Goal: Task Accomplishment & Management: Manage account settings

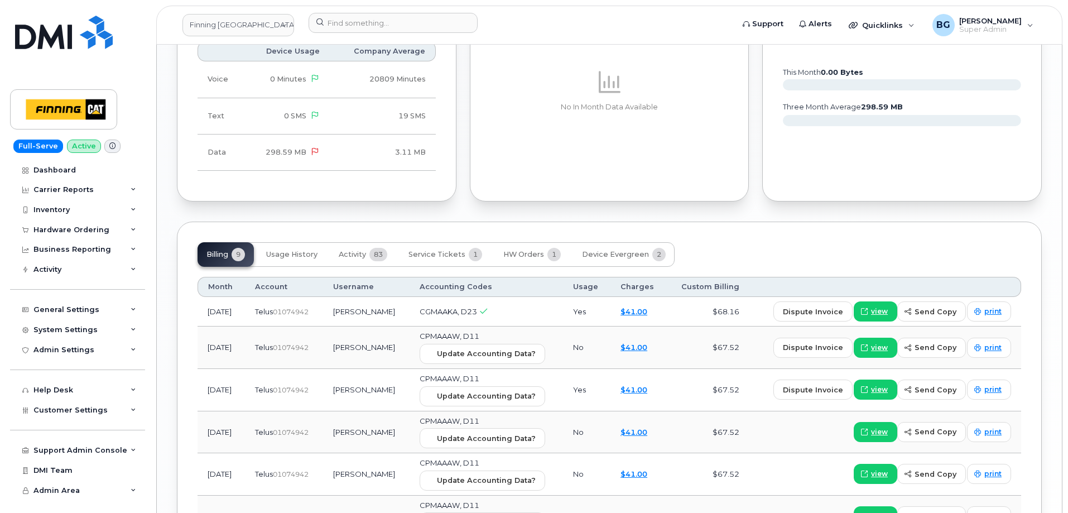
scroll to position [1042, 0]
click at [441, 251] on span "Service Tickets" at bounding box center [436, 253] width 57 height 9
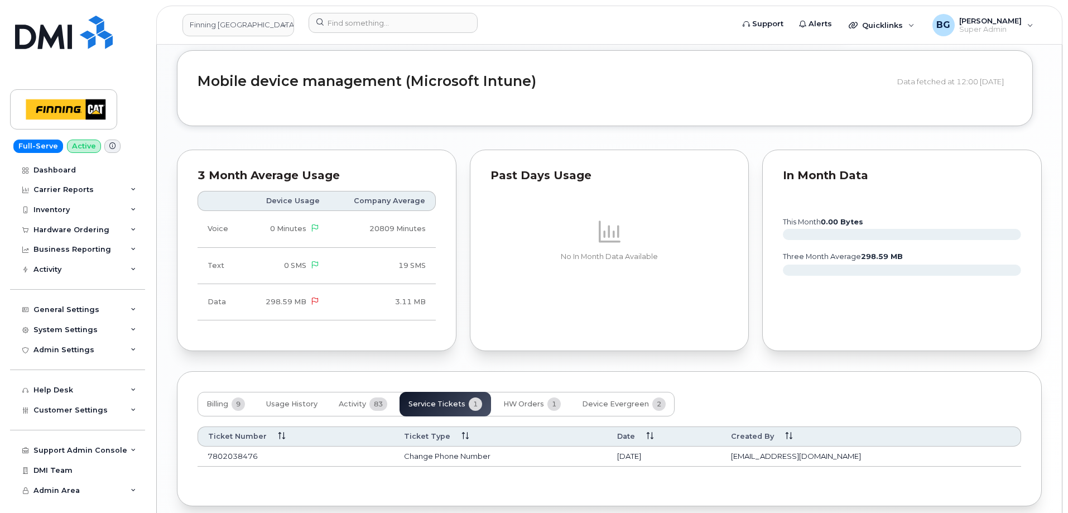
scroll to position [941, 0]
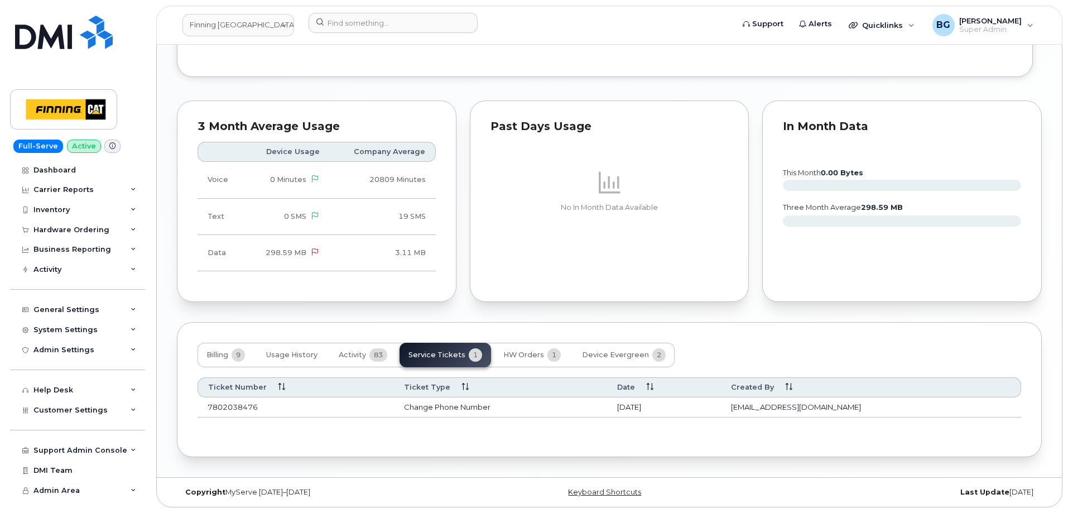
click at [466, 406] on td "Change Phone Number" at bounding box center [500, 407] width 213 height 20
click at [220, 404] on td "7802038476" at bounding box center [296, 407] width 196 height 20
click at [224, 408] on td "7802038476" at bounding box center [296, 407] width 196 height 20
click at [56, 449] on div "Support Admin Console" at bounding box center [80, 450] width 94 height 9
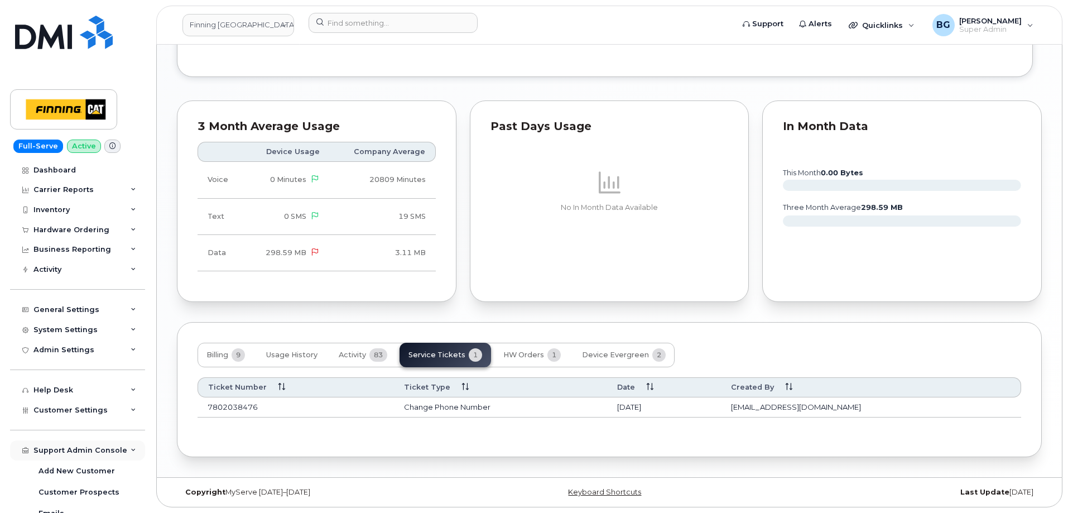
click at [56, 448] on div "Support Admin Console" at bounding box center [80, 450] width 94 height 9
click at [54, 387] on div "Help Desk" at bounding box center [53, 390] width 40 height 9
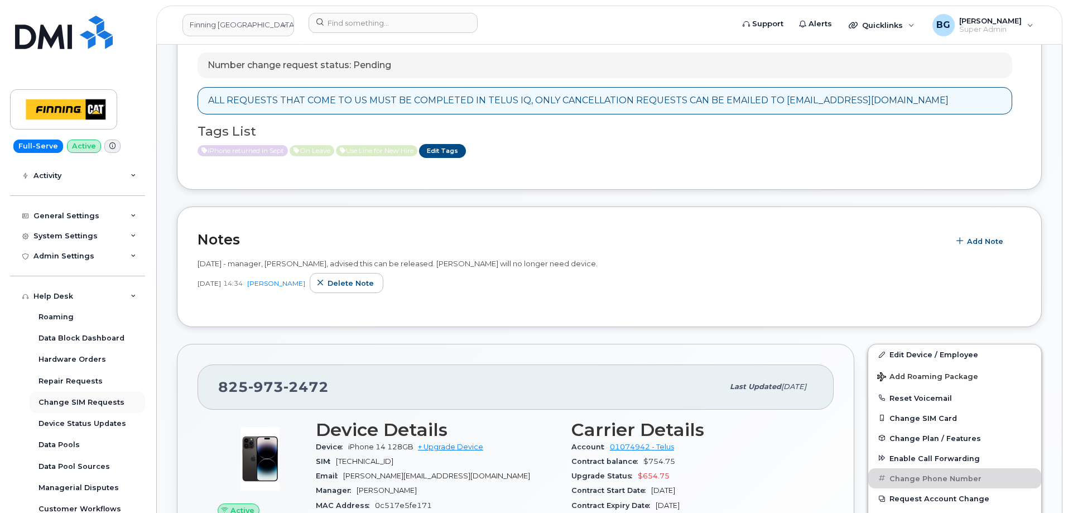
scroll to position [0, 0]
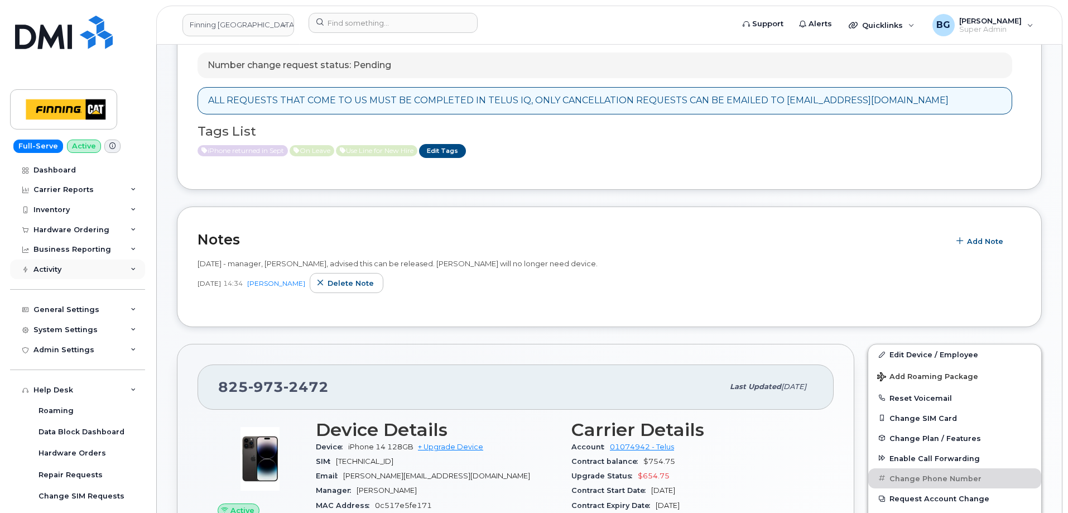
click at [53, 268] on div "Activity" at bounding box center [47, 269] width 28 height 9
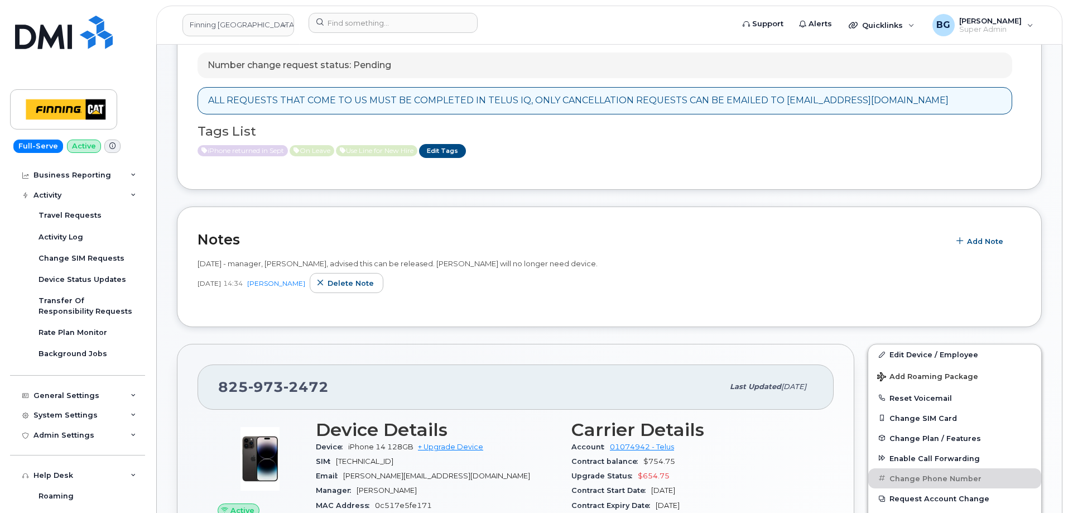
scroll to position [37, 0]
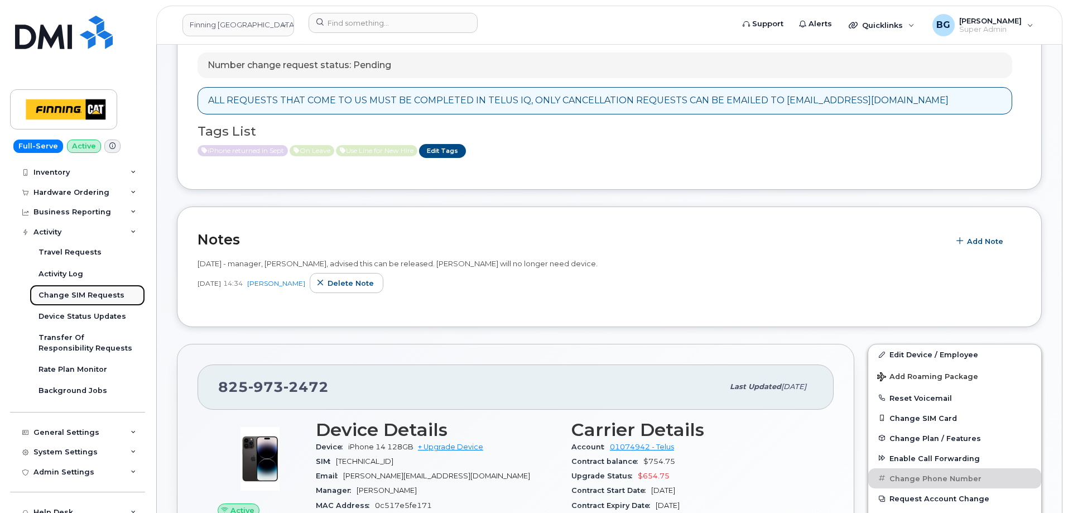
click at [72, 291] on div "Change SIM Requests" at bounding box center [81, 295] width 86 height 10
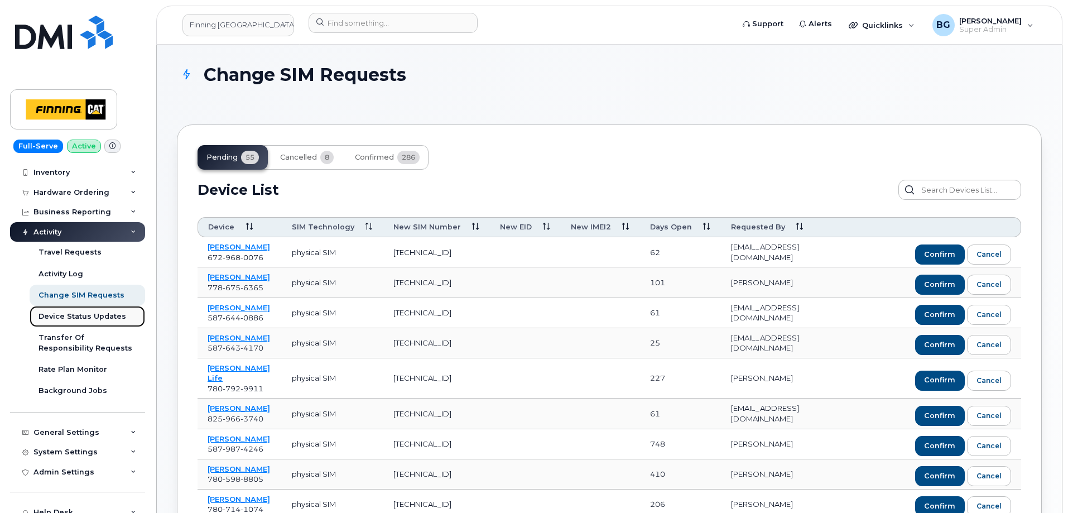
click at [75, 316] on div "Device Status Updates" at bounding box center [82, 316] width 88 height 10
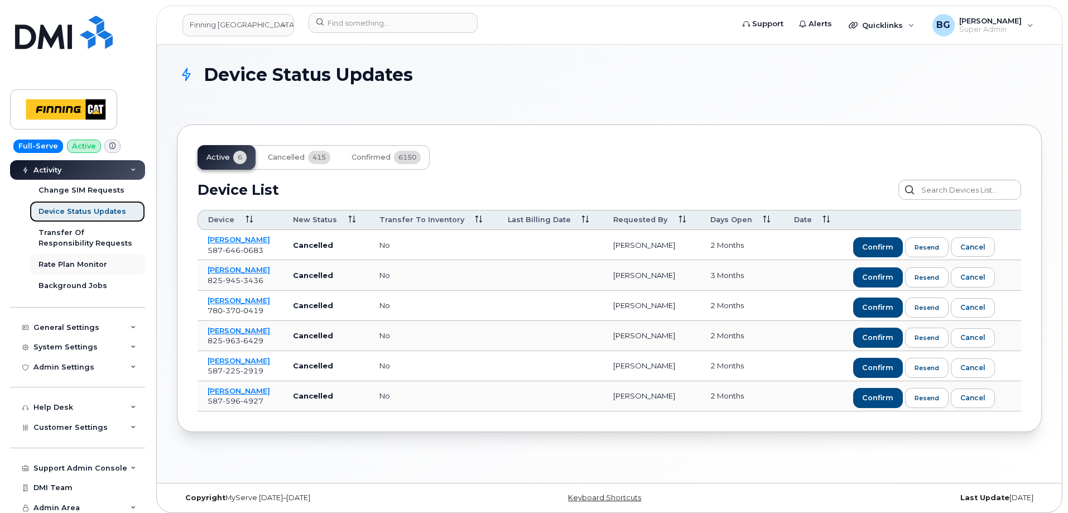
scroll to position [146, 0]
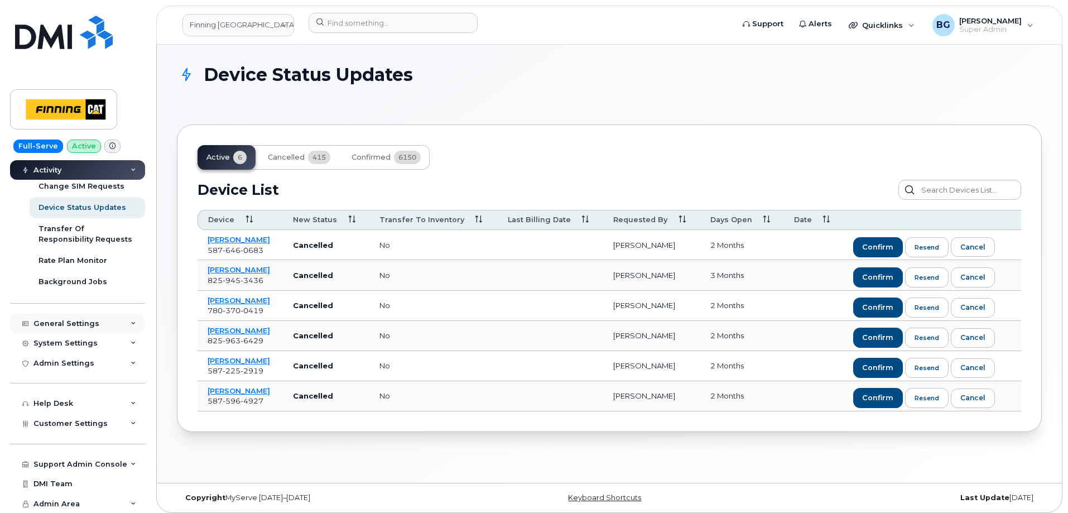
click at [74, 327] on div "General Settings" at bounding box center [66, 323] width 66 height 9
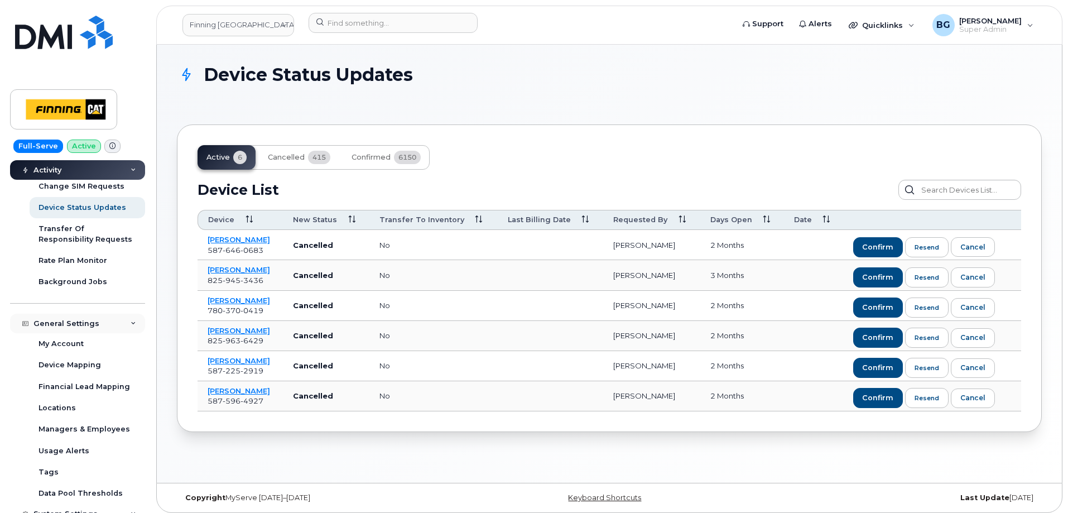
click at [74, 327] on div "General Settings" at bounding box center [66, 323] width 66 height 9
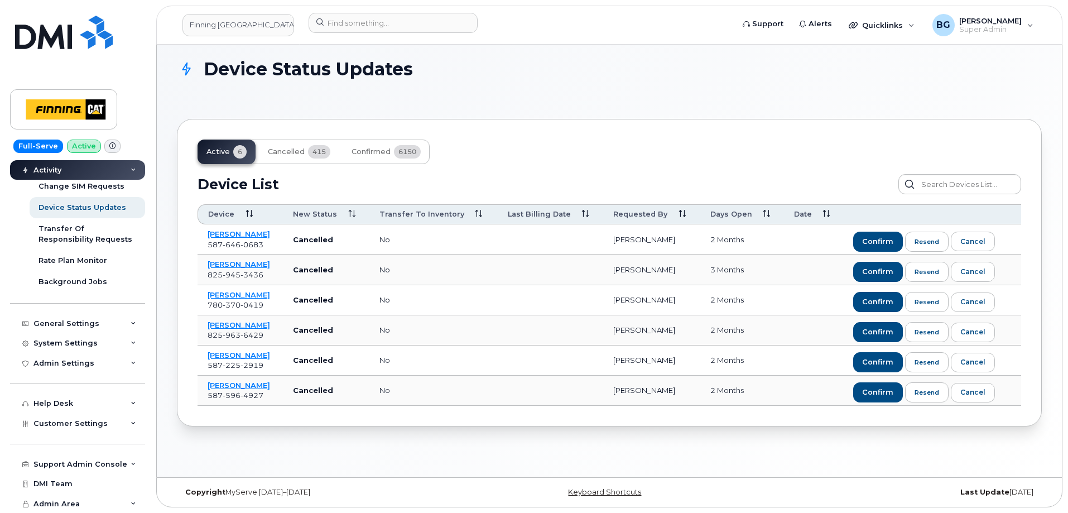
scroll to position [0, 0]
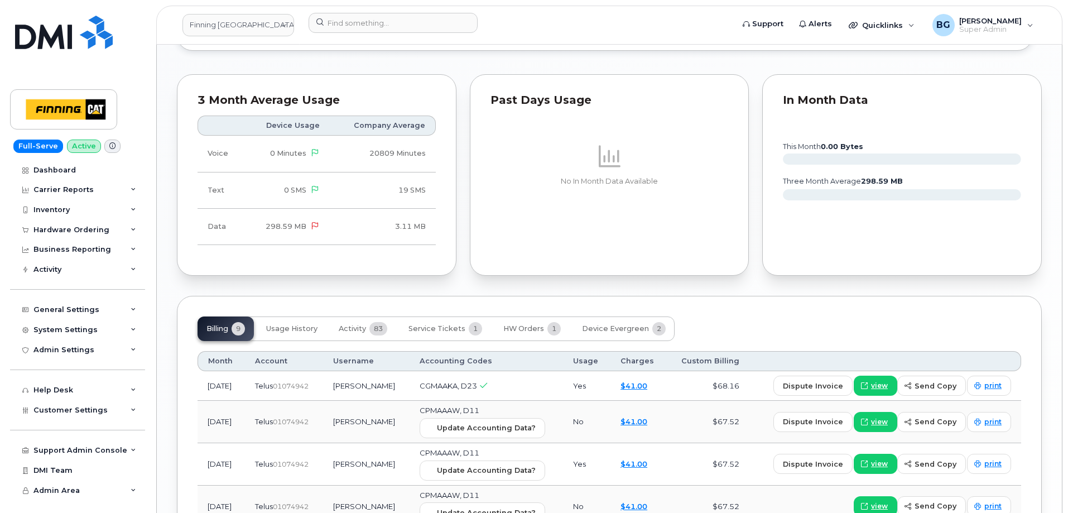
scroll to position [1004, 0]
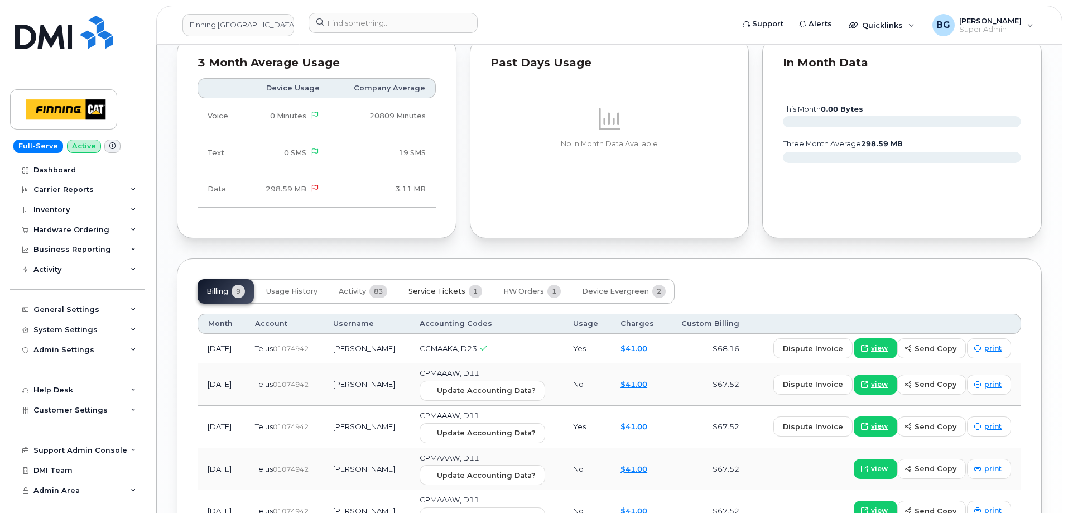
click at [446, 289] on span "Service Tickets" at bounding box center [436, 291] width 57 height 9
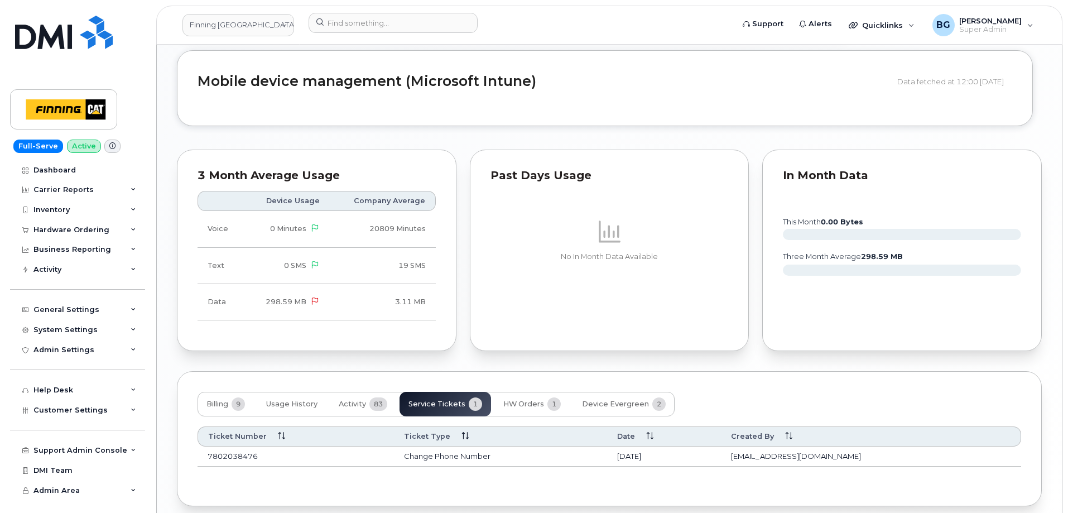
scroll to position [941, 0]
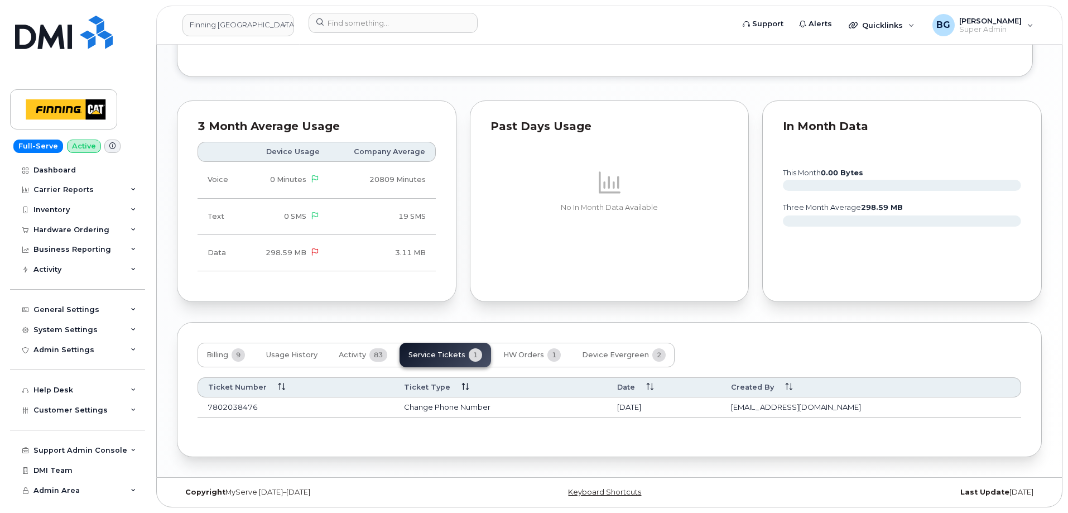
click at [485, 402] on td "Change Phone Number" at bounding box center [500, 407] width 213 height 20
click at [480, 409] on td "Change Phone Number" at bounding box center [500, 407] width 213 height 20
click at [237, 406] on td "7802038476" at bounding box center [296, 407] width 196 height 20
click at [483, 403] on td "Change Phone Number" at bounding box center [500, 407] width 213 height 20
click at [695, 405] on td "Sep 19, 2025" at bounding box center [664, 407] width 114 height 20
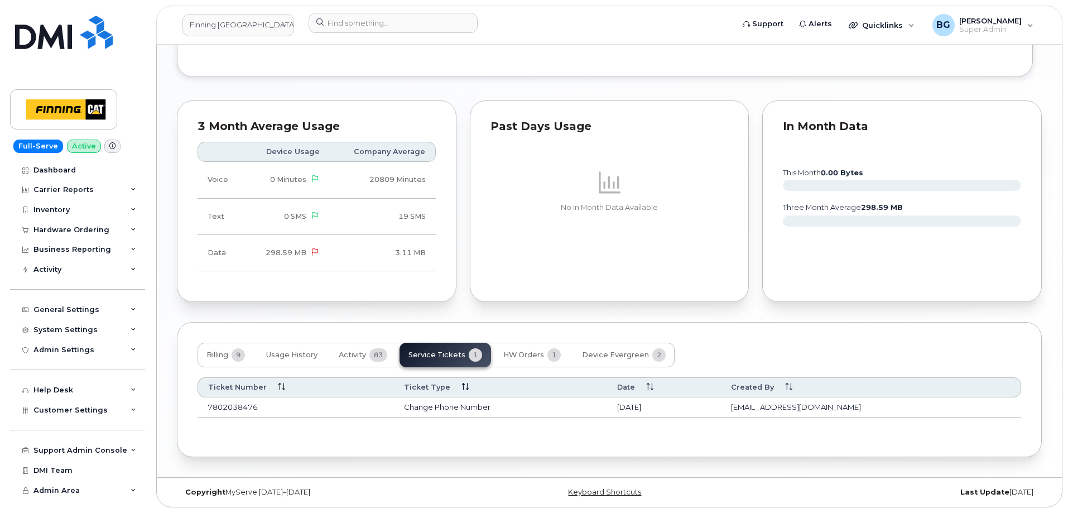
click at [848, 411] on td "[EMAIL_ADDRESS][DOMAIN_NAME]" at bounding box center [871, 407] width 300 height 20
click at [233, 407] on td "7802038476" at bounding box center [296, 407] width 196 height 20
click at [438, 404] on td "Change Phone Number" at bounding box center [500, 407] width 213 height 20
drag, startPoint x: 438, startPoint y: 404, endPoint x: 500, endPoint y: 404, distance: 61.9
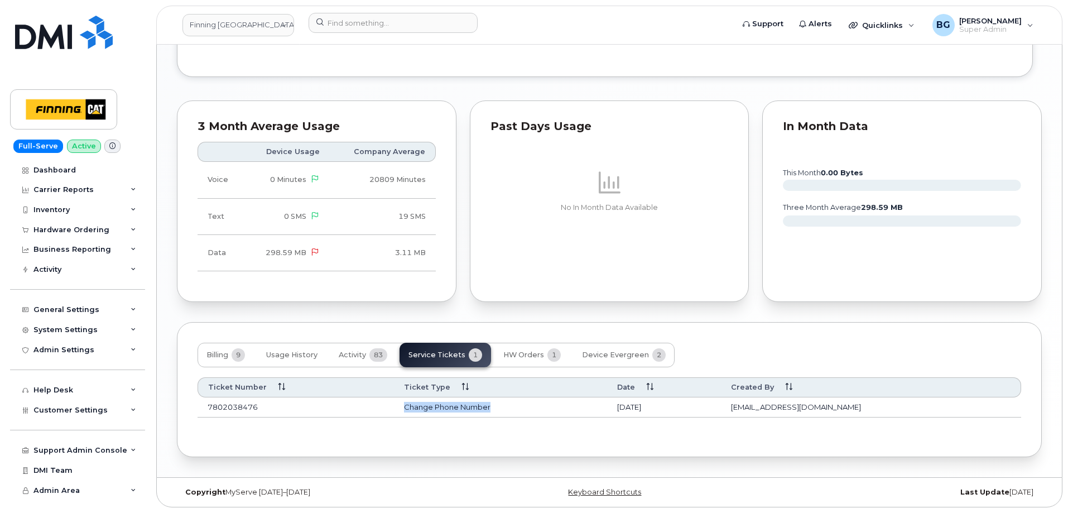
click at [500, 404] on td "Change Phone Number" at bounding box center [500, 407] width 213 height 20
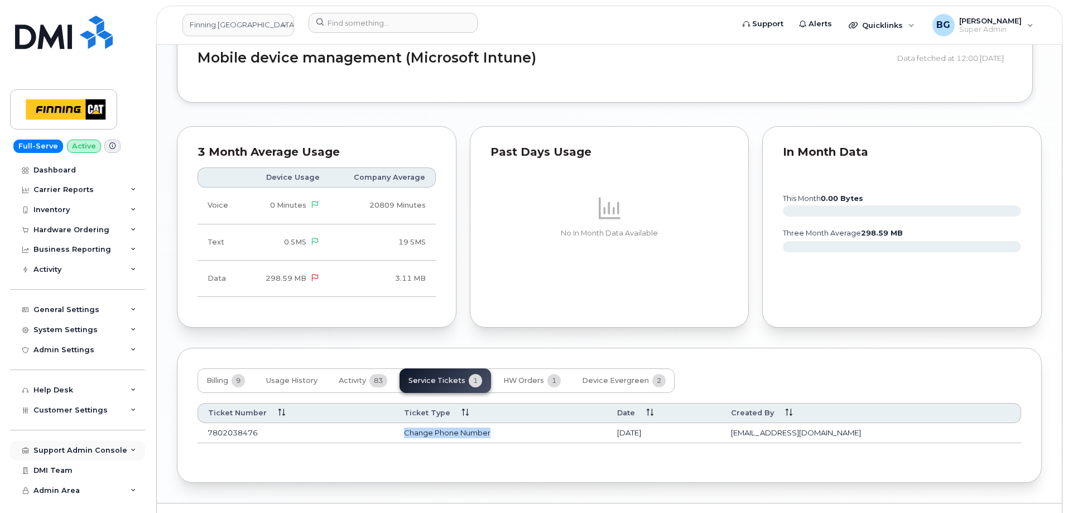
scroll to position [903, 0]
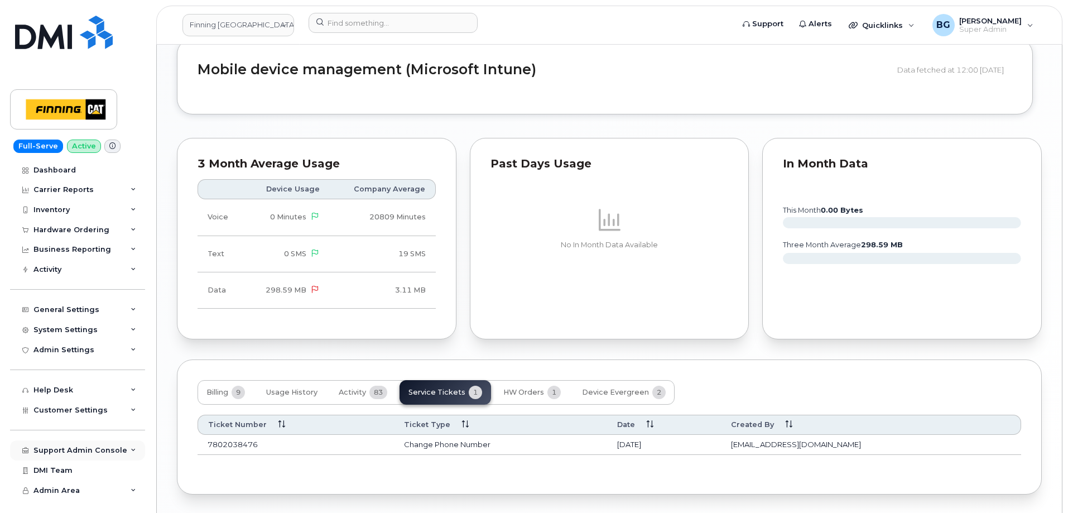
click at [74, 447] on div "Support Admin Console" at bounding box center [77, 450] width 135 height 20
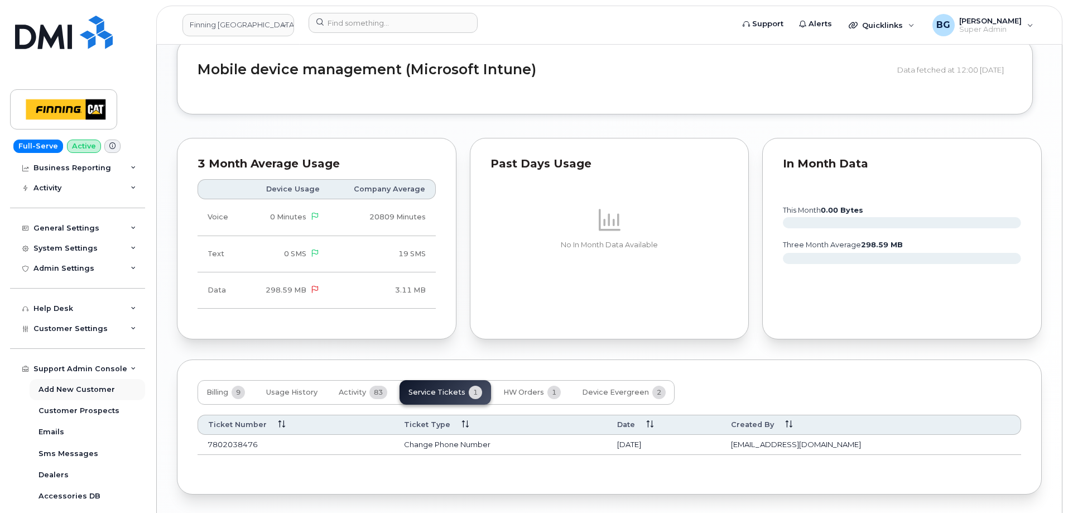
scroll to position [112, 0]
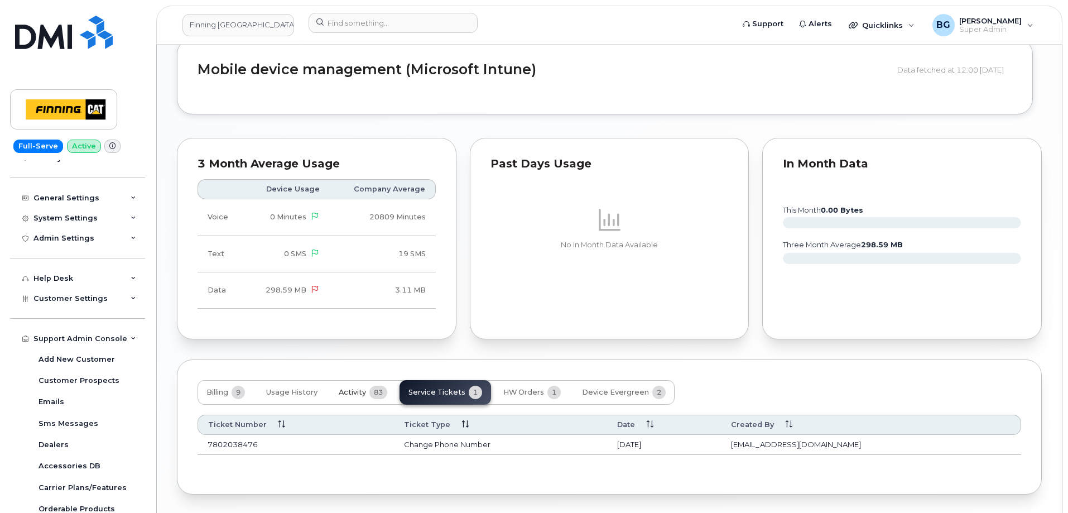
click at [364, 393] on span "Activity" at bounding box center [352, 392] width 27 height 9
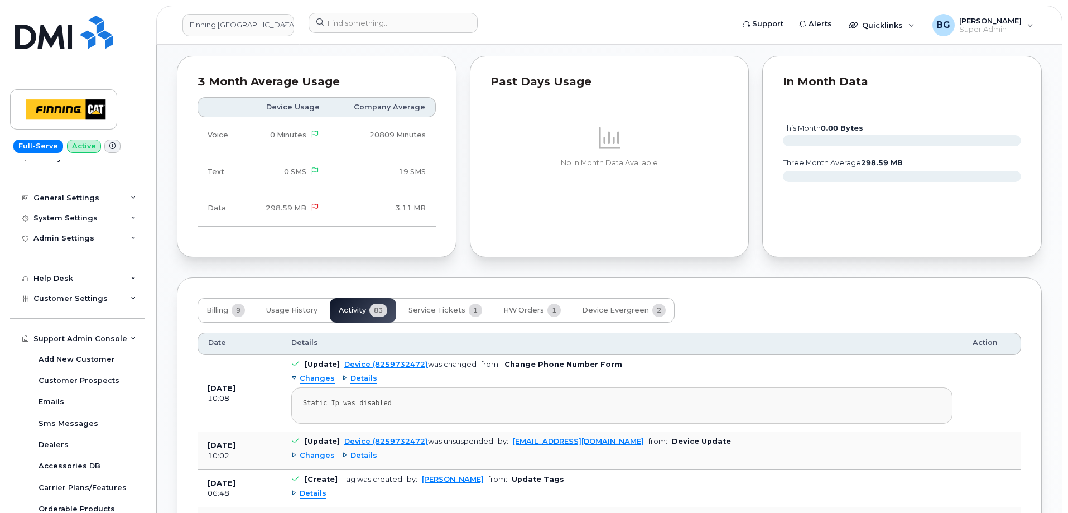
scroll to position [1015, 0]
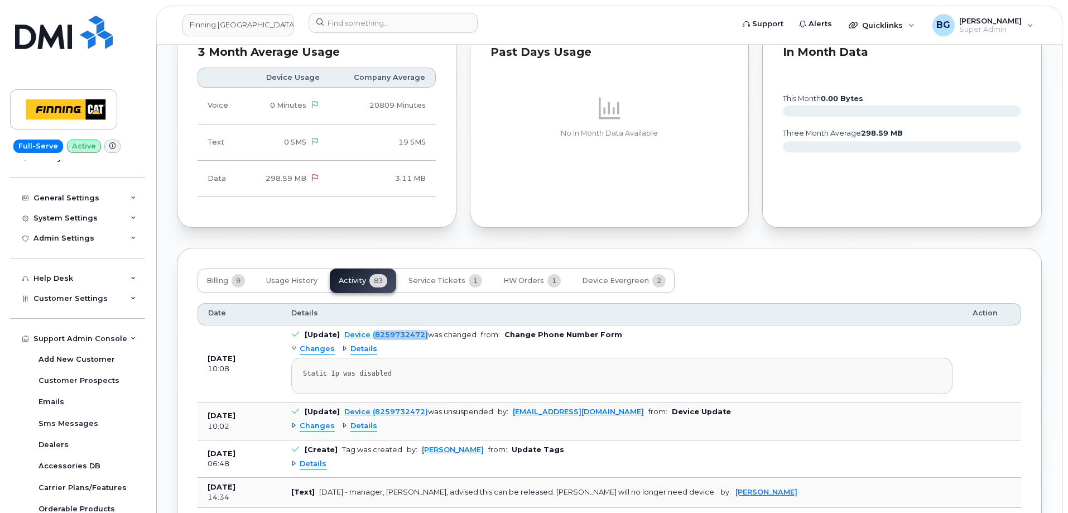
drag, startPoint x: 424, startPoint y: 334, endPoint x: 373, endPoint y: 333, distance: 50.8
click at [373, 333] on div "Device (8259732472) was changed" at bounding box center [410, 334] width 132 height 8
copy link "8259732472)"
click at [440, 280] on span "Service Tickets" at bounding box center [436, 280] width 57 height 9
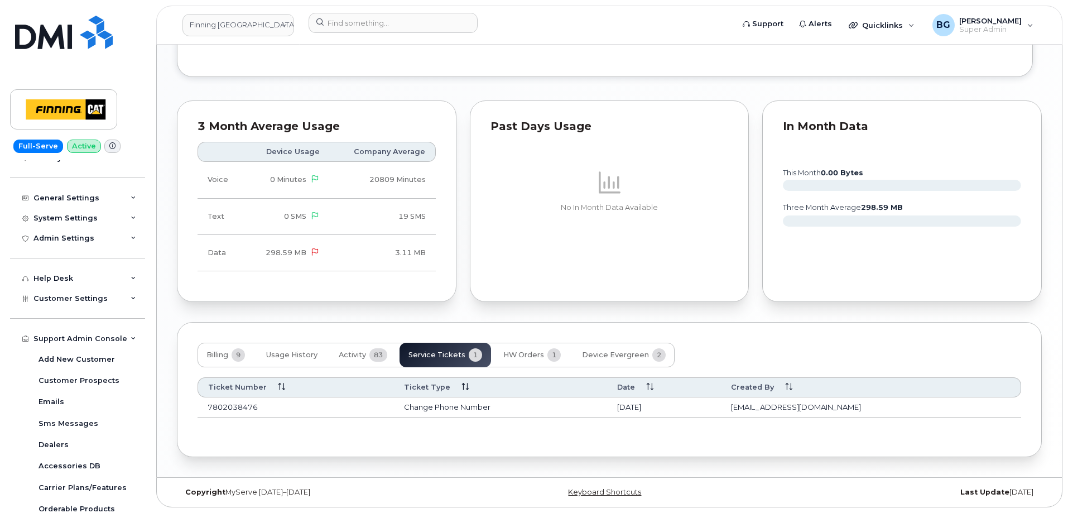
scroll to position [941, 0]
drag, startPoint x: 899, startPoint y: 407, endPoint x: 821, endPoint y: 410, distance: 78.2
click at [821, 410] on td "hakaur@dminc.com" at bounding box center [871, 407] width 300 height 20
copy td "hakaur@dminc.com"
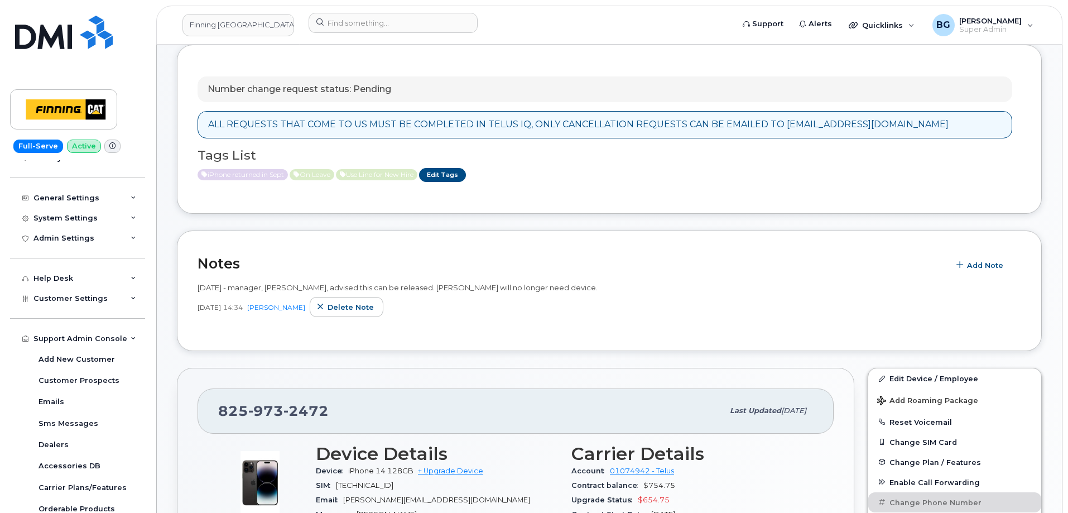
scroll to position [0, 0]
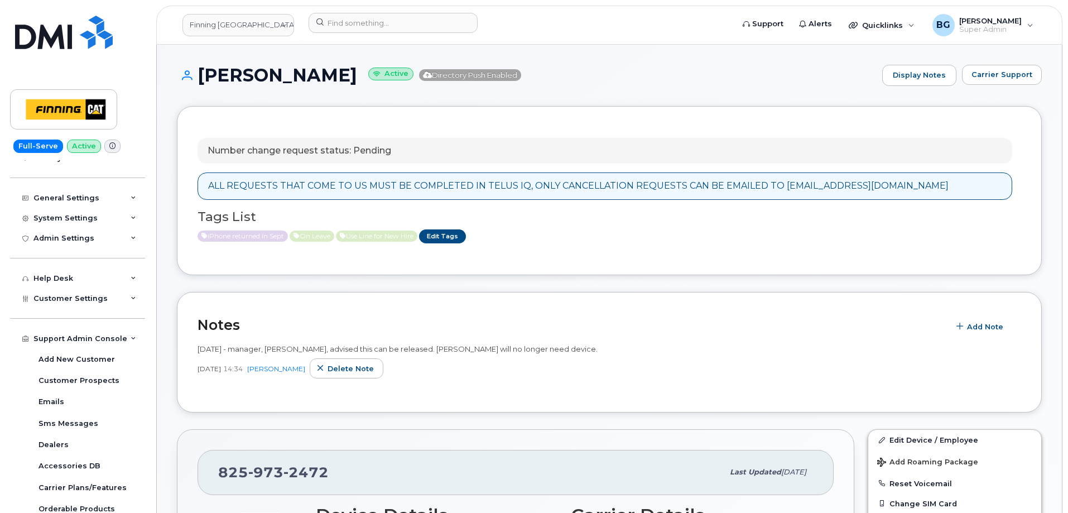
click at [332, 148] on p "Number change request status: Pending" at bounding box center [300, 150] width 184 height 13
click at [334, 183] on div "ALL REQUESTS THAT COME TO US MUST BE COMPLETED IN TELUS IQ, ONLY CANCELLATION R…" at bounding box center [578, 186] width 740 height 13
click at [340, 156] on p "Number change request status: Pending" at bounding box center [300, 150] width 184 height 13
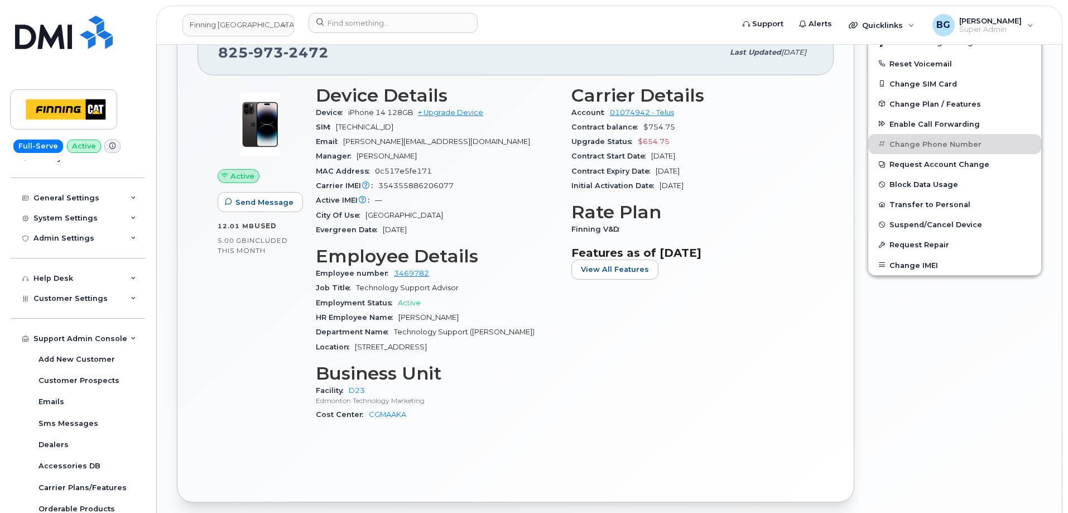
scroll to position [446, 0]
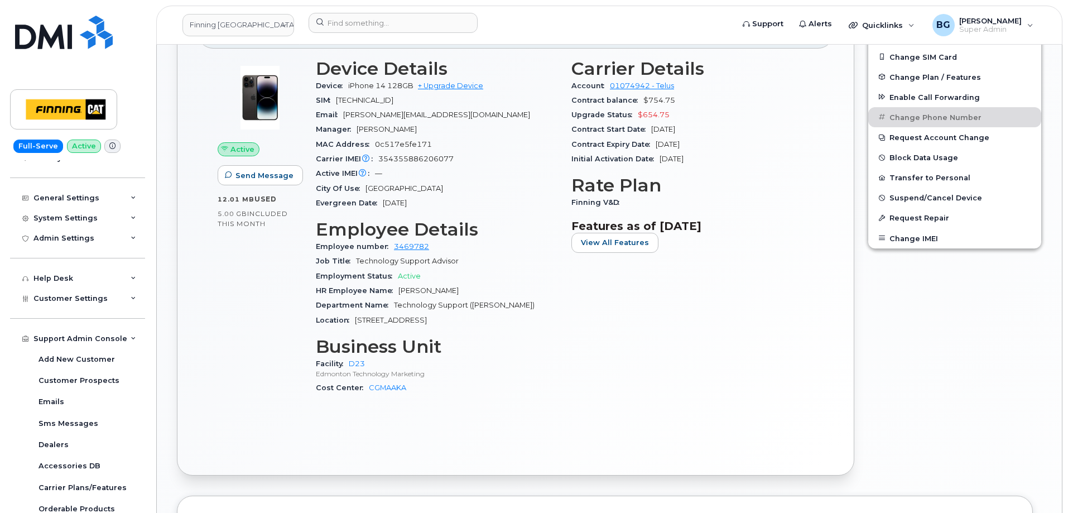
click at [261, 316] on div "Active Send Message 12.01 MB  used 5.00 GB  included this month" at bounding box center [260, 231] width 98 height 359
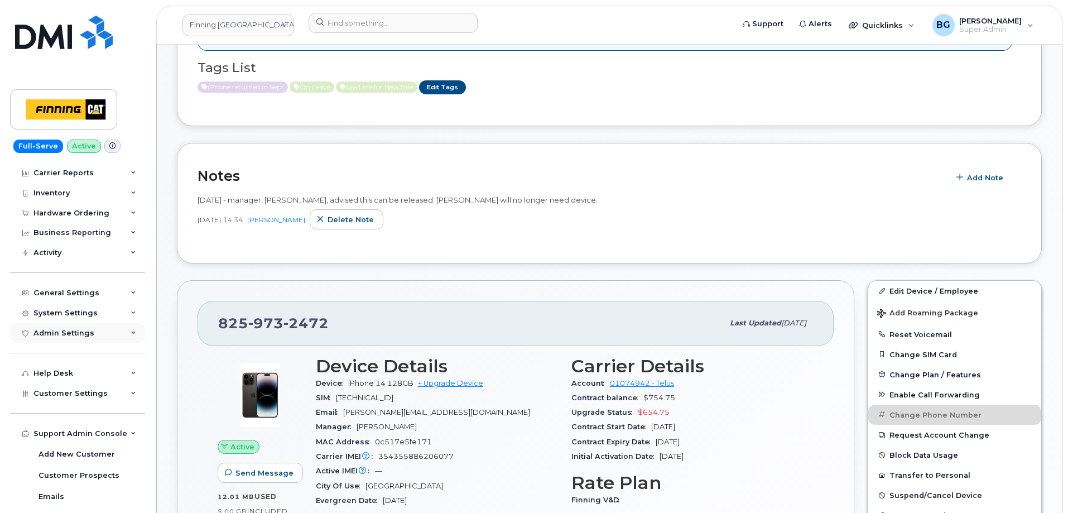
scroll to position [0, 0]
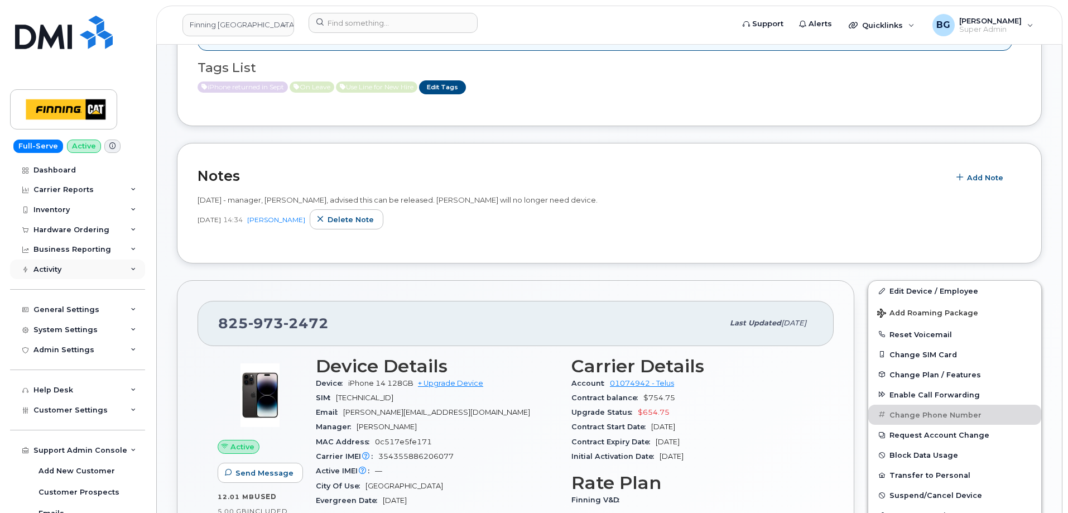
click at [54, 270] on div "Activity" at bounding box center [47, 269] width 28 height 9
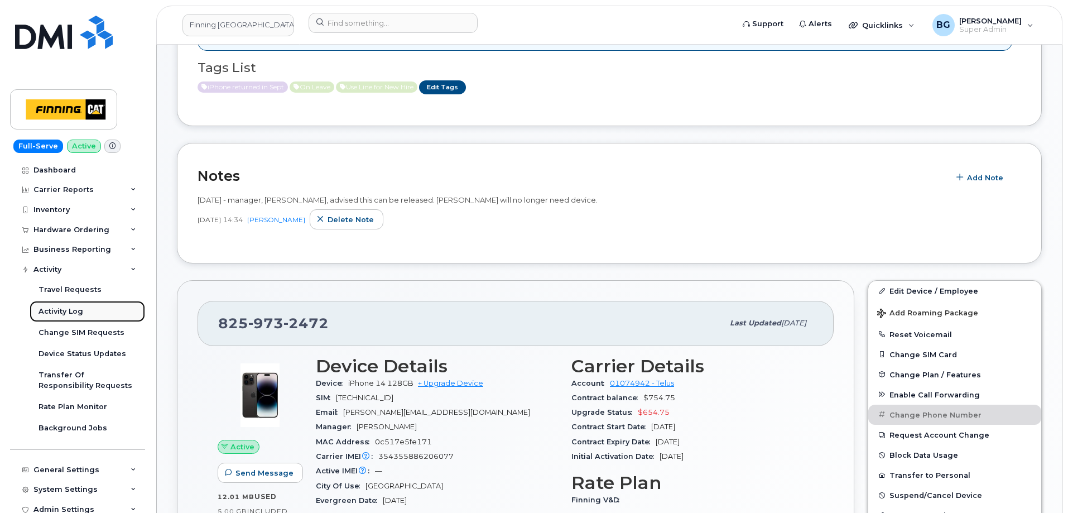
click at [57, 305] on link "Activity Log" at bounding box center [87, 311] width 115 height 21
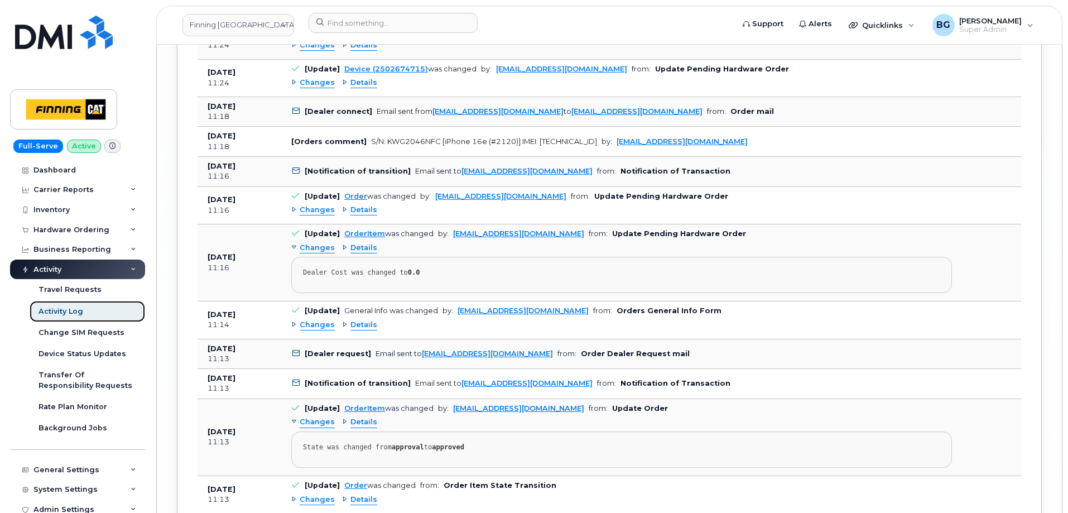
scroll to position [4188, 0]
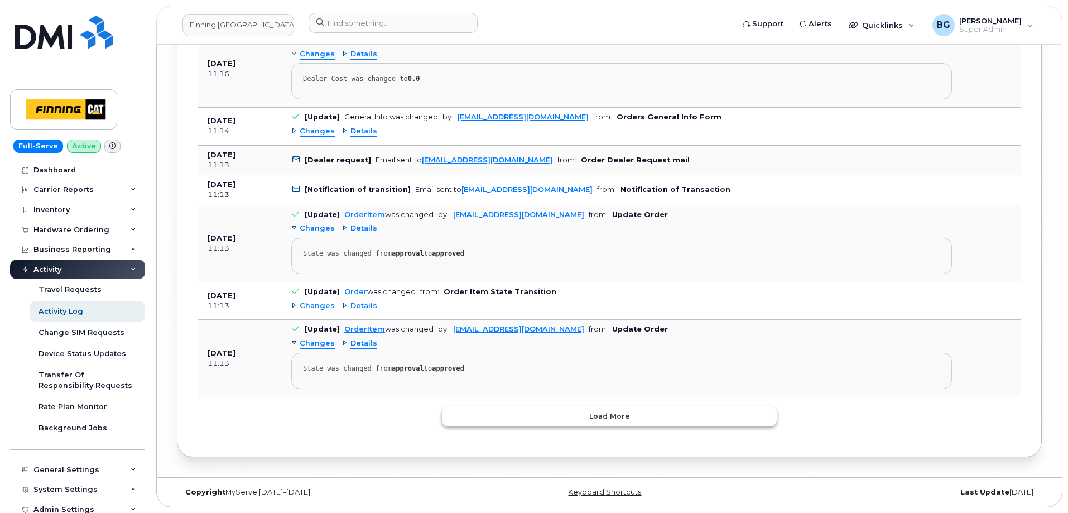
click at [598, 416] on span "Load more" at bounding box center [609, 416] width 41 height 11
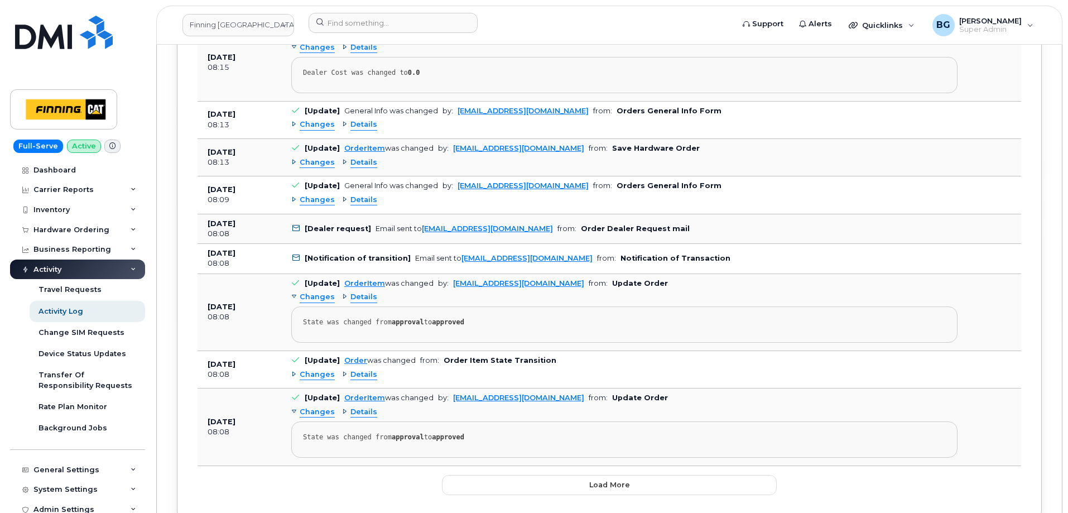
scroll to position [8869, 0]
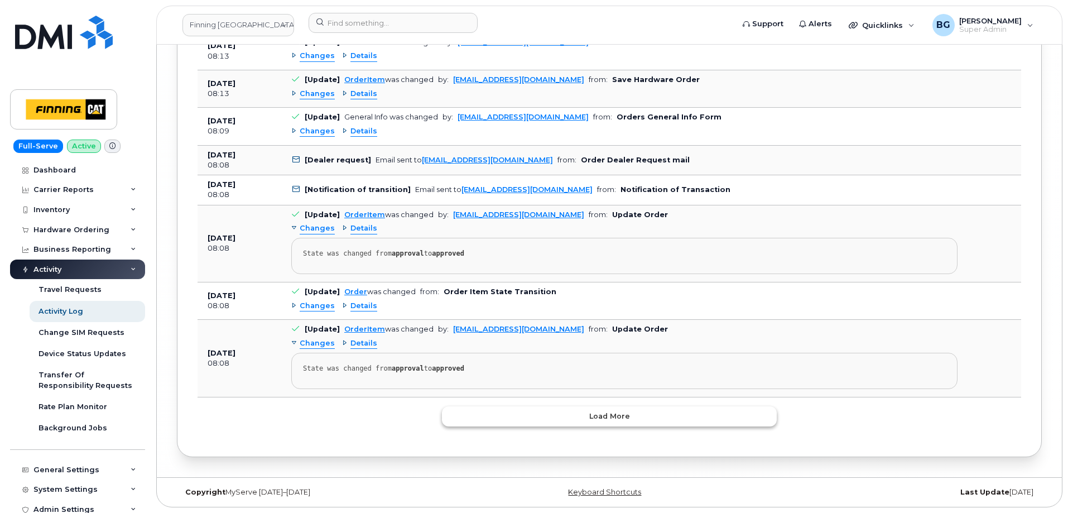
click at [627, 406] on button "Load more" at bounding box center [609, 416] width 335 height 20
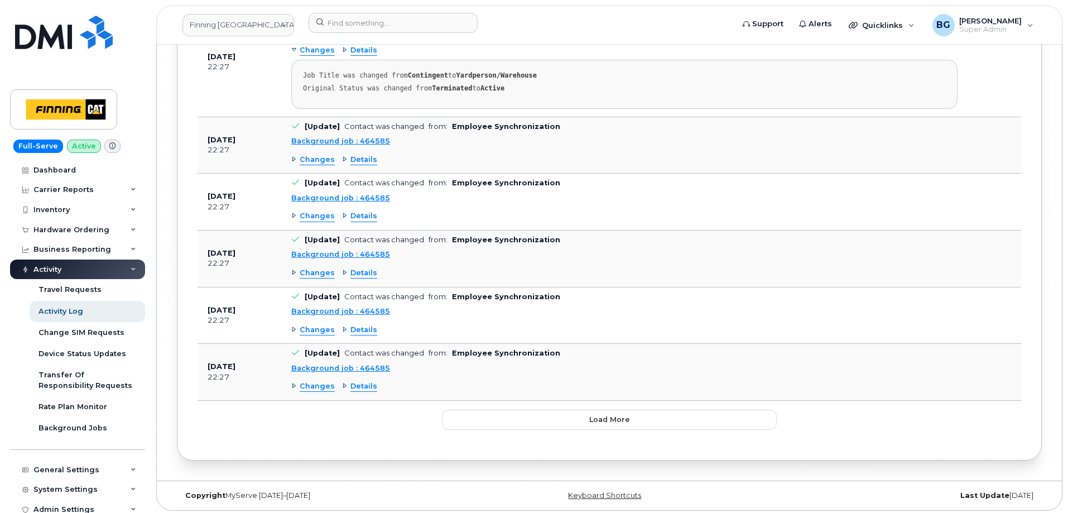
scroll to position [15597, 0]
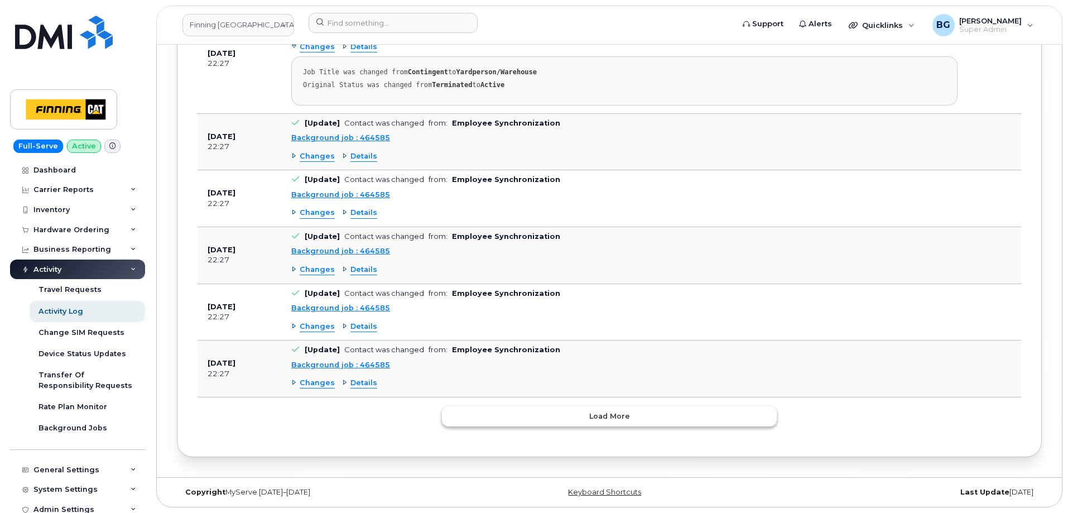
click at [642, 412] on button "Load more" at bounding box center [609, 416] width 335 height 20
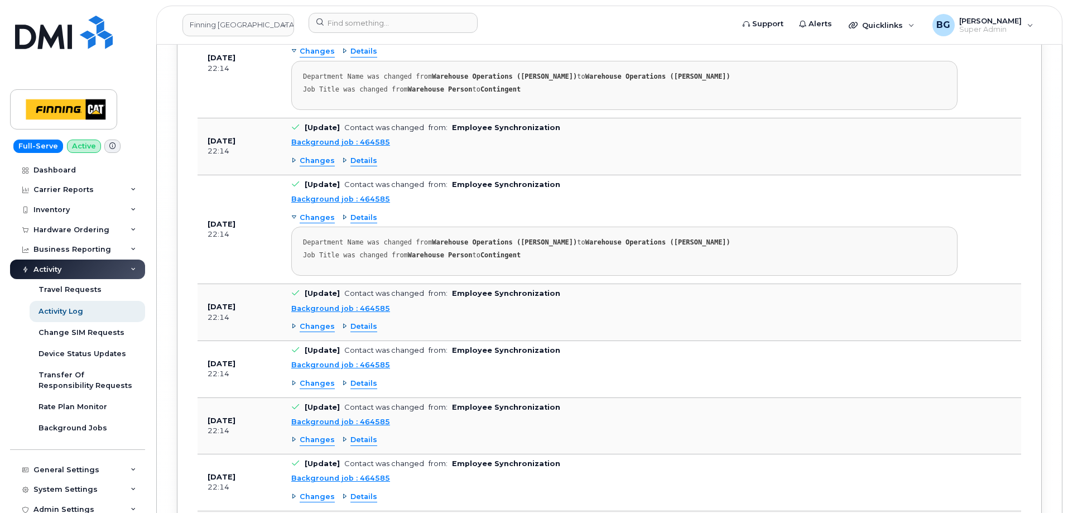
scroll to position [22473, 0]
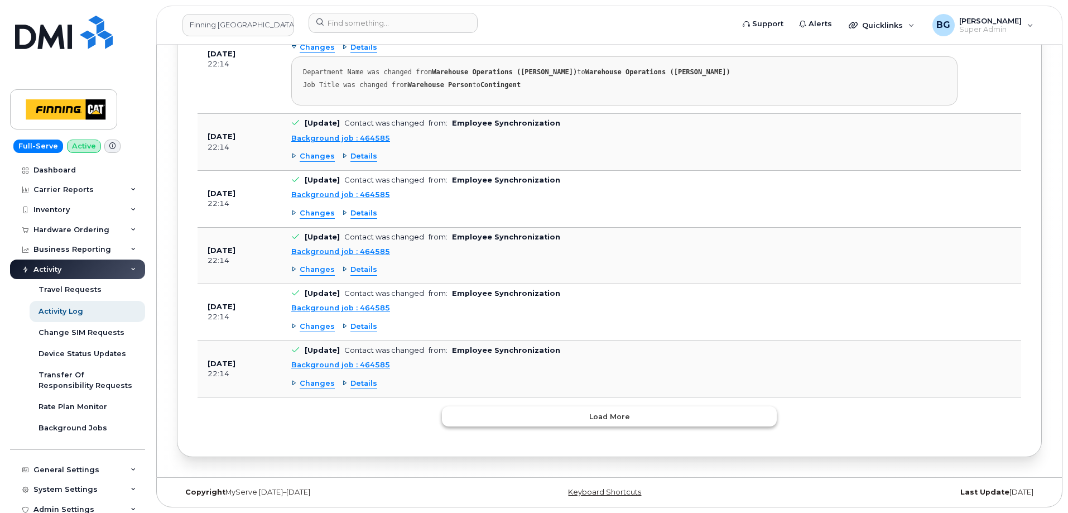
click at [607, 412] on span "Load more" at bounding box center [609, 416] width 41 height 11
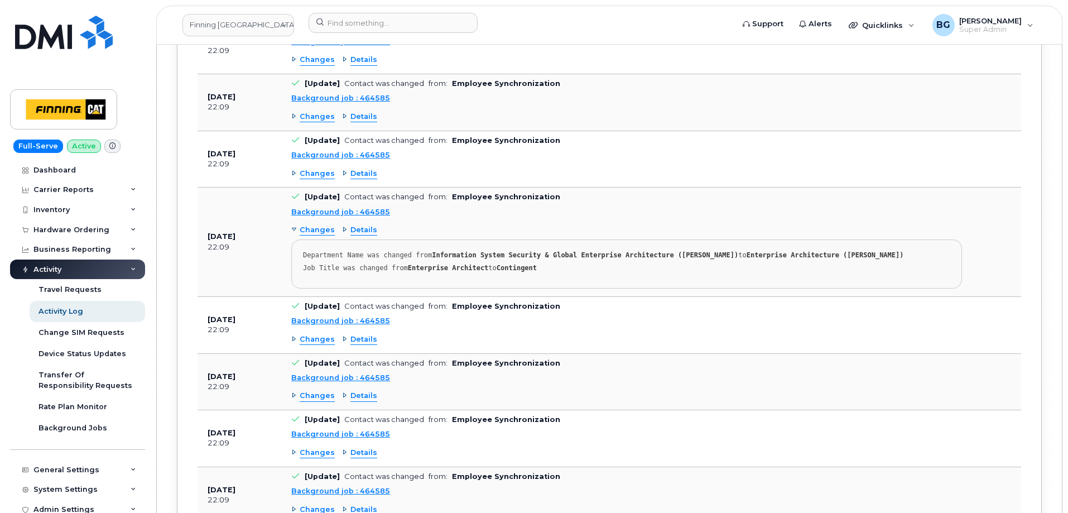
scroll to position [29341, 0]
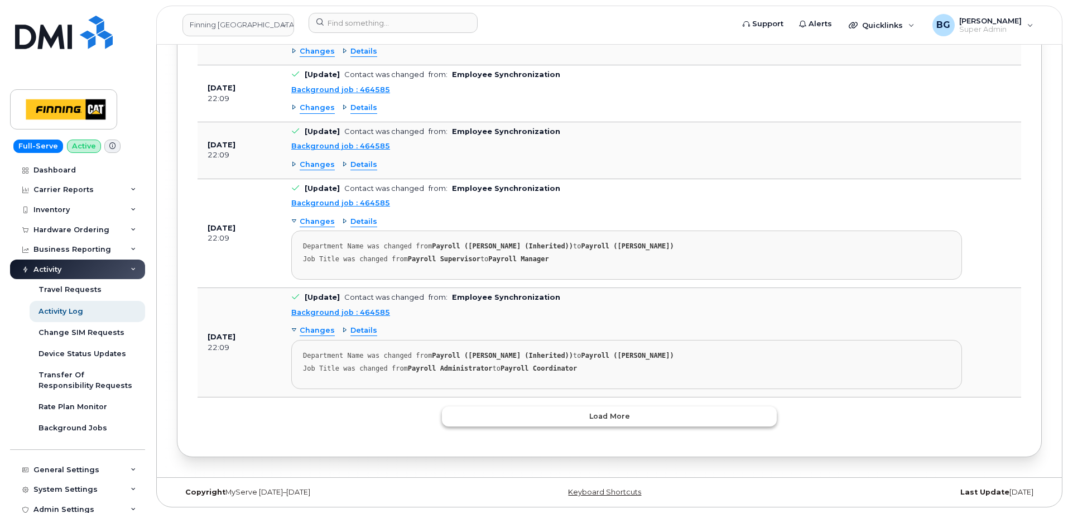
click at [644, 412] on button "Load more" at bounding box center [609, 416] width 335 height 20
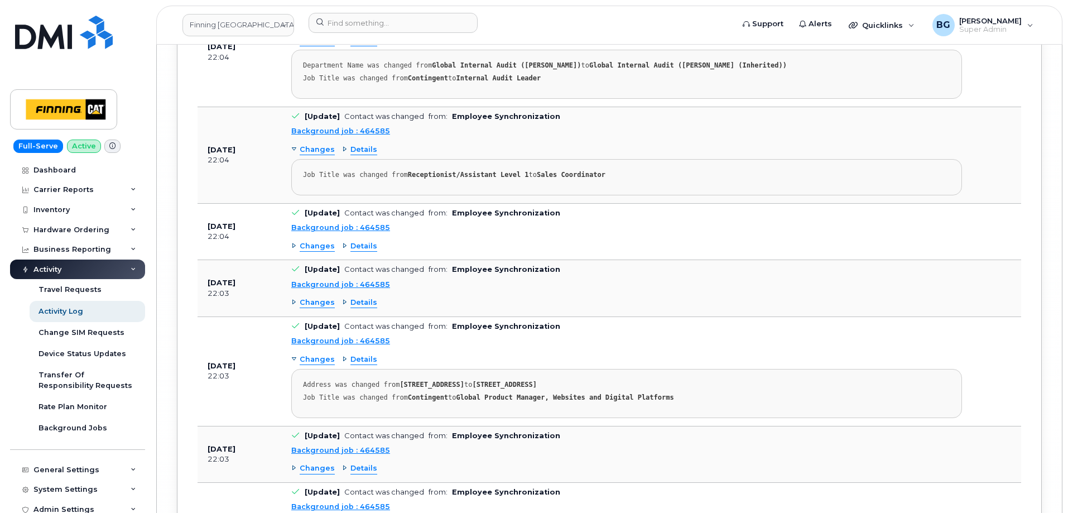
scroll to position [36934, 0]
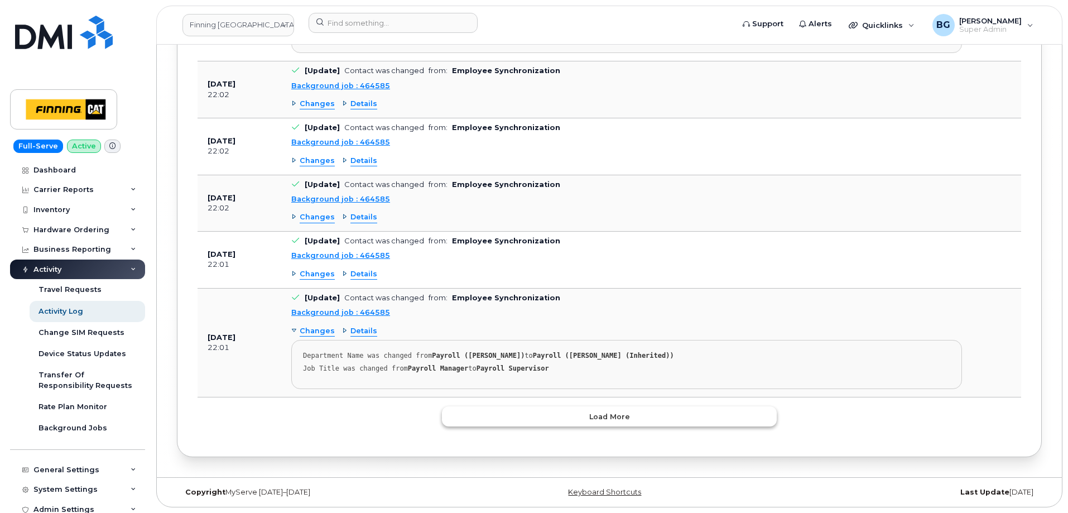
click at [656, 411] on button "Load more" at bounding box center [609, 416] width 335 height 20
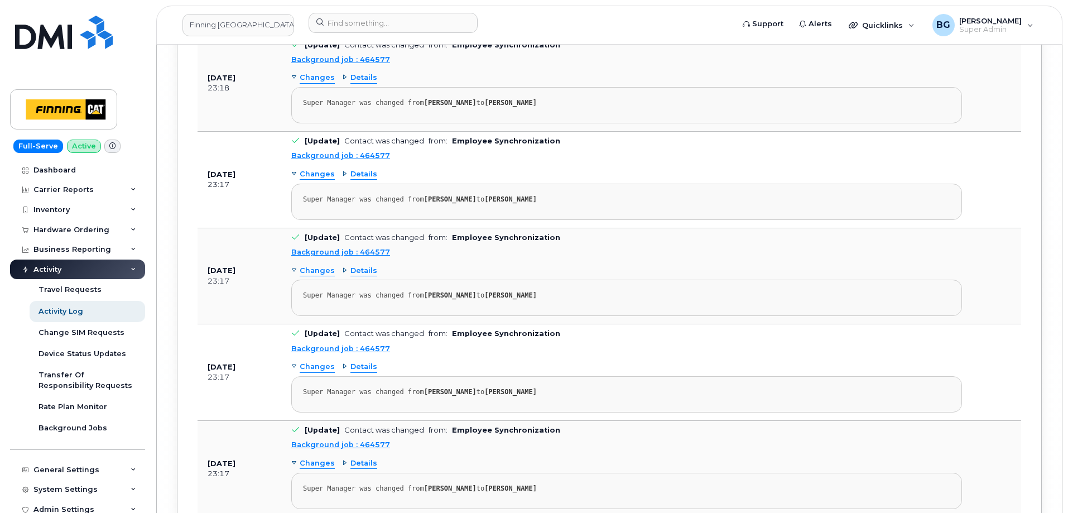
scroll to position [45462, 0]
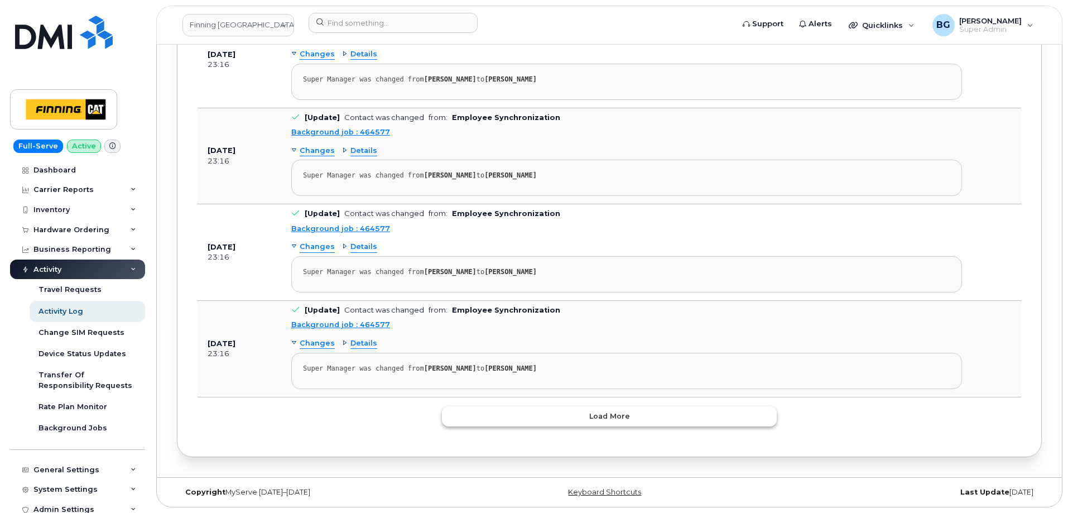
click at [640, 419] on button "Load more" at bounding box center [609, 416] width 335 height 20
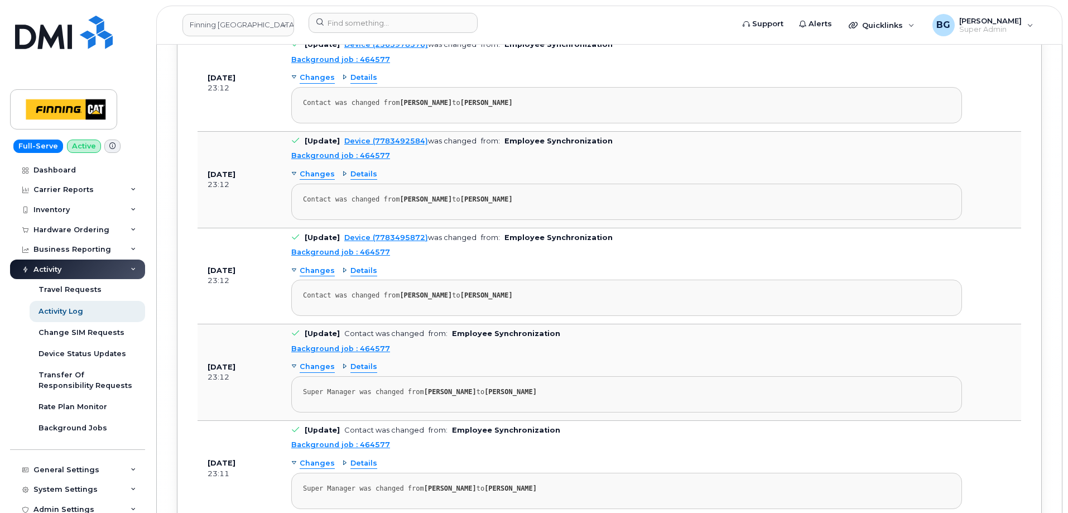
scroll to position [55093, 0]
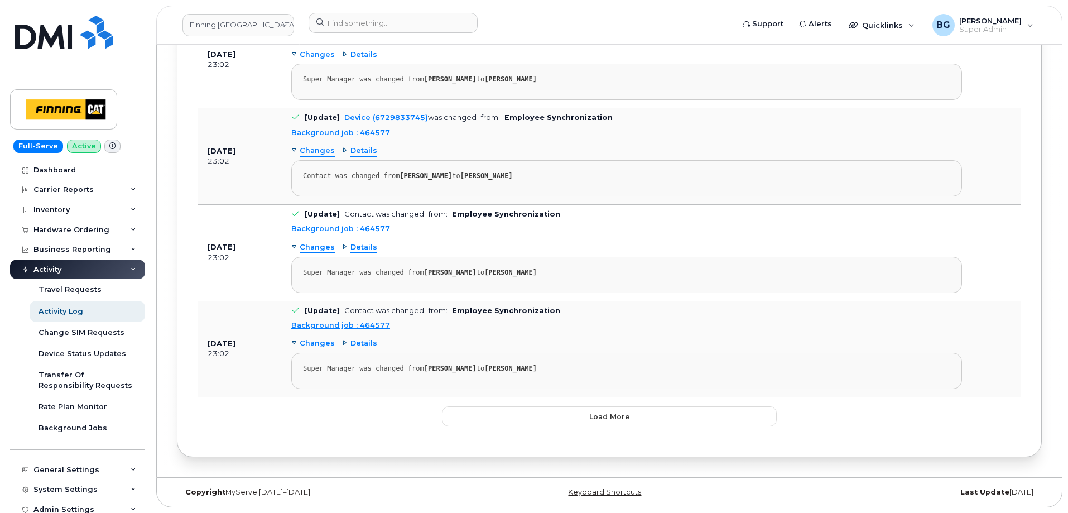
click at [608, 412] on span "Load more" at bounding box center [609, 416] width 41 height 11
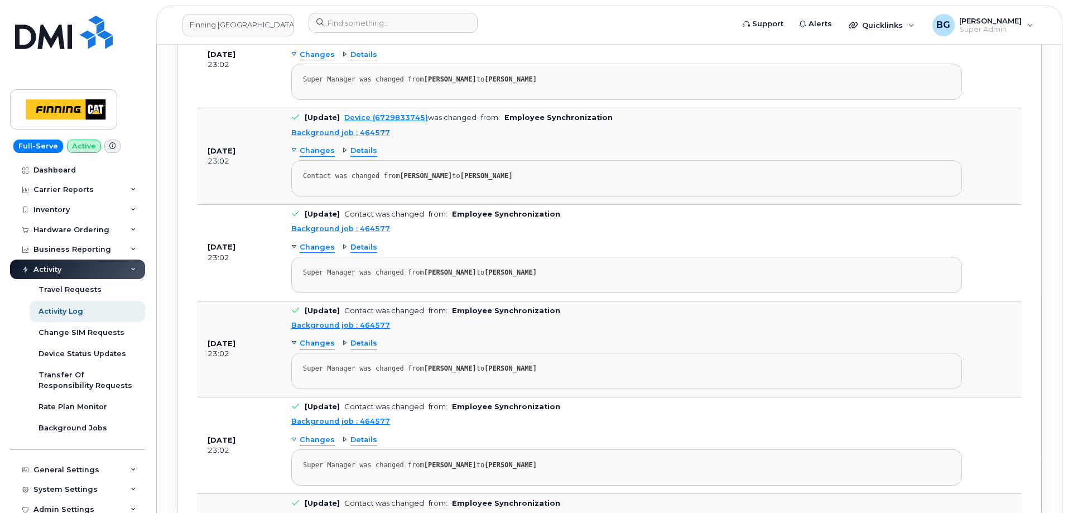
scroll to position [55092, 0]
drag, startPoint x: 674, startPoint y: 319, endPoint x: 675, endPoint y: 325, distance: 6.2
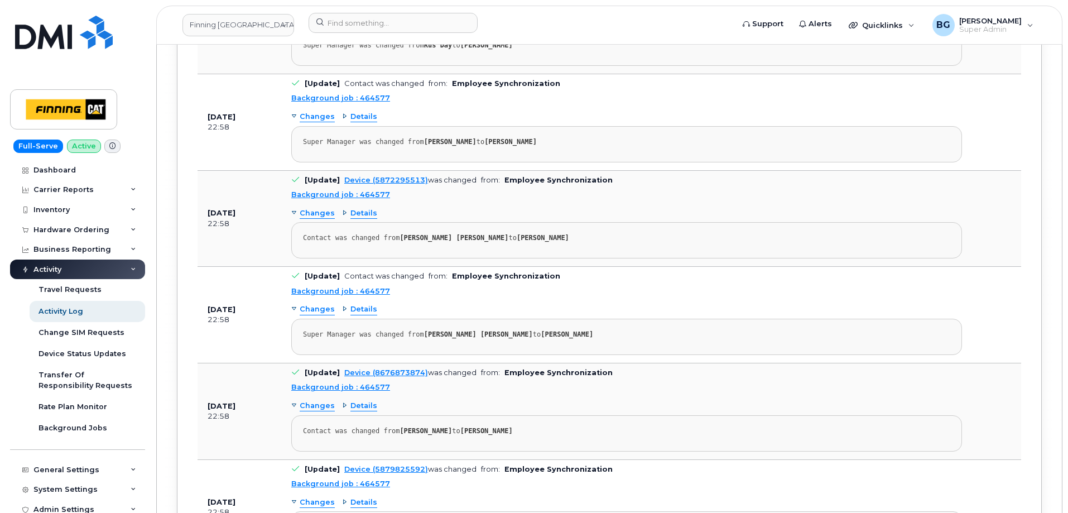
scroll to position [64724, 0]
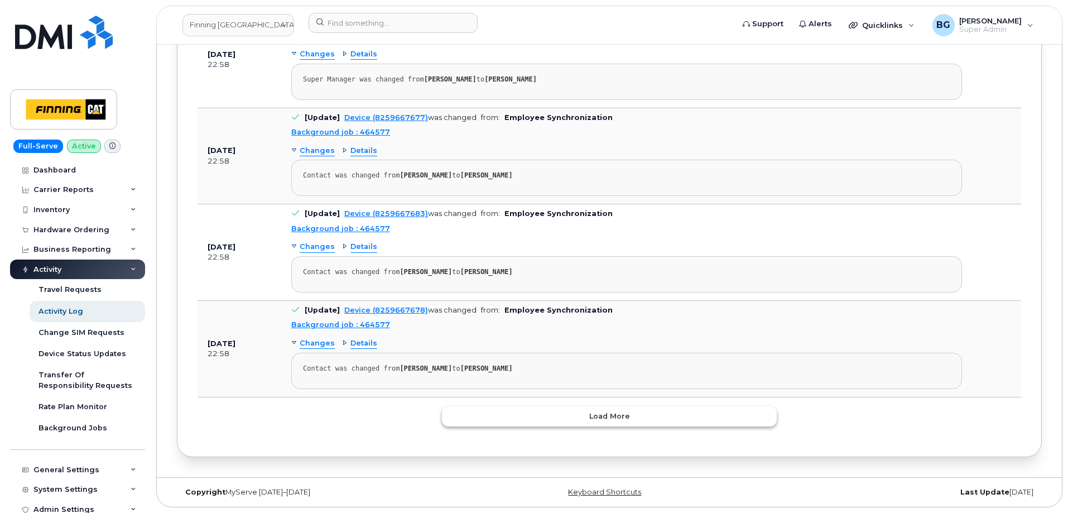
click at [609, 418] on span "Load more" at bounding box center [609, 416] width 41 height 11
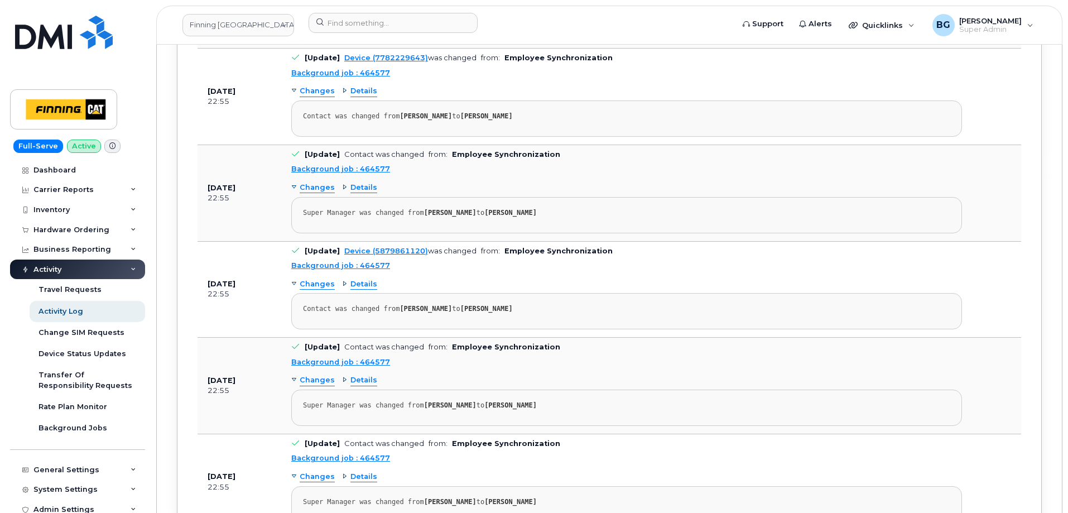
scroll to position [74355, 0]
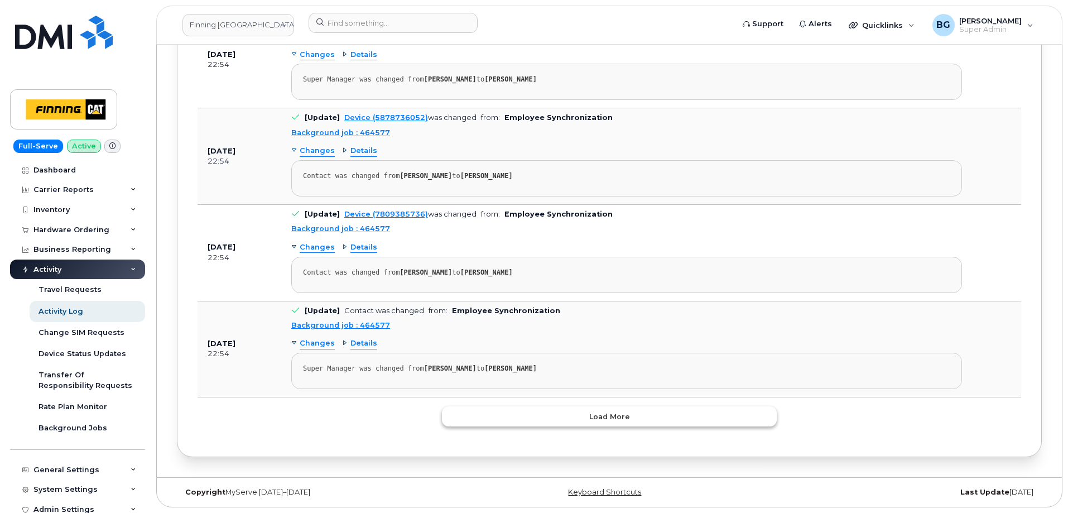
click at [676, 416] on button "Load more" at bounding box center [609, 416] width 335 height 20
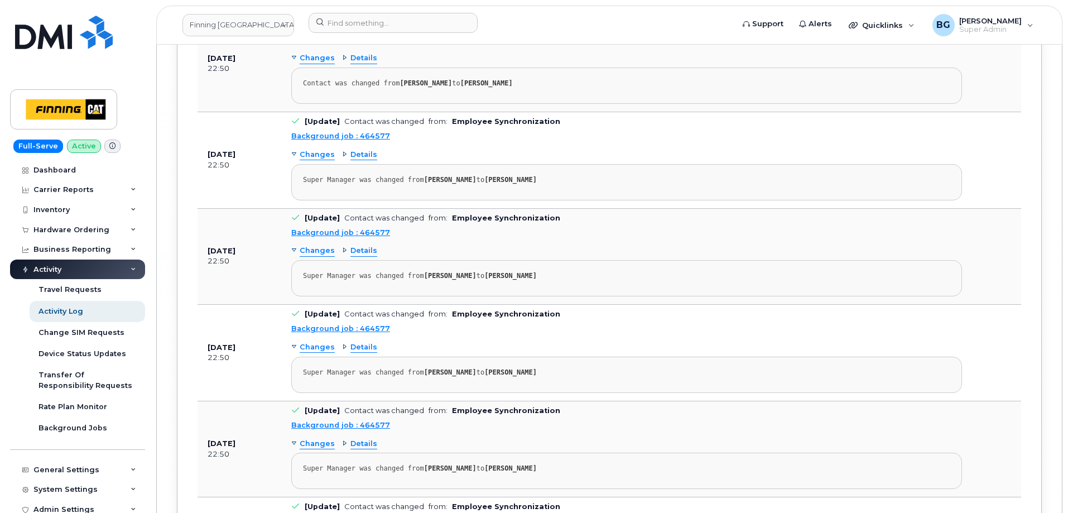
scroll to position [83986, 0]
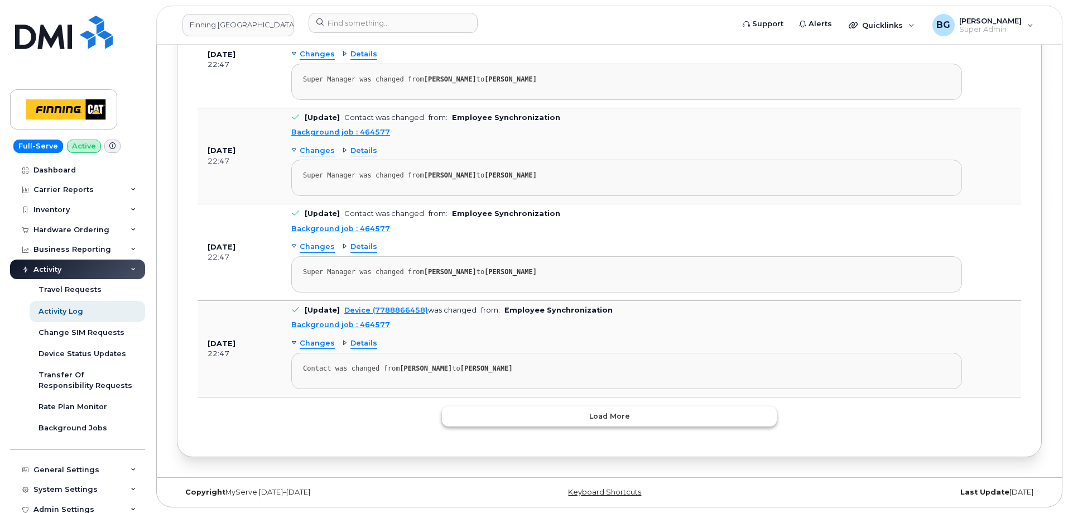
click at [641, 416] on button "Load more" at bounding box center [609, 416] width 335 height 20
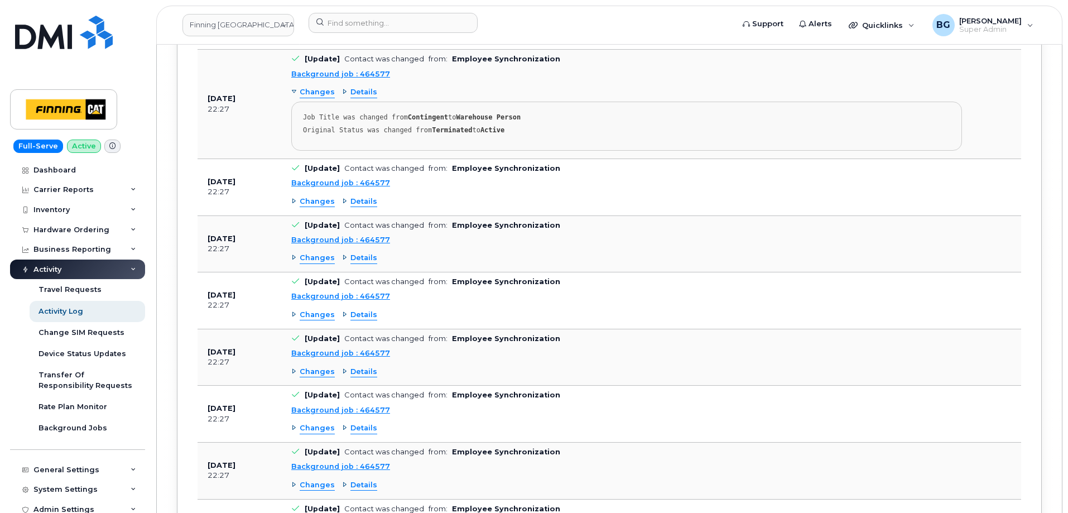
scroll to position [92204, 0]
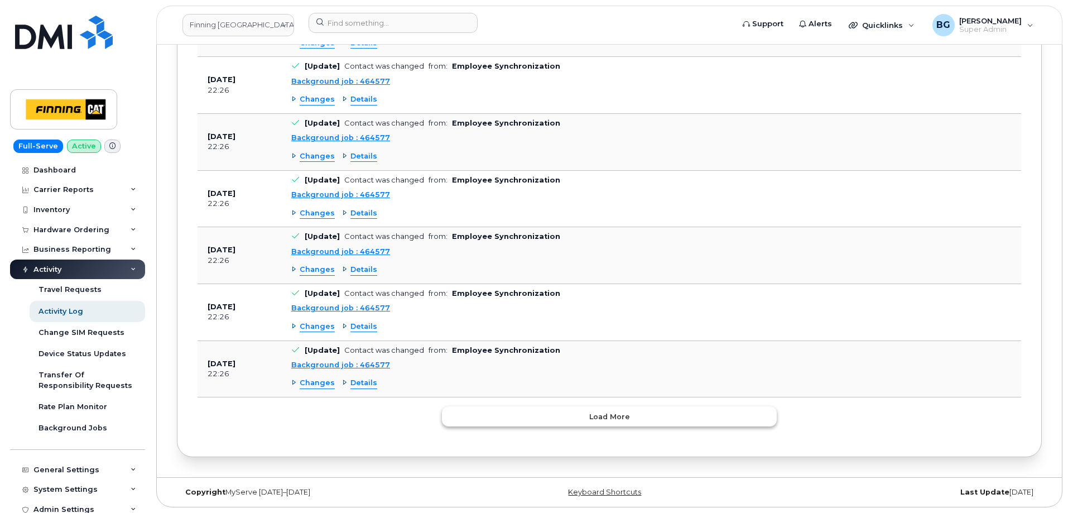
click at [543, 413] on button "Load more" at bounding box center [609, 416] width 335 height 20
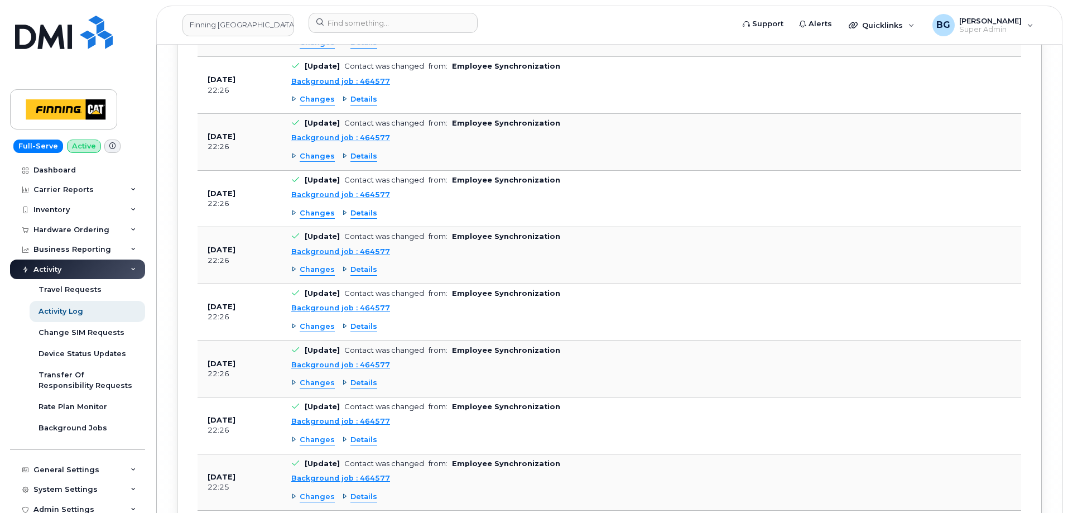
scroll to position [98826, 0]
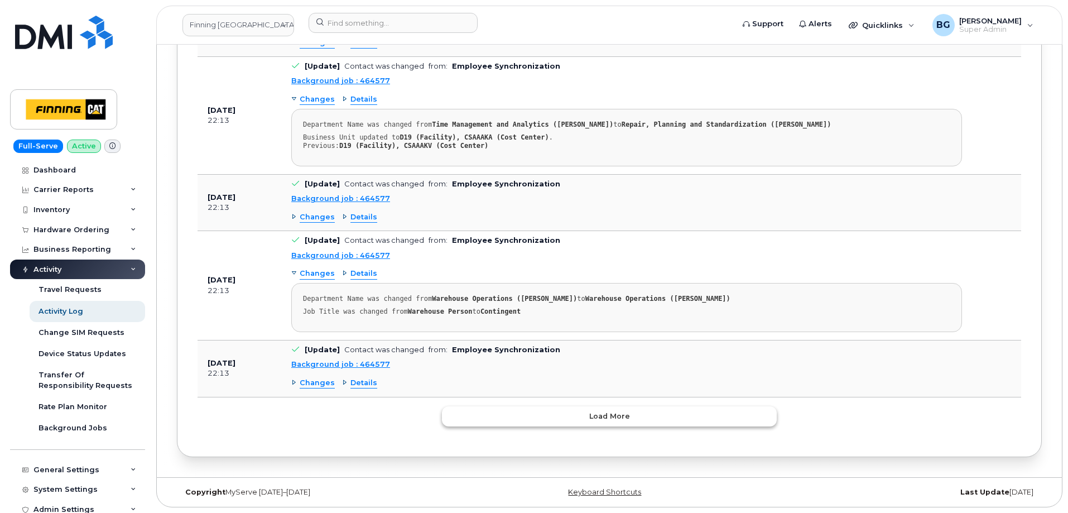
click at [684, 412] on button "Load more" at bounding box center [609, 416] width 335 height 20
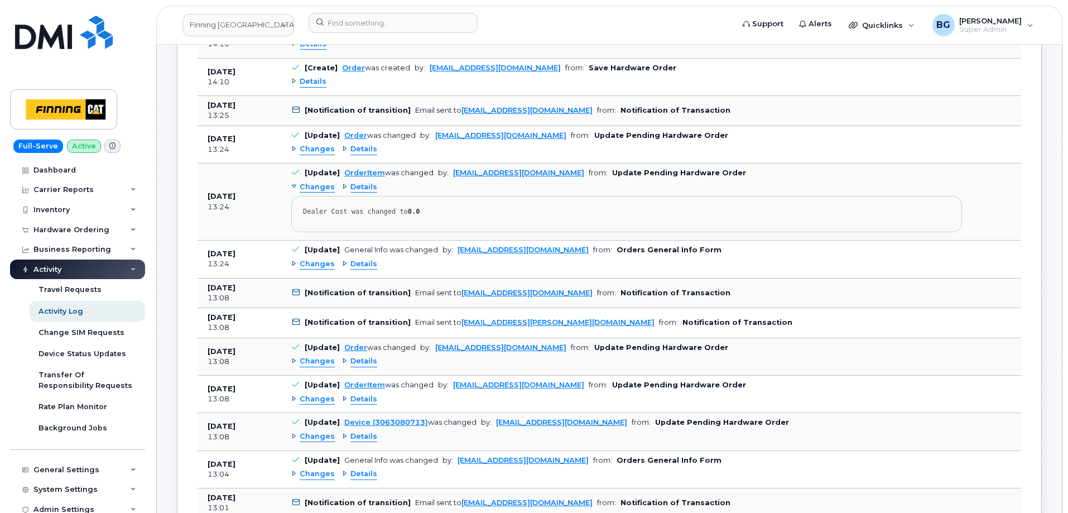
scroll to position [0, 0]
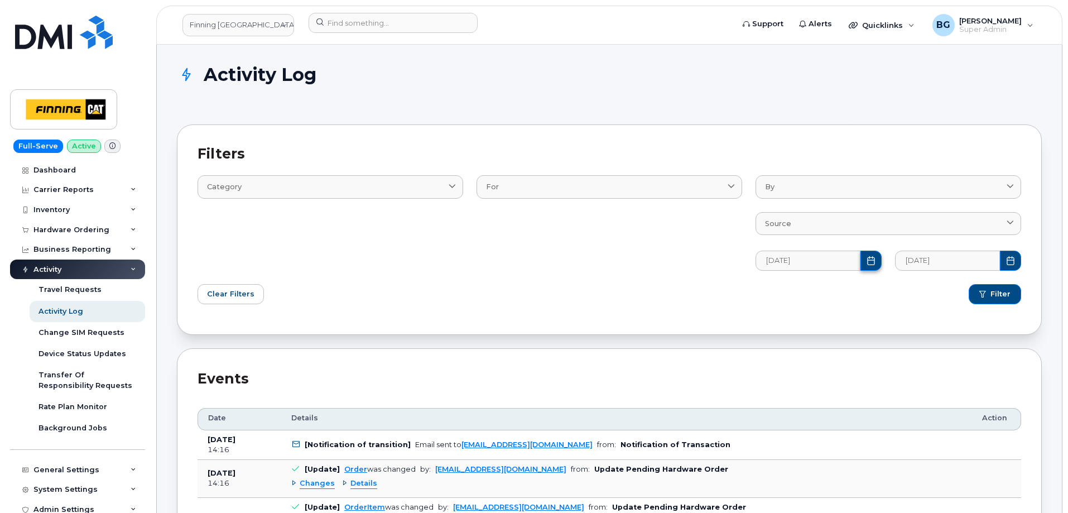
click at [871, 259] on icon "Choose Date" at bounding box center [870, 260] width 9 height 9
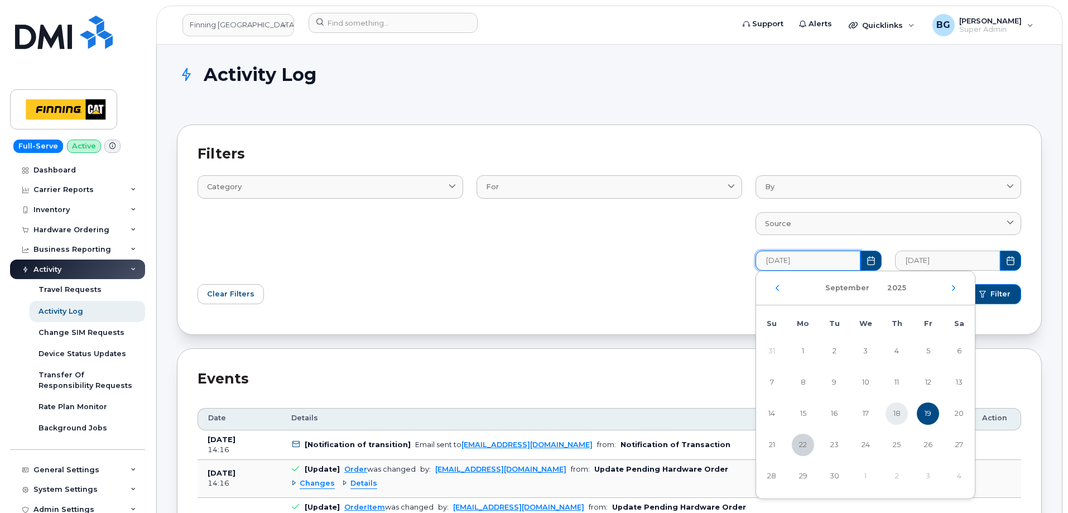
click at [895, 415] on span "18" at bounding box center [896, 413] width 22 height 22
type input "09/18/2025"
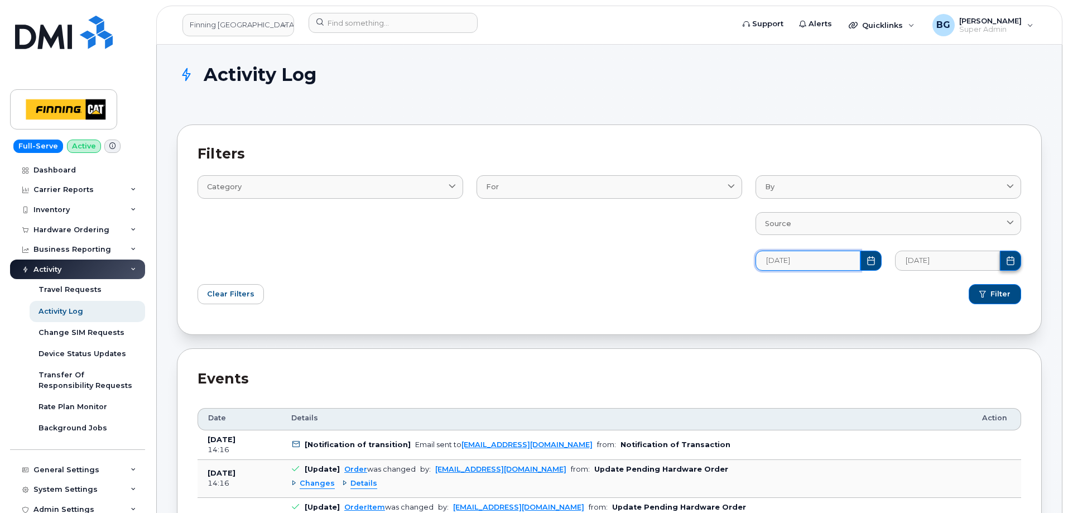
click at [1012, 261] on icon "Choose Date" at bounding box center [1010, 260] width 9 height 9
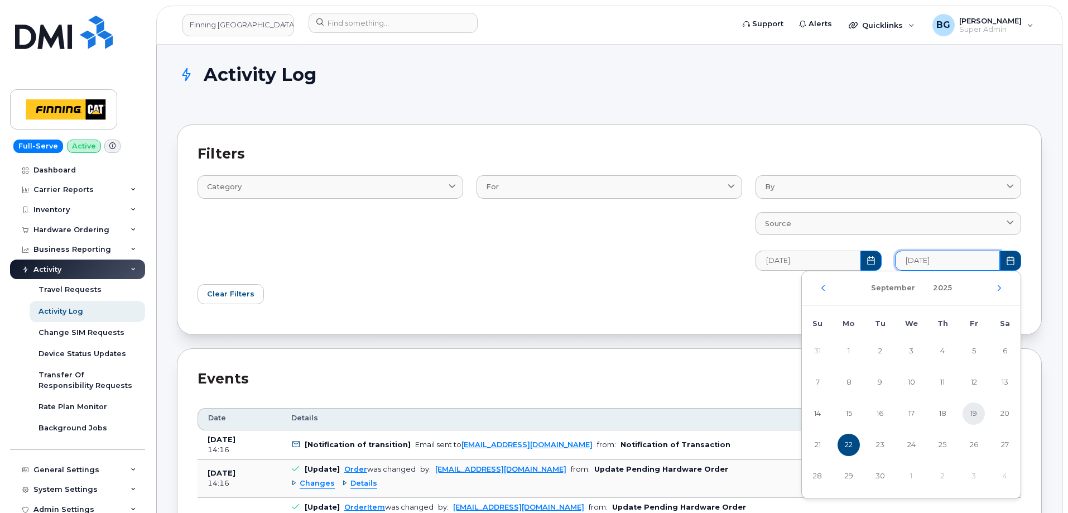
click at [976, 411] on span "19" at bounding box center [973, 413] width 22 height 22
type input "09/19/2025"
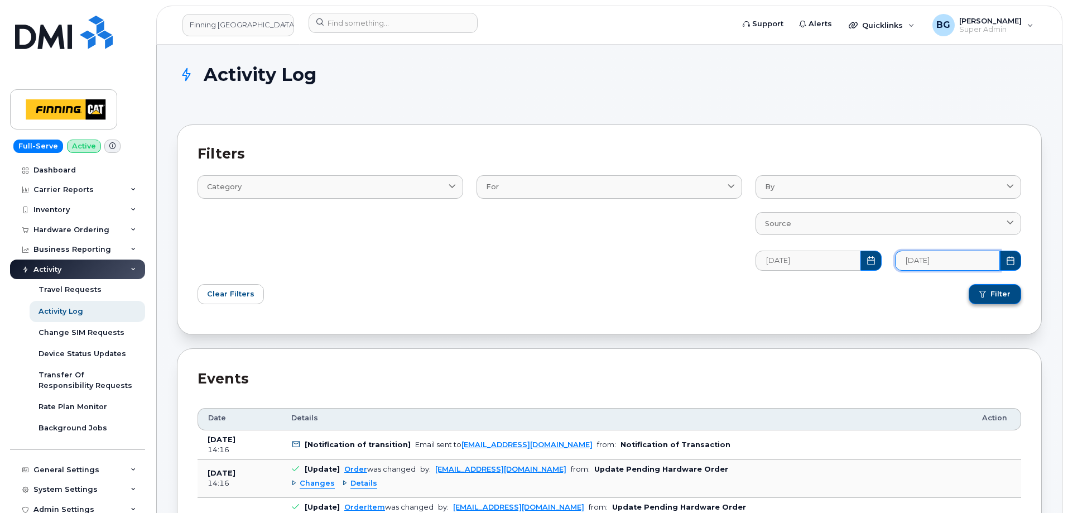
click at [995, 296] on span "Filter" at bounding box center [1000, 294] width 20 height 10
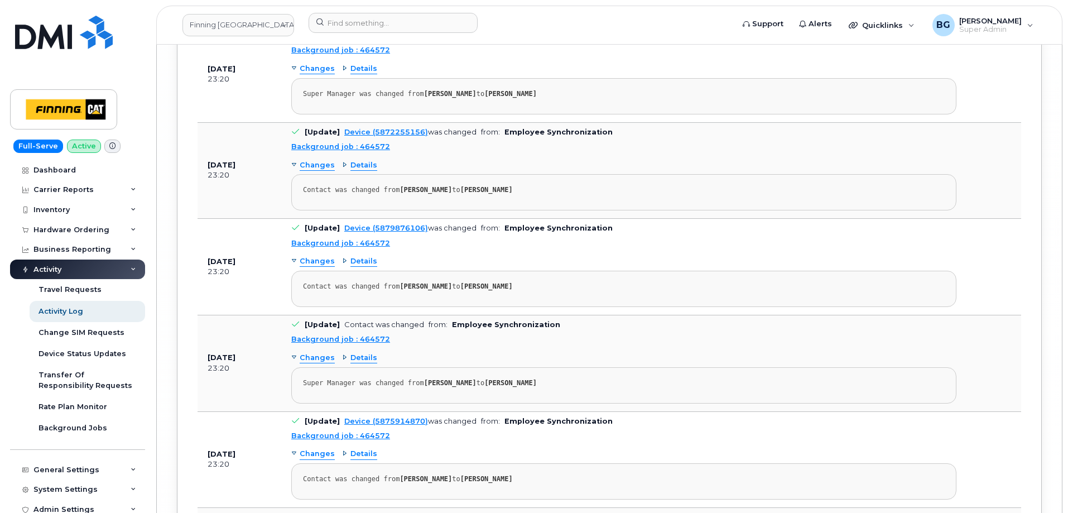
scroll to position [9473, 0]
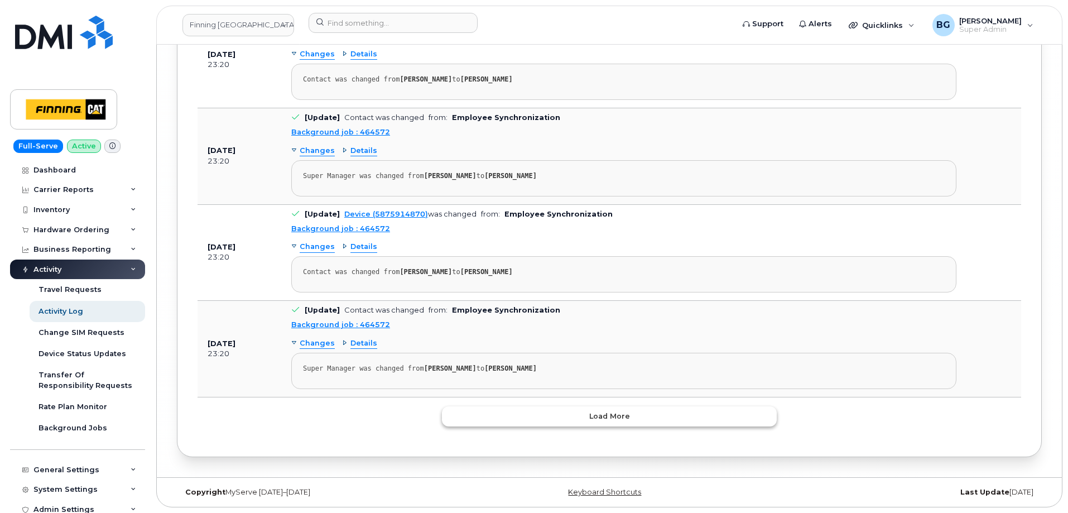
click at [676, 416] on button "Load more" at bounding box center [609, 416] width 335 height 20
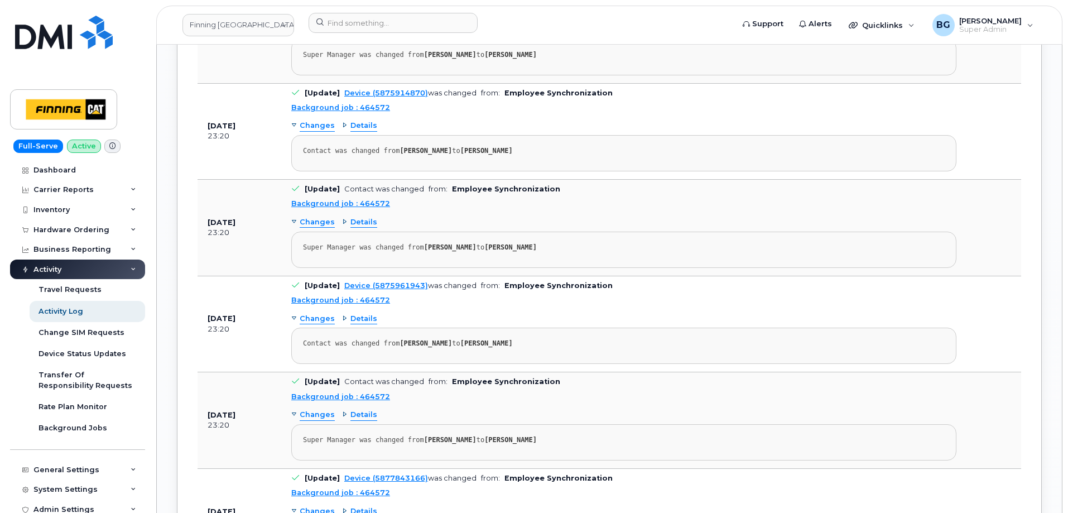
scroll to position [9659, 0]
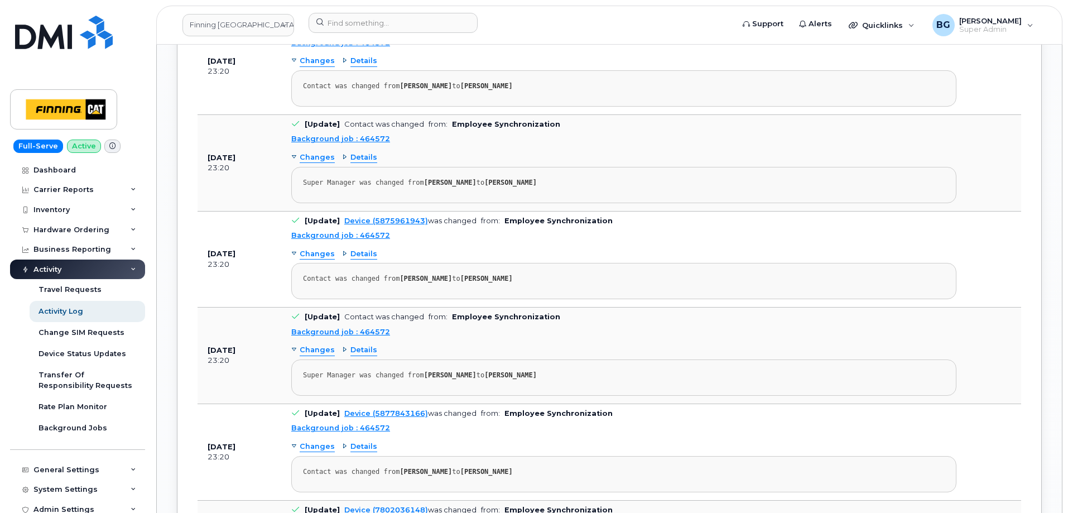
click at [654, 38] on header "Finning Canada Support Alerts Quicklinks Suspend / Cancel Device Change SIM Car…" at bounding box center [609, 25] width 906 height 39
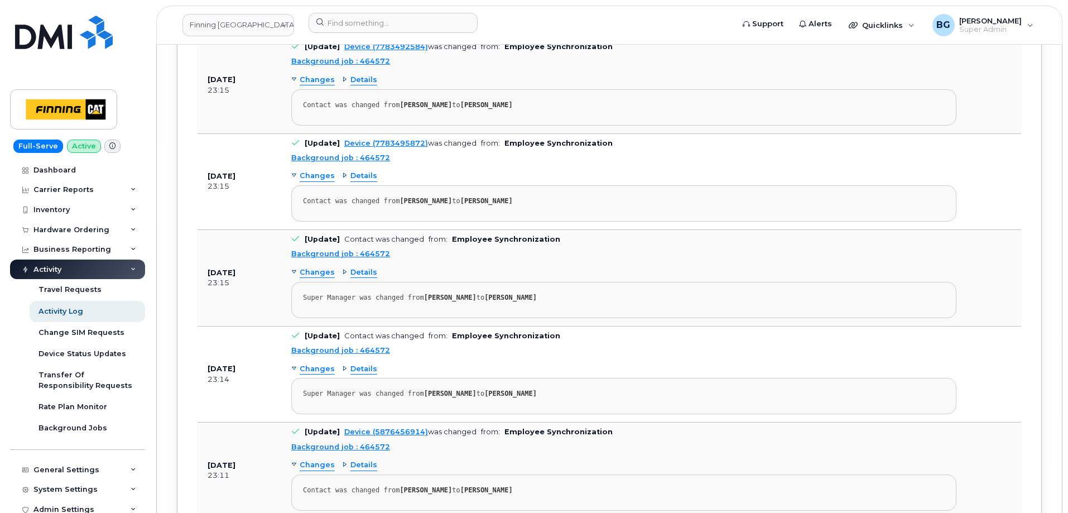
scroll to position [19104, 0]
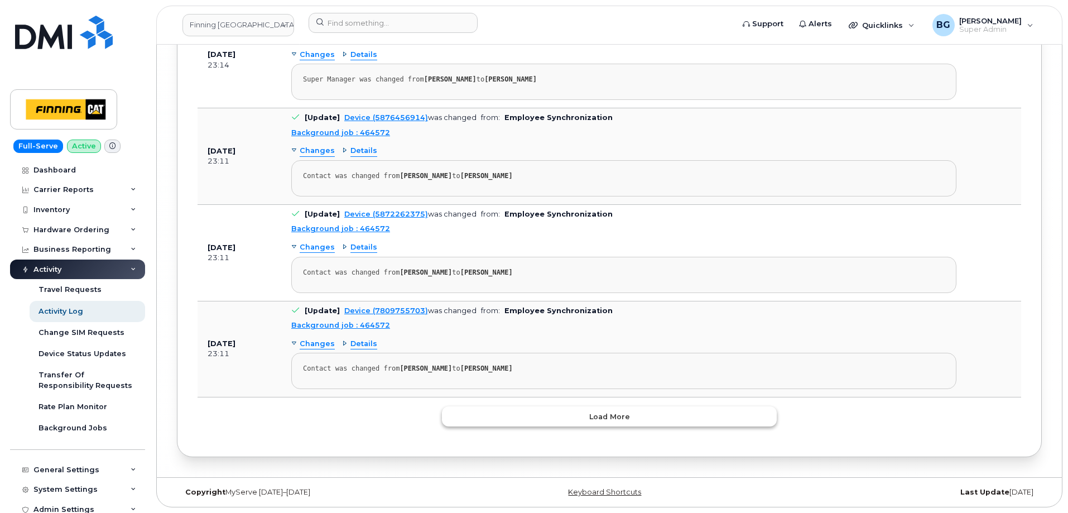
click at [628, 410] on button "Load more" at bounding box center [609, 416] width 335 height 20
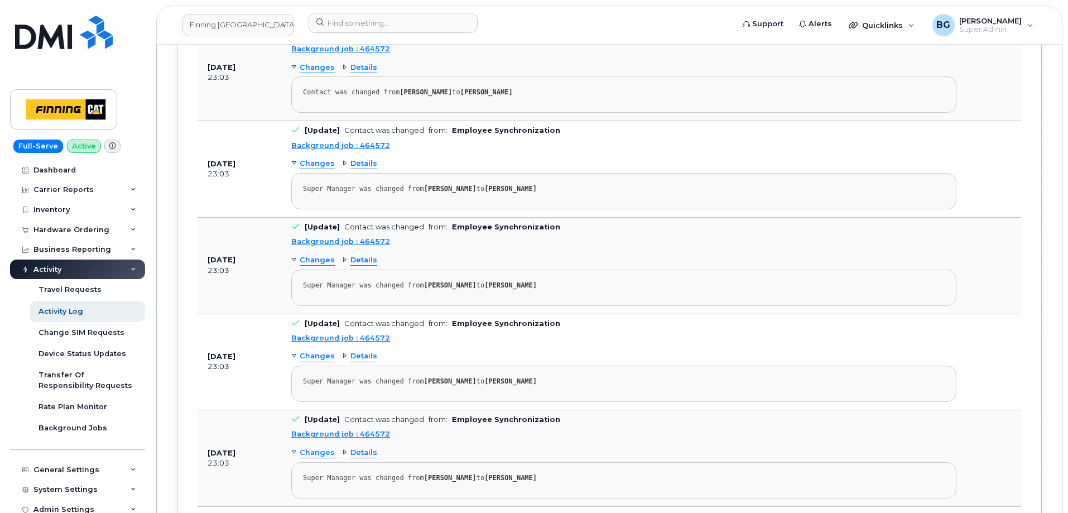
scroll to position [28735, 0]
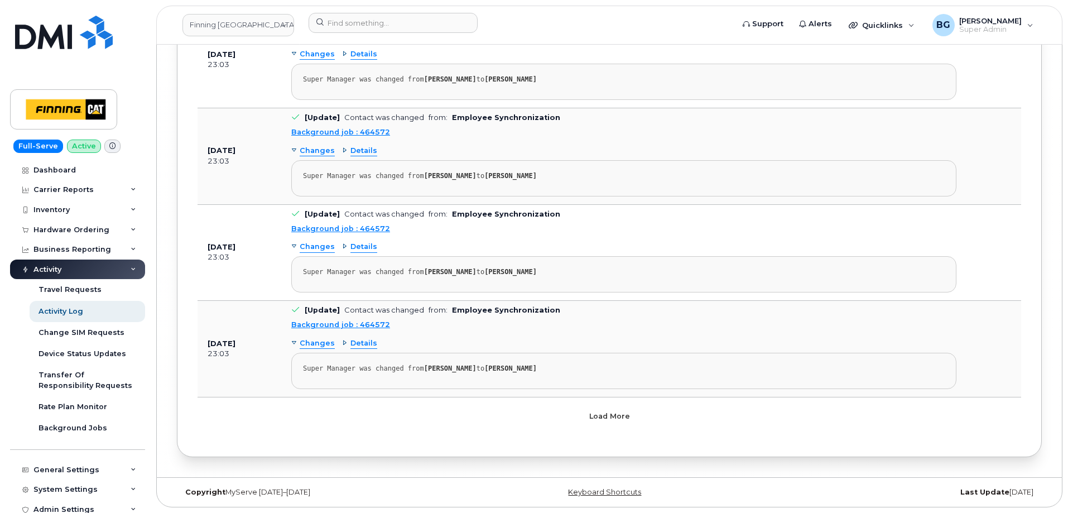
click at [603, 408] on button "Load more" at bounding box center [609, 416] width 335 height 20
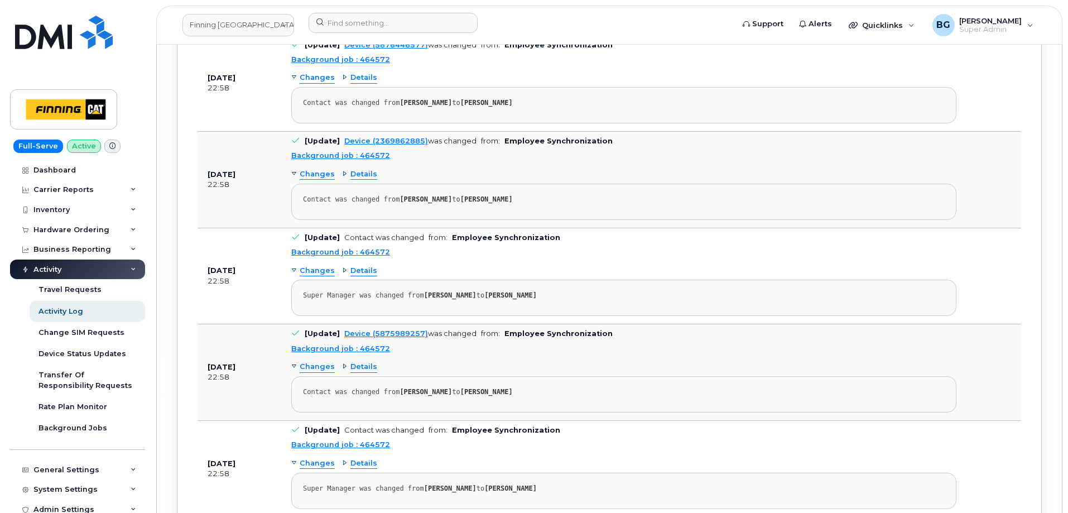
scroll to position [38365, 0]
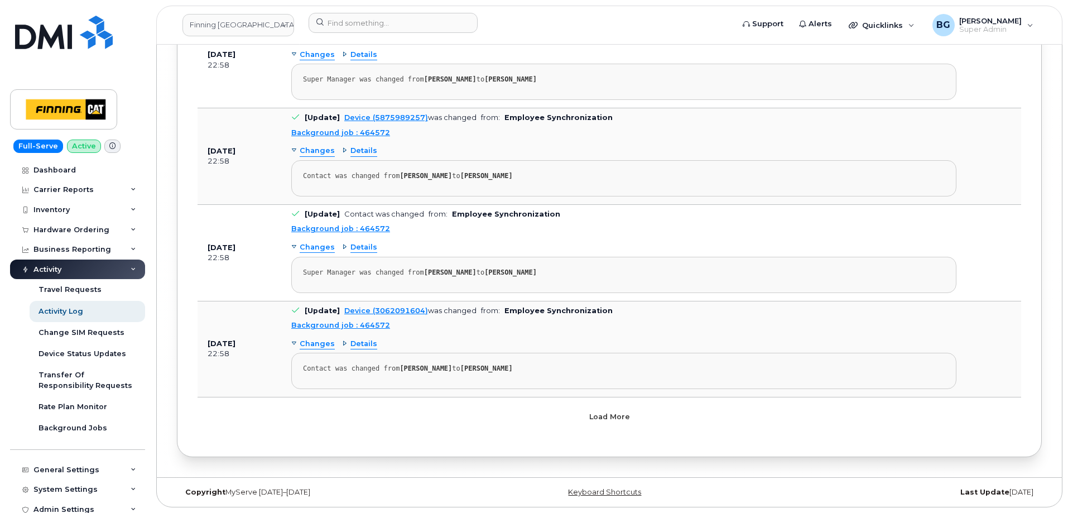
click at [633, 408] on button "Load more" at bounding box center [609, 416] width 335 height 20
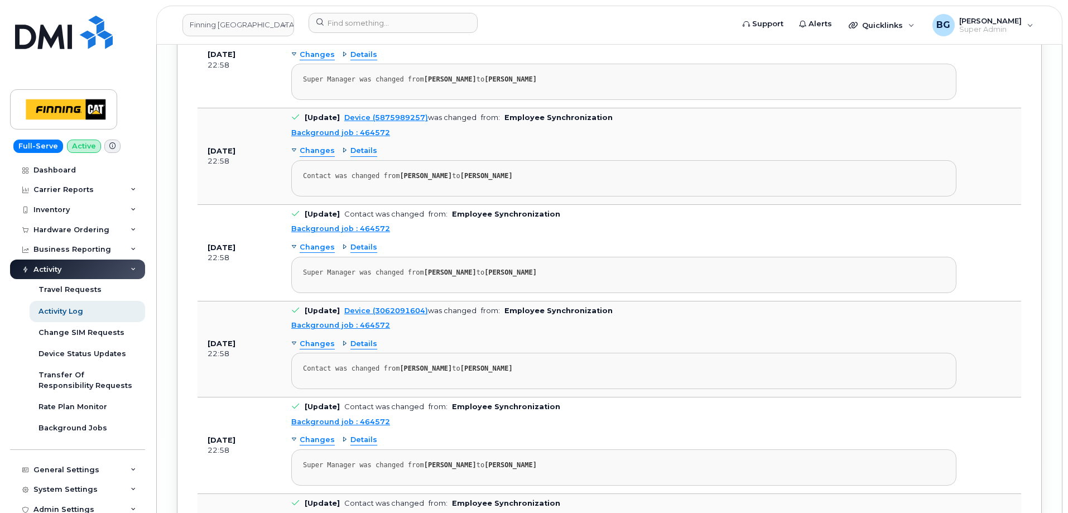
scroll to position [47997, 0]
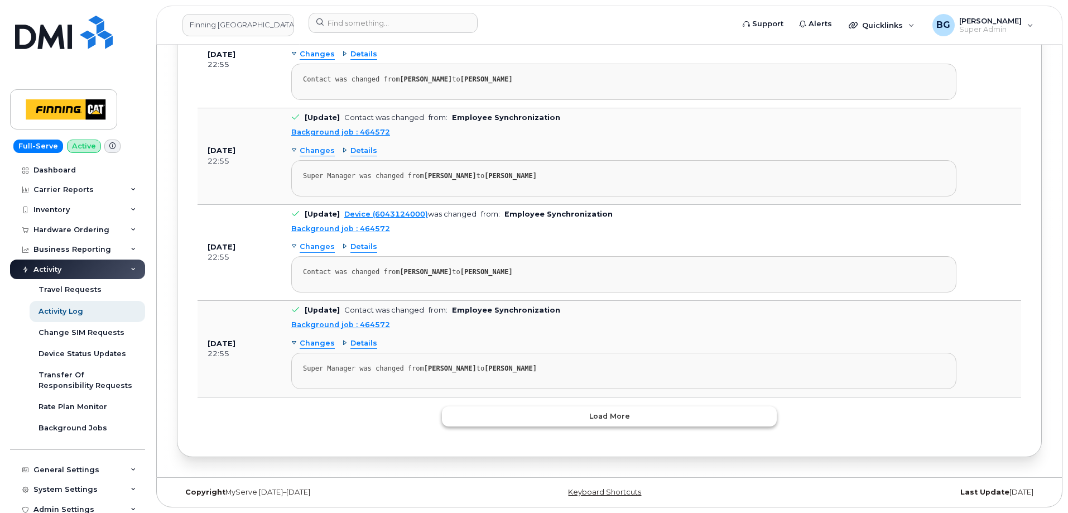
click at [639, 421] on button "Load more" at bounding box center [609, 416] width 335 height 20
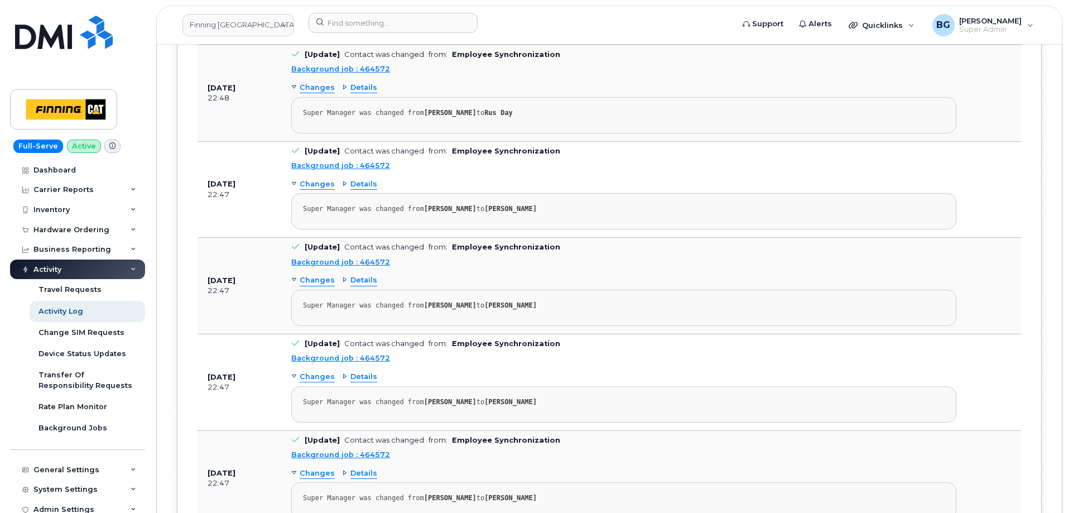
scroll to position [57627, 0]
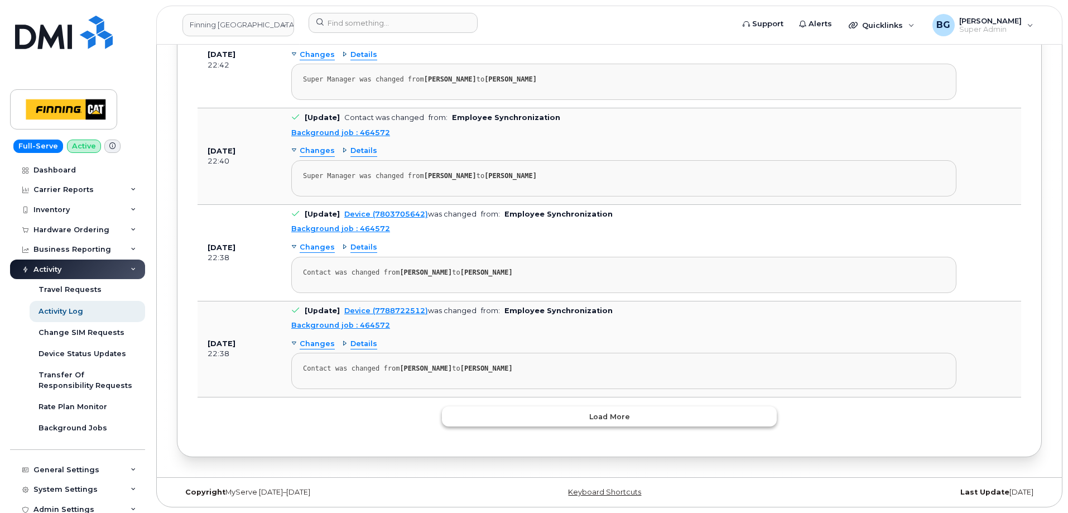
click at [659, 417] on button "Load more" at bounding box center [609, 416] width 335 height 20
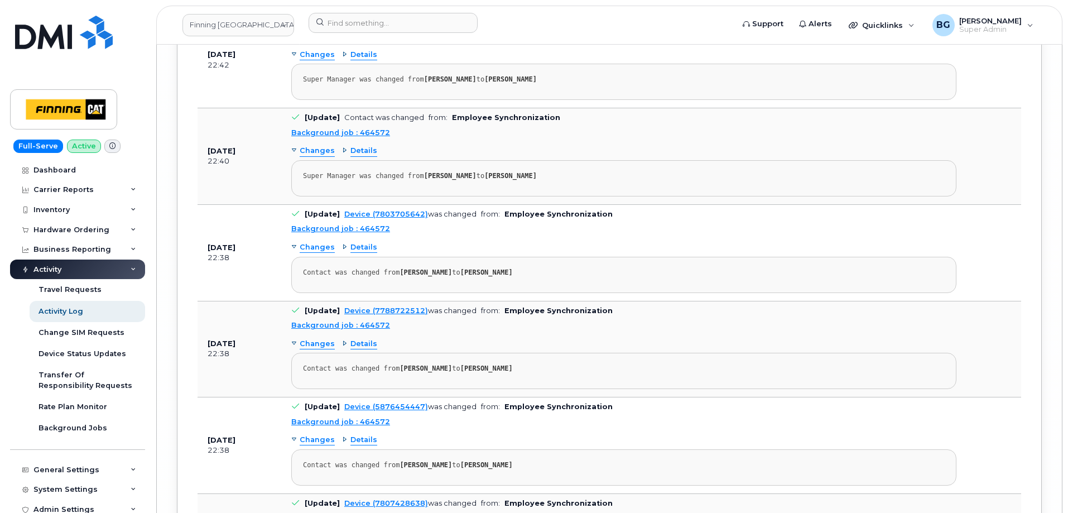
scroll to position [64687, 0]
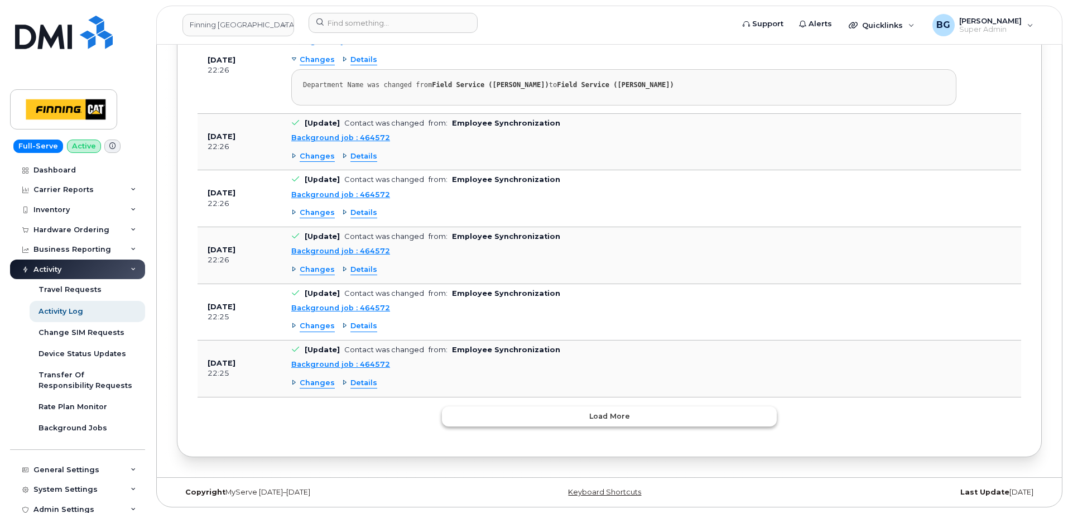
click at [663, 413] on button "Load more" at bounding box center [609, 416] width 335 height 20
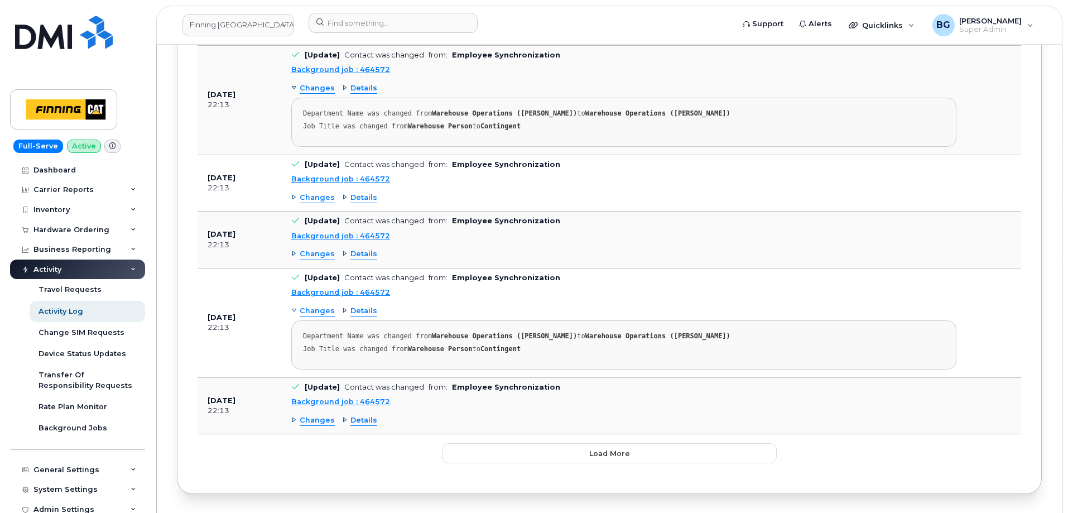
scroll to position [72124, 0]
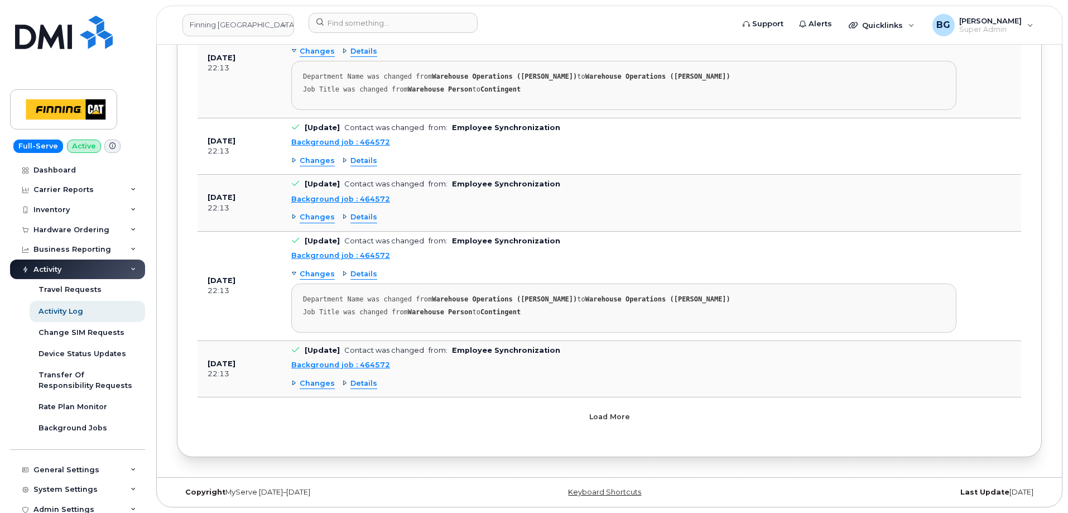
click at [621, 417] on span "Load more" at bounding box center [609, 416] width 41 height 11
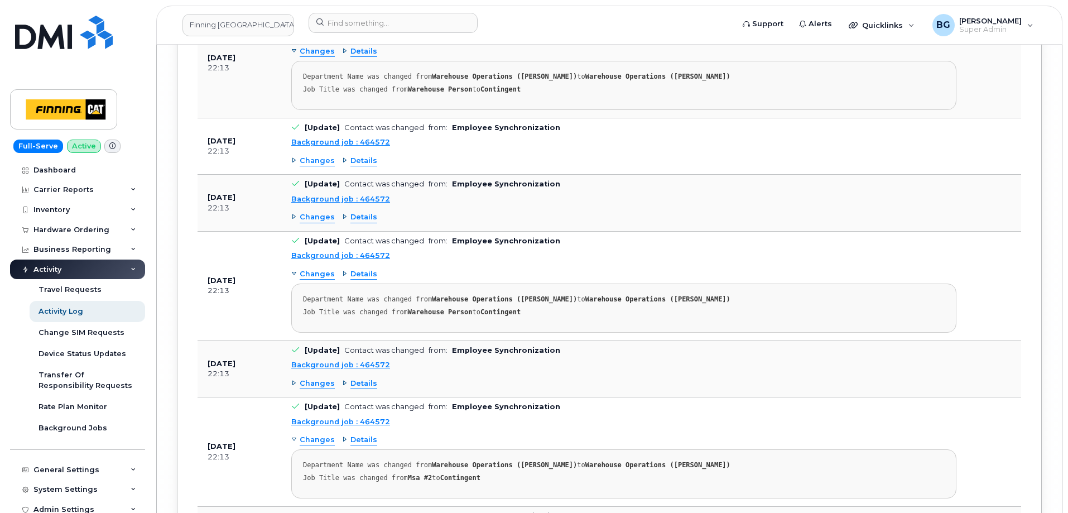
scroll to position [79149, 0]
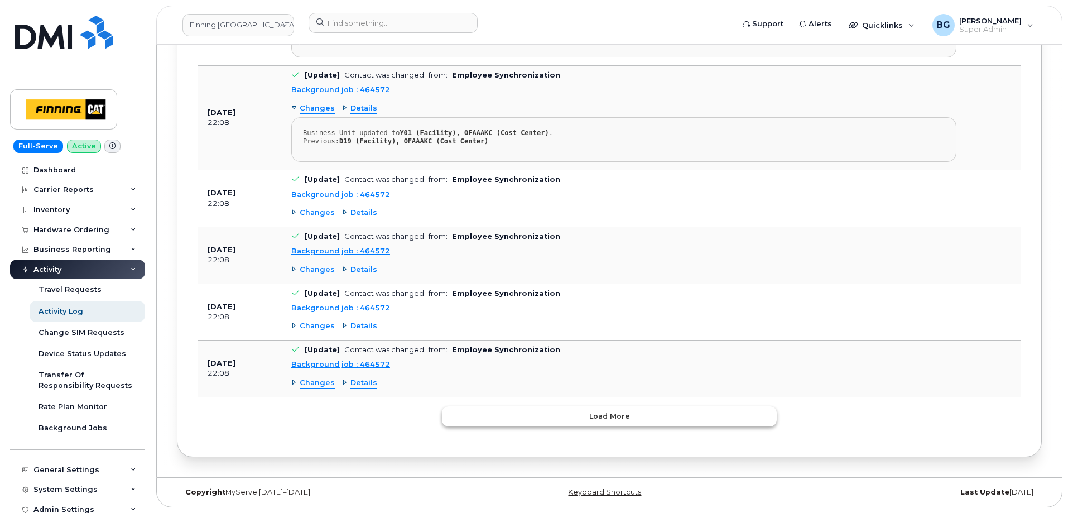
click at [649, 411] on button "Load more" at bounding box center [609, 416] width 335 height 20
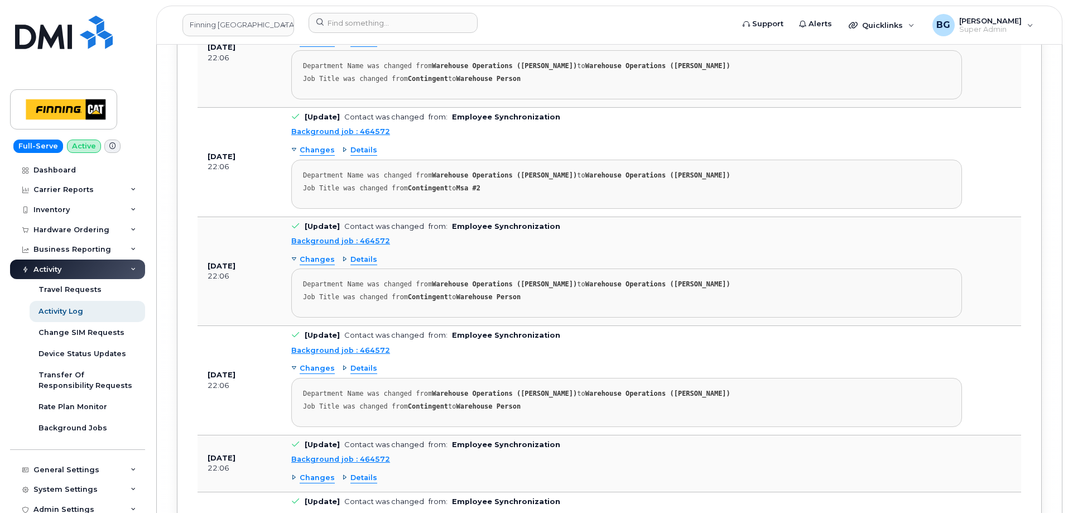
scroll to position [86511, 0]
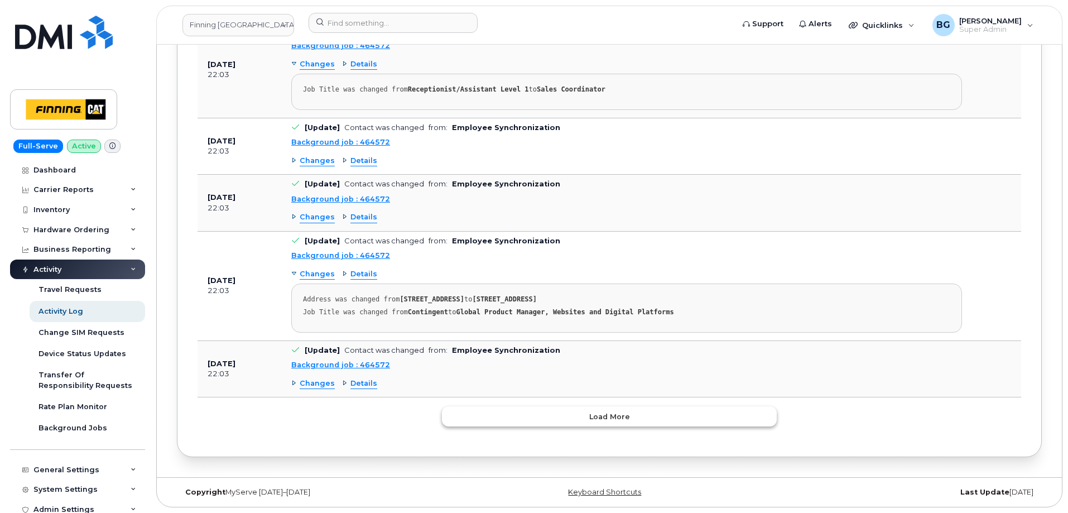
click at [649, 411] on button "Load more" at bounding box center [609, 416] width 335 height 20
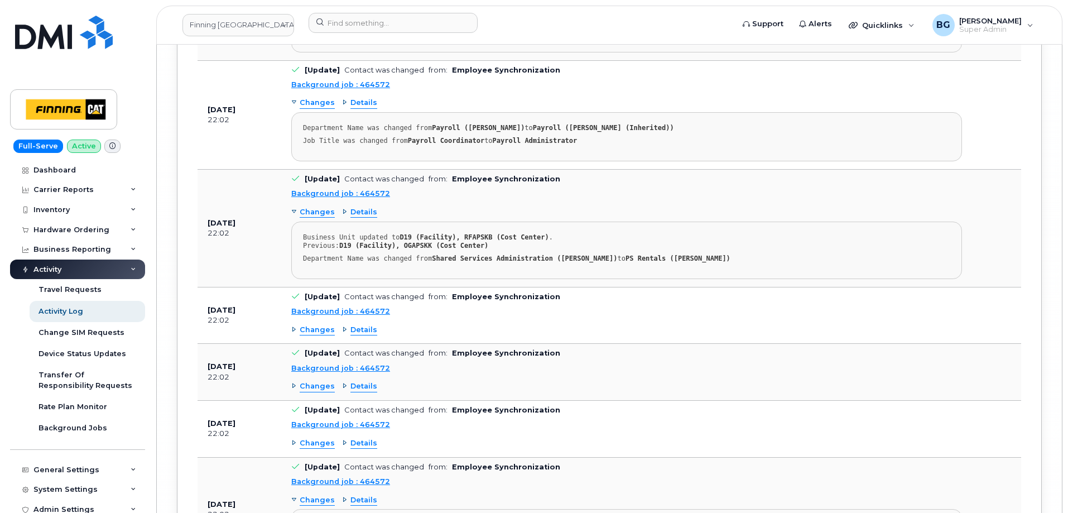
scroll to position [92589, 0]
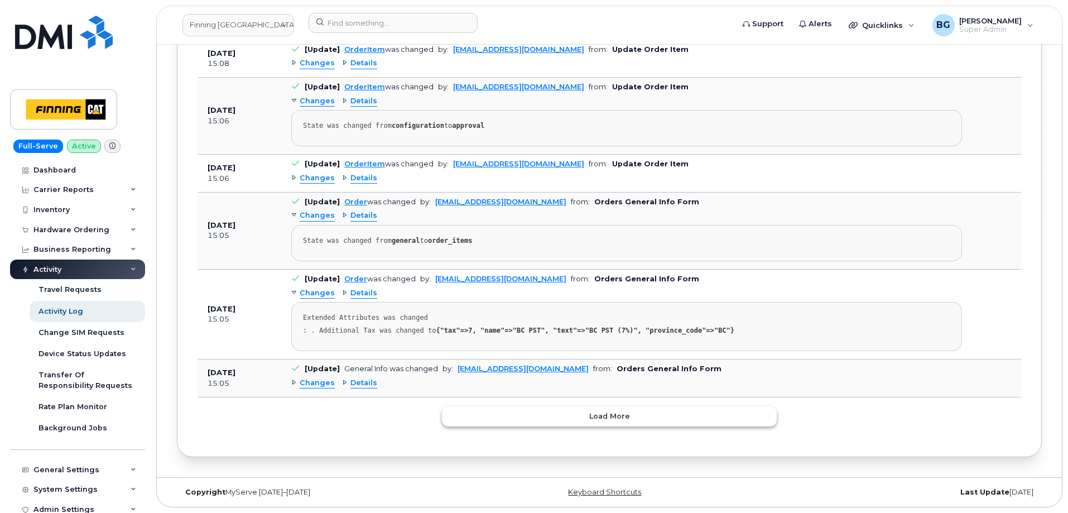
click at [632, 420] on button "Load more" at bounding box center [609, 416] width 335 height 20
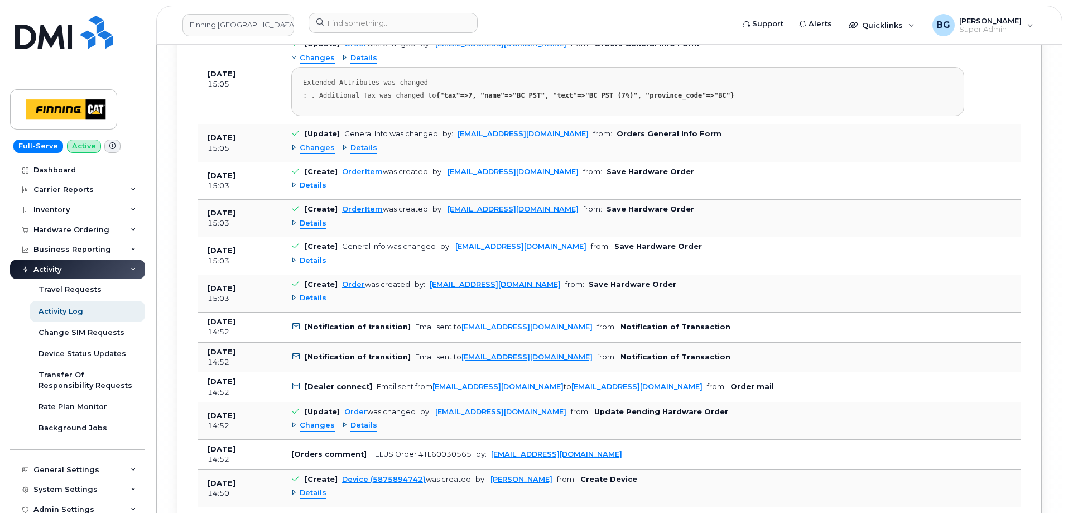
scroll to position [97278, 0]
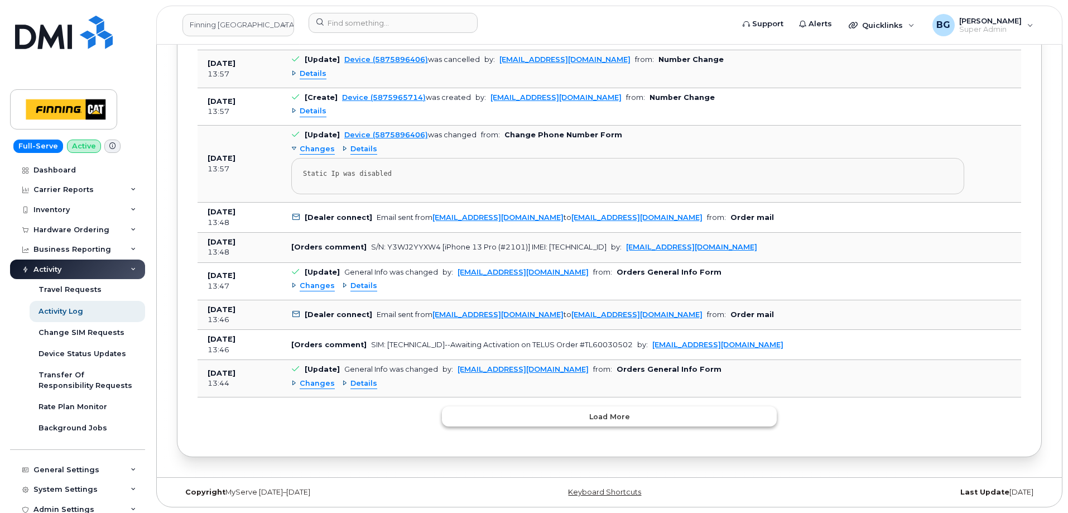
click at [617, 408] on button "Load more" at bounding box center [609, 416] width 335 height 20
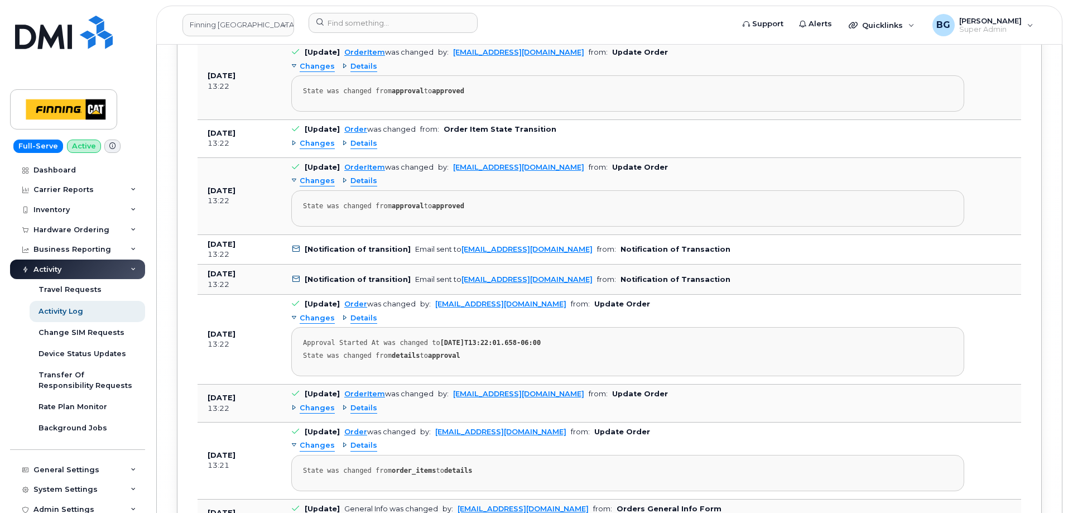
scroll to position [102135, 0]
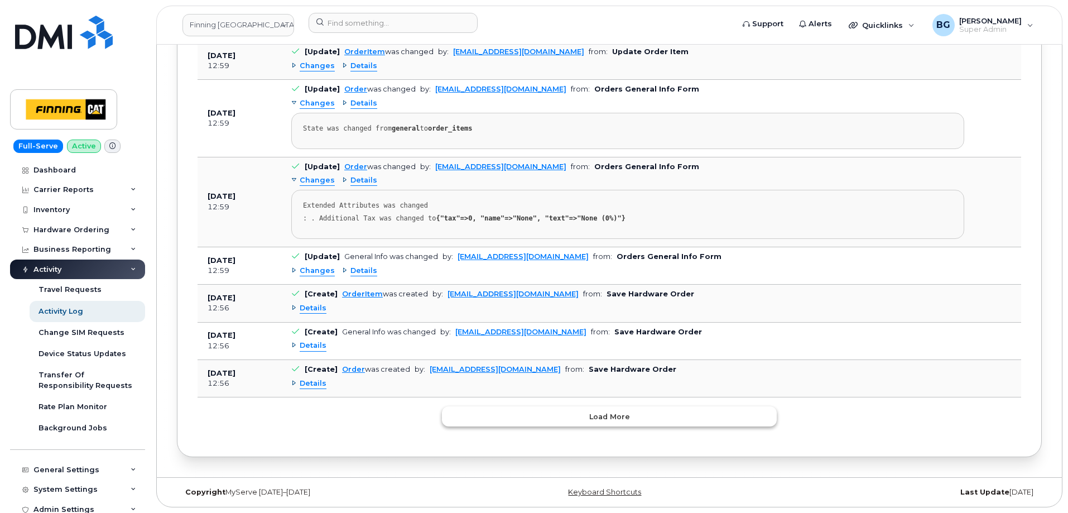
click at [649, 417] on button "Load more" at bounding box center [609, 416] width 335 height 20
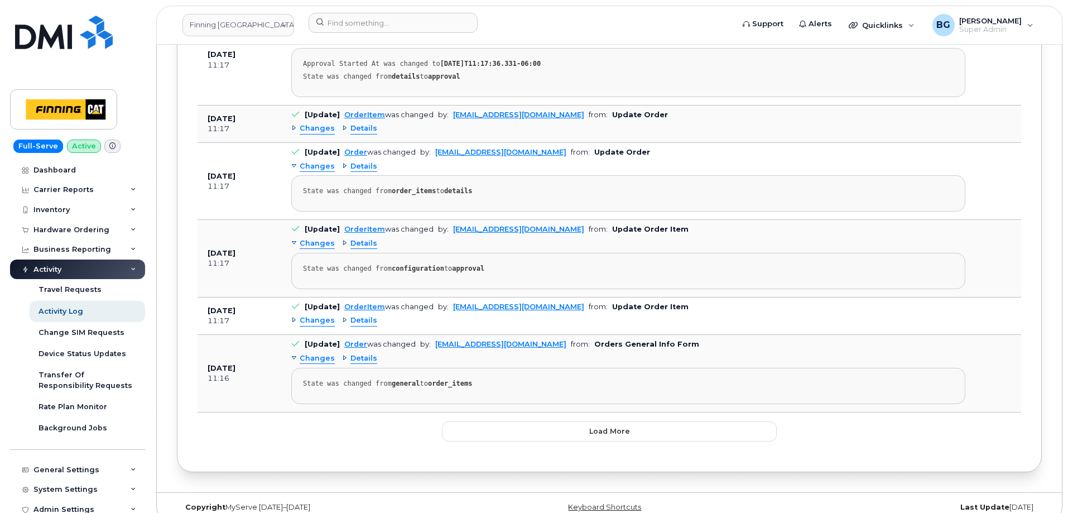
scroll to position [106623, 0]
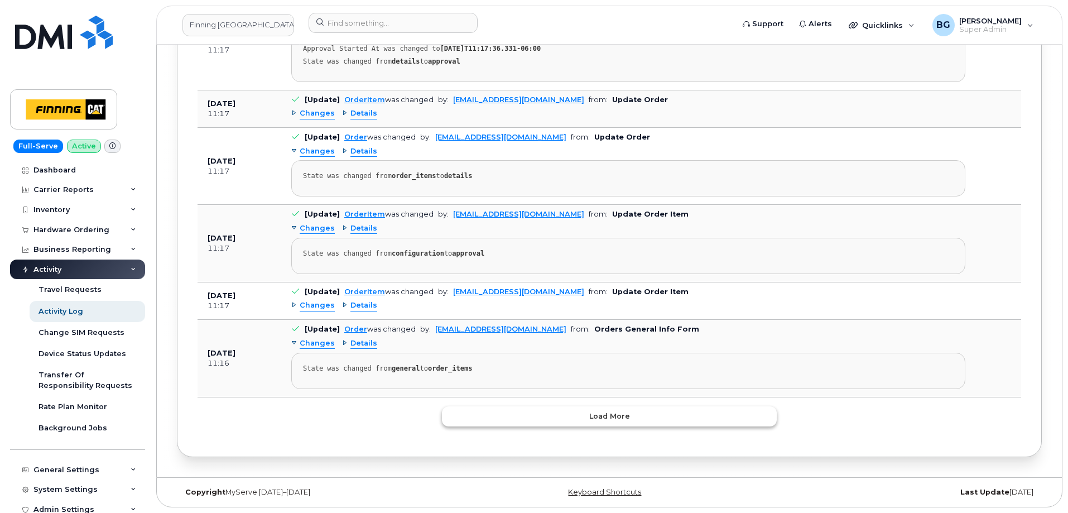
click at [690, 422] on button "Load more" at bounding box center [609, 416] width 335 height 20
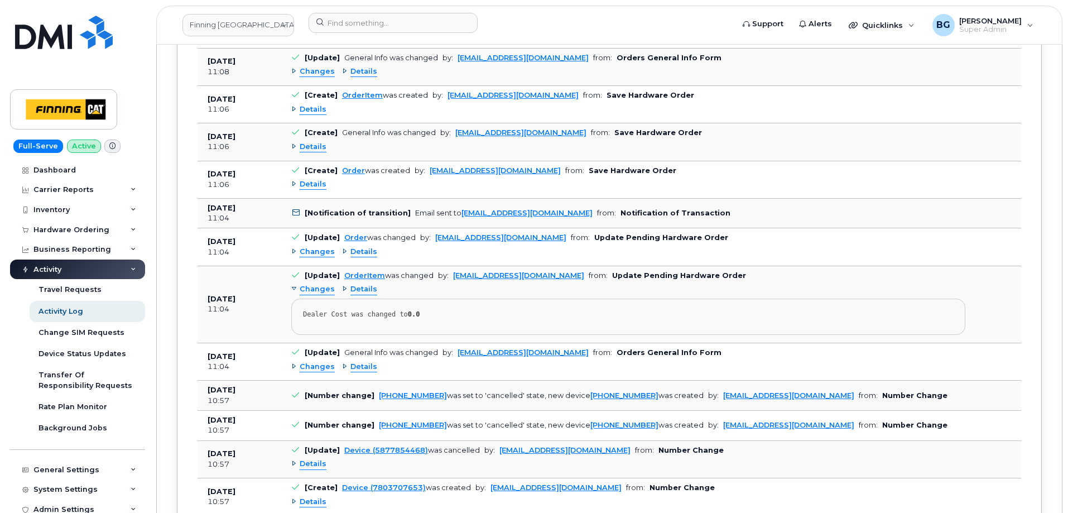
scroll to position [111555, 0]
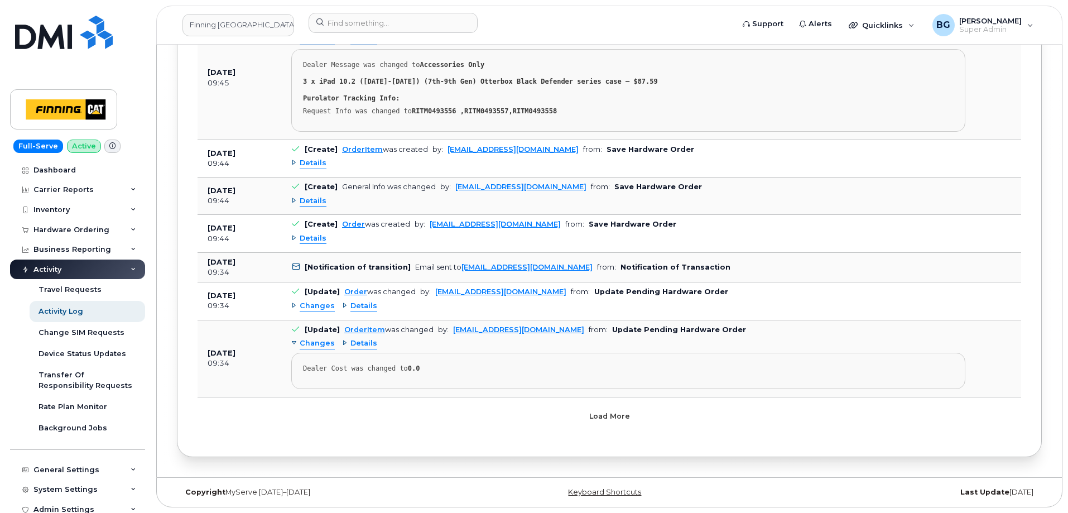
click at [672, 411] on button "Load more" at bounding box center [609, 416] width 335 height 20
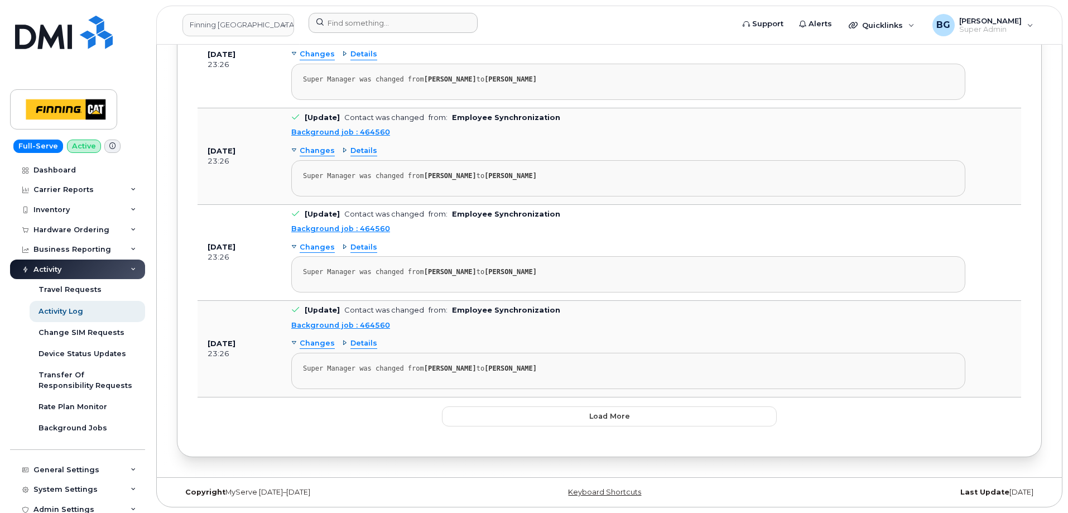
scroll to position [109565, 0]
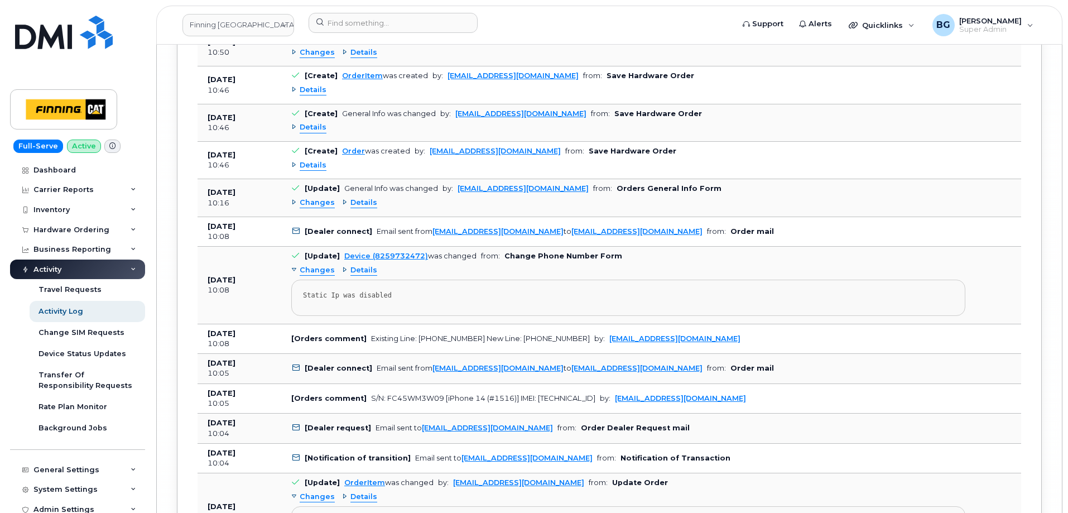
click at [313, 269] on span "Changes" at bounding box center [317, 270] width 35 height 11
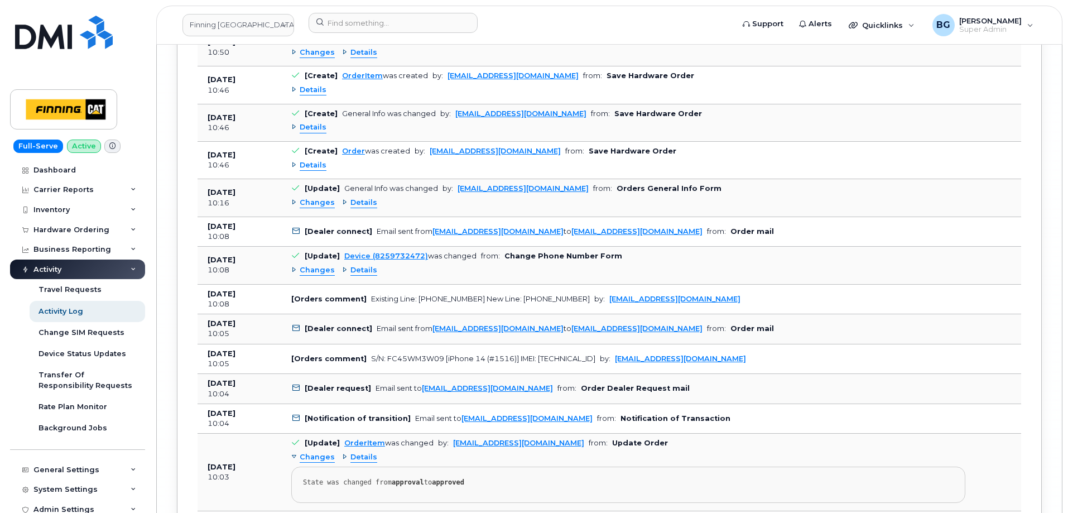
click at [364, 270] on span "Details" at bounding box center [363, 270] width 27 height 11
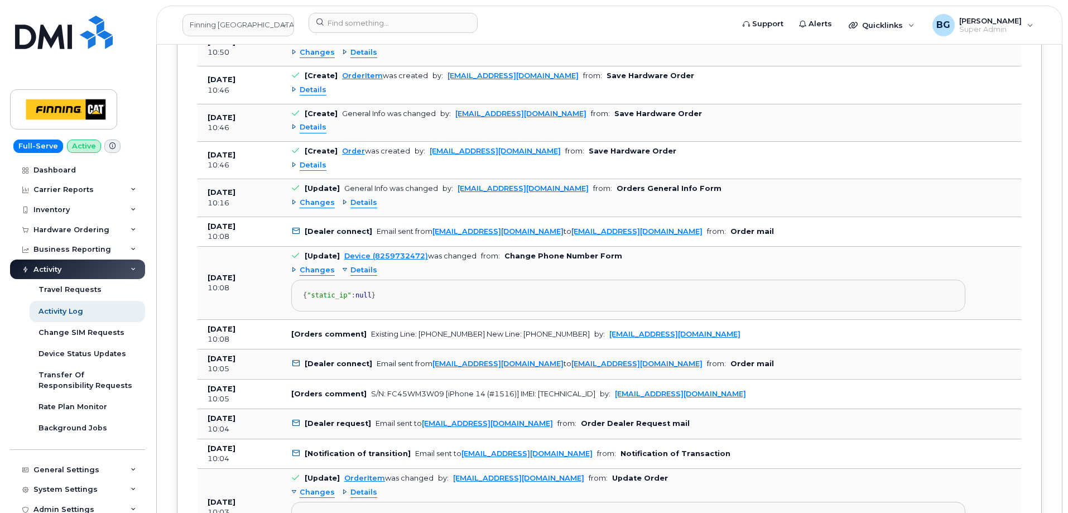
click at [319, 268] on span "Changes" at bounding box center [317, 270] width 35 height 11
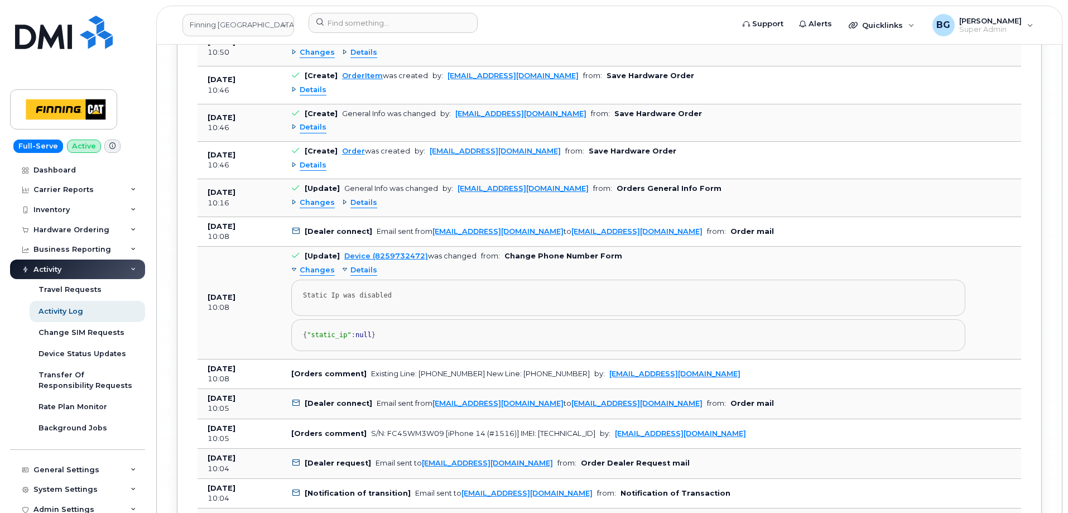
click at [320, 269] on span "Changes" at bounding box center [317, 270] width 35 height 11
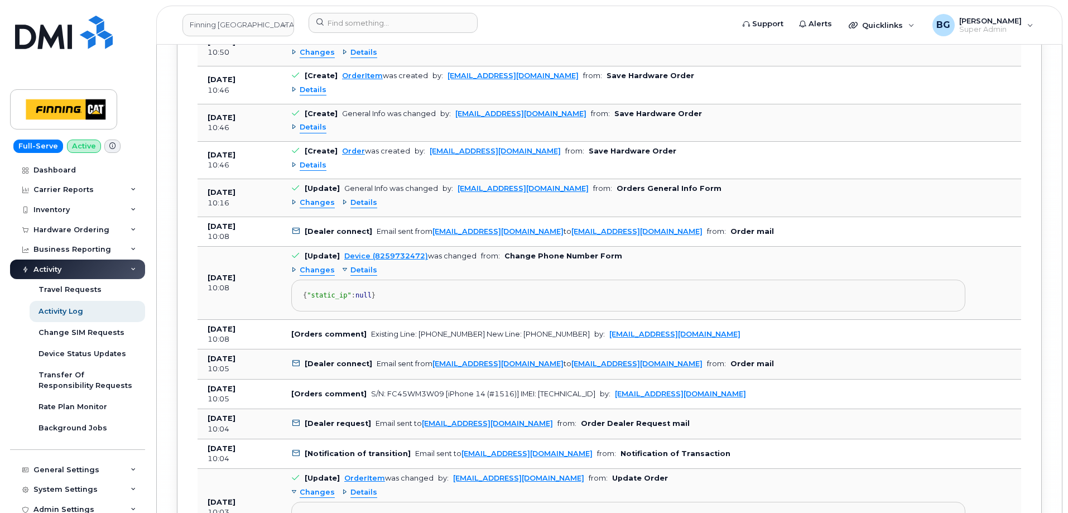
click at [358, 267] on span "Details" at bounding box center [363, 270] width 27 height 11
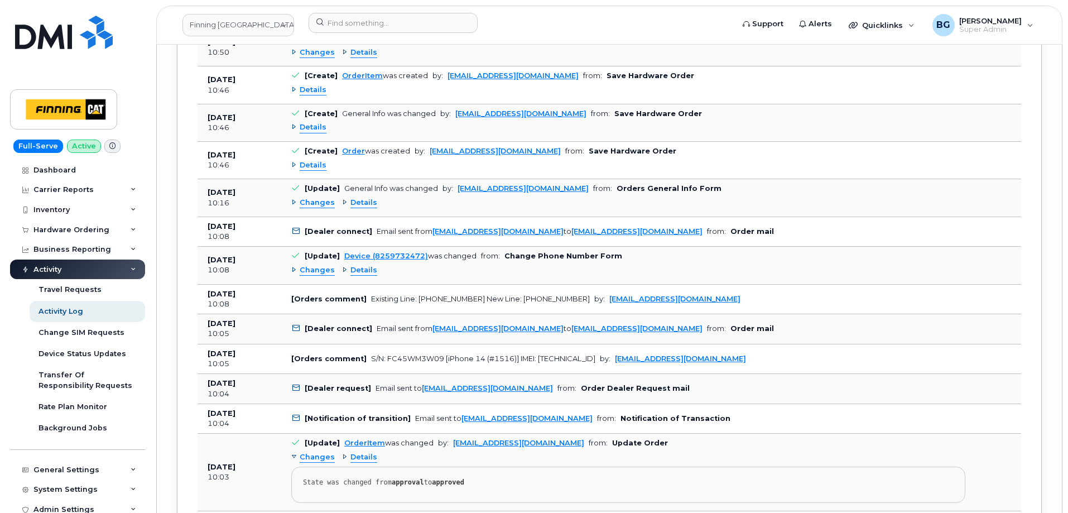
click at [364, 202] on span "Details" at bounding box center [363, 203] width 27 height 11
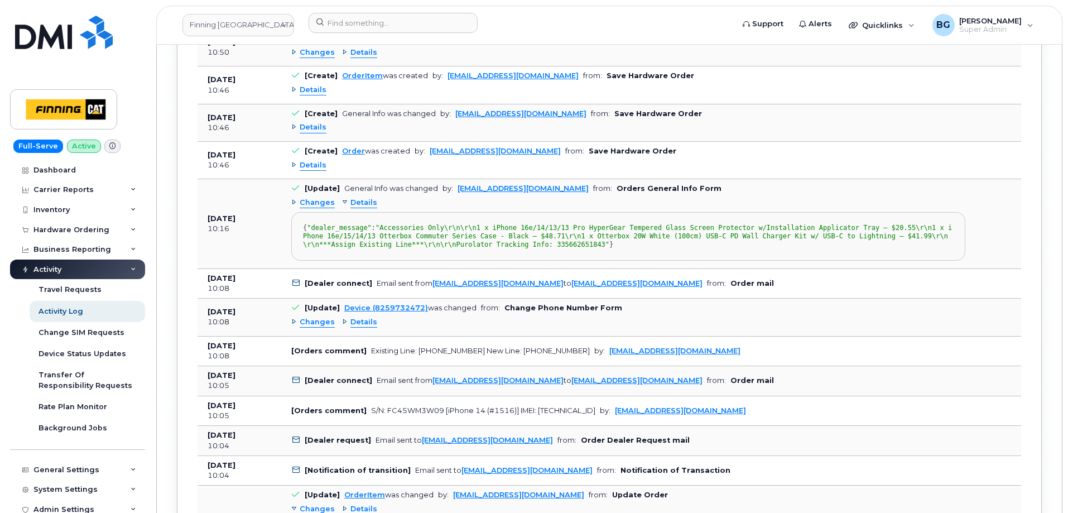
scroll to position [109634, 0]
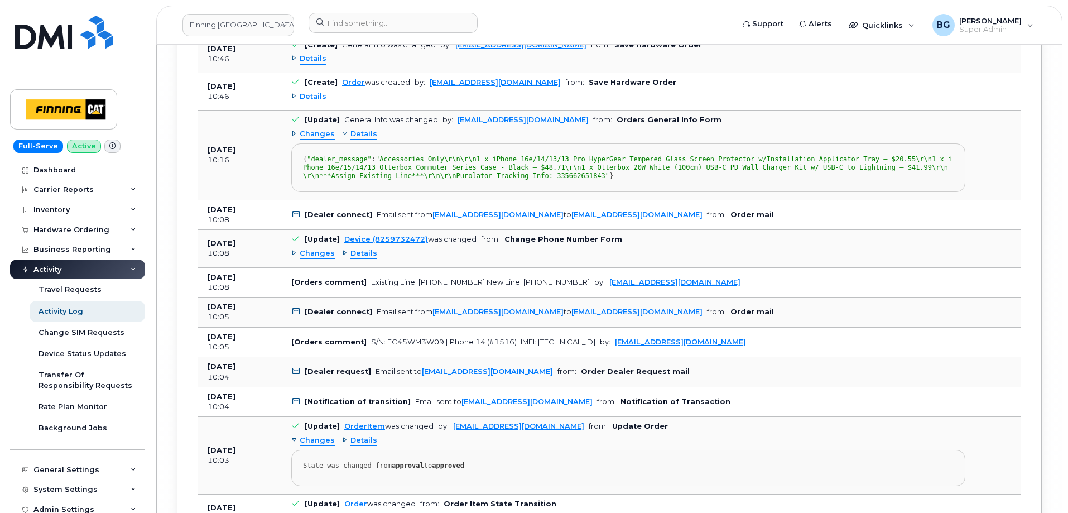
click at [314, 135] on span "Changes" at bounding box center [317, 134] width 35 height 11
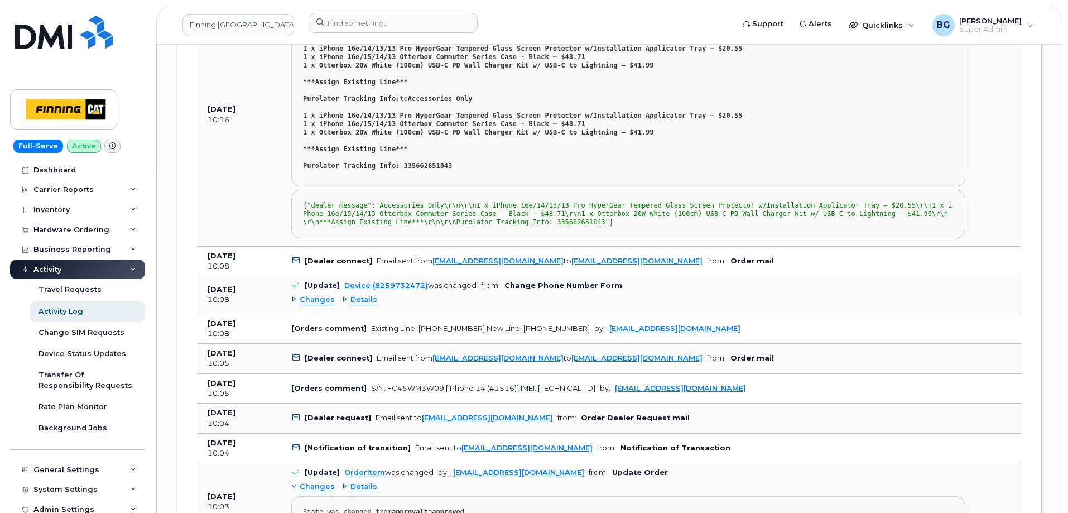
scroll to position [109770, 0]
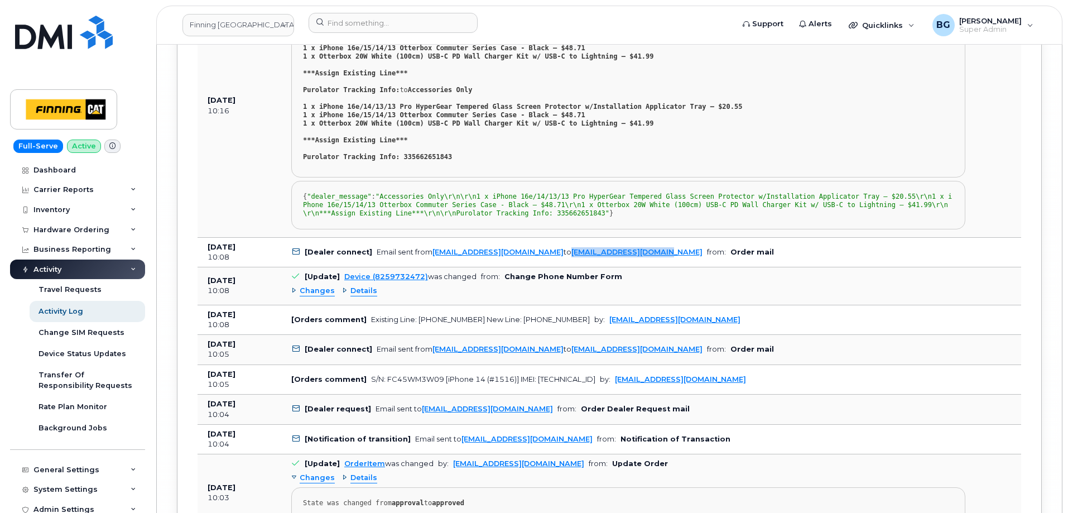
drag, startPoint x: 614, startPoint y: 268, endPoint x: 518, endPoint y: 270, distance: 96.5
click at [518, 268] on td "[Dealer connect] Email sent from hakaur@dminc.com to procurement@myserve.co fro…" at bounding box center [628, 253] width 694 height 30
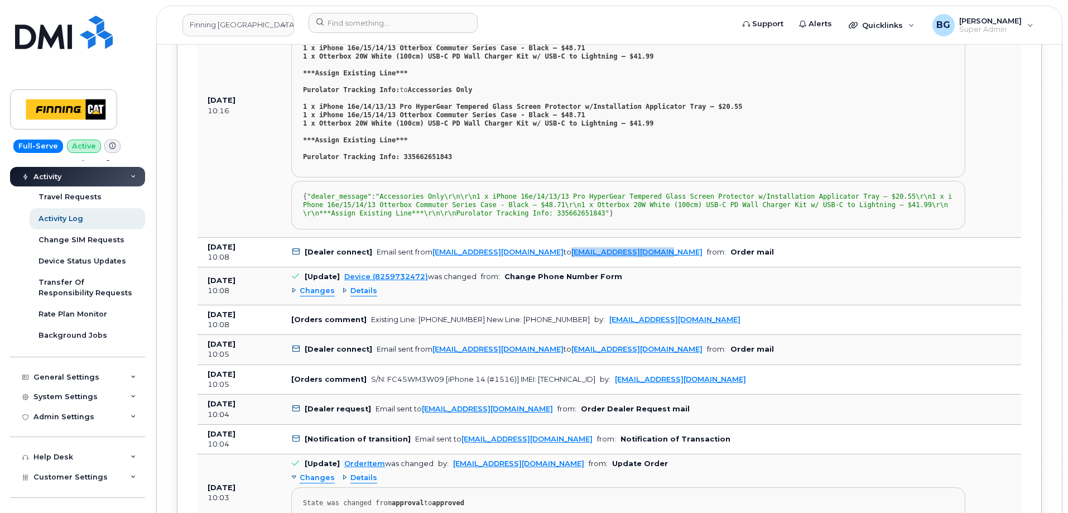
scroll to position [146, 0]
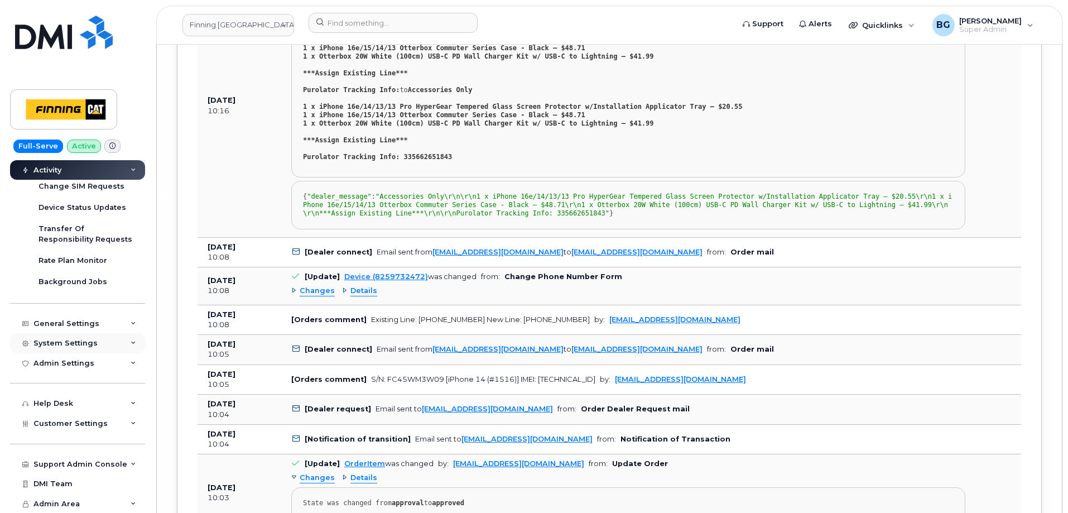
click at [54, 346] on div "System Settings" at bounding box center [65, 343] width 64 height 9
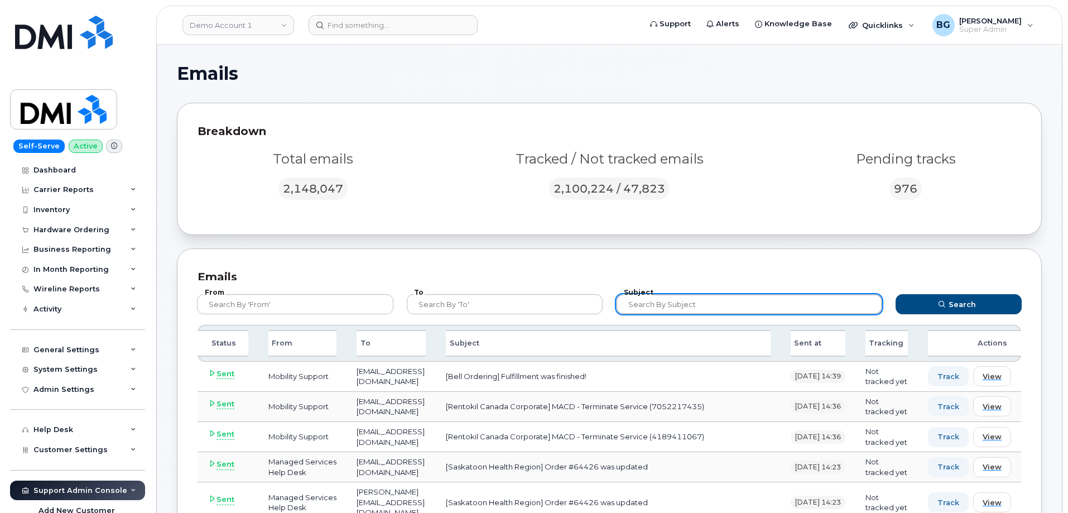
click at [682, 303] on input "text" at bounding box center [749, 304] width 266 height 20
click at [895, 294] on button "Search" at bounding box center [958, 304] width 126 height 20
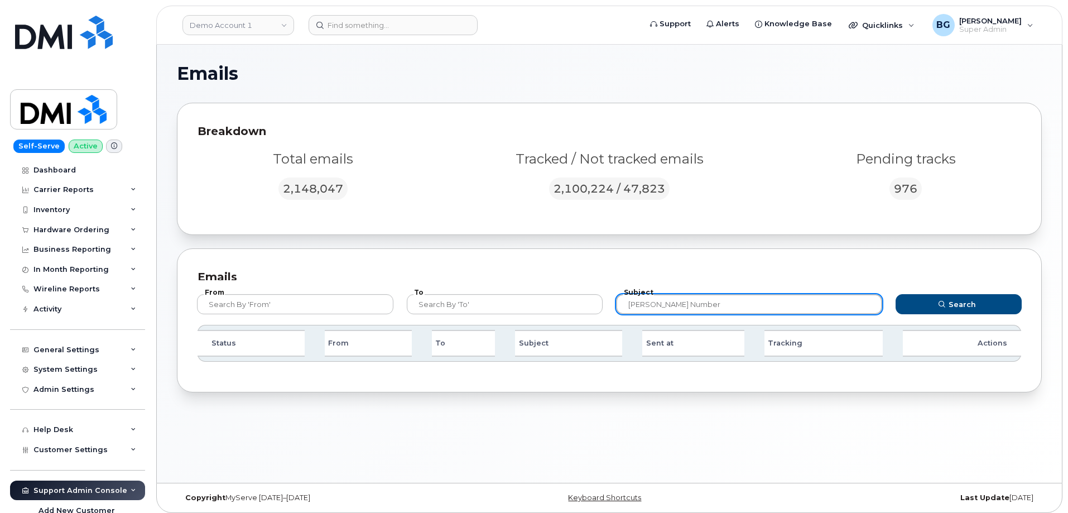
click at [690, 298] on input "chang number" at bounding box center [749, 304] width 266 height 20
paste input "8259732472)"
type input "8259732472"
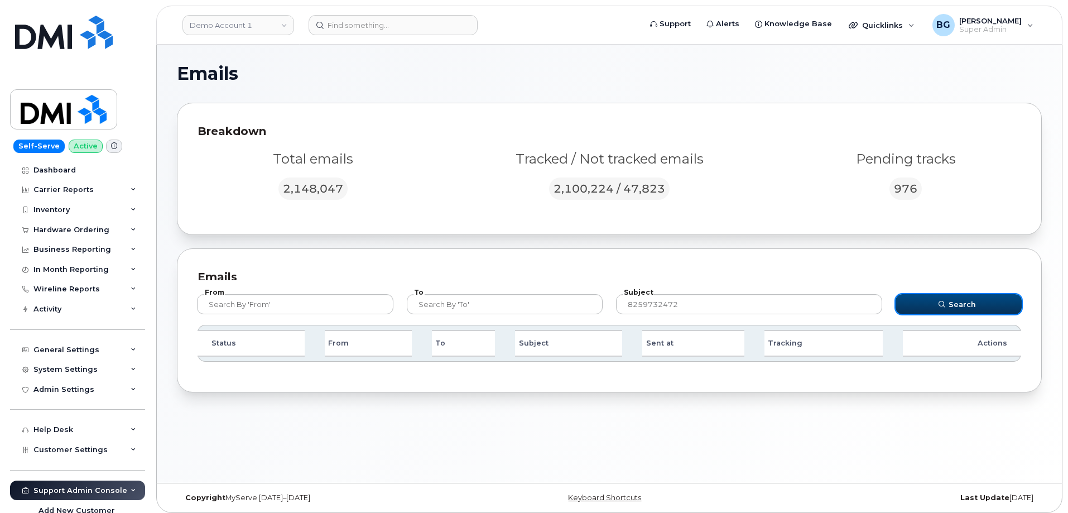
click at [936, 304] on button "Search" at bounding box center [958, 304] width 126 height 20
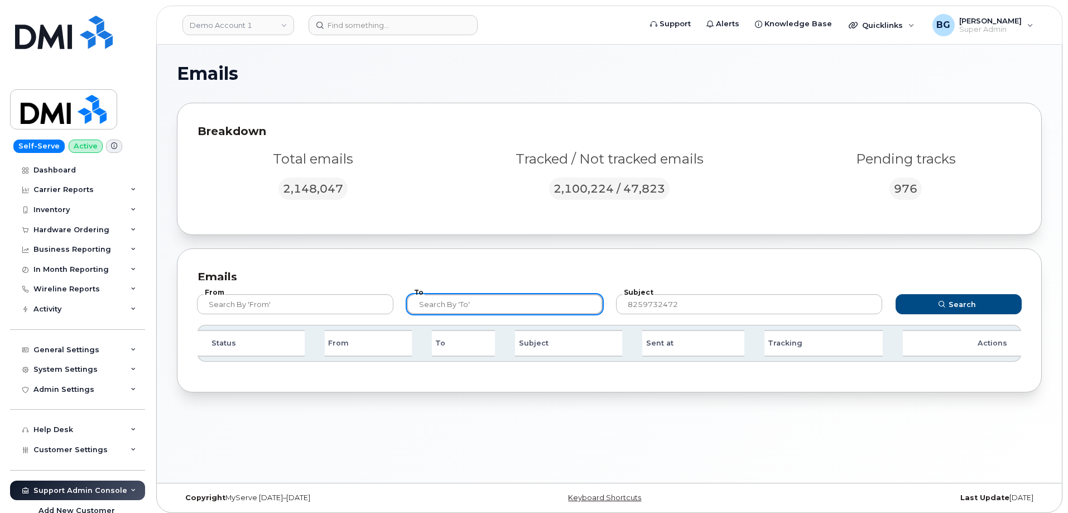
click at [501, 302] on input "text" at bounding box center [505, 304] width 196 height 20
paste input "hakaur@dminc.com"
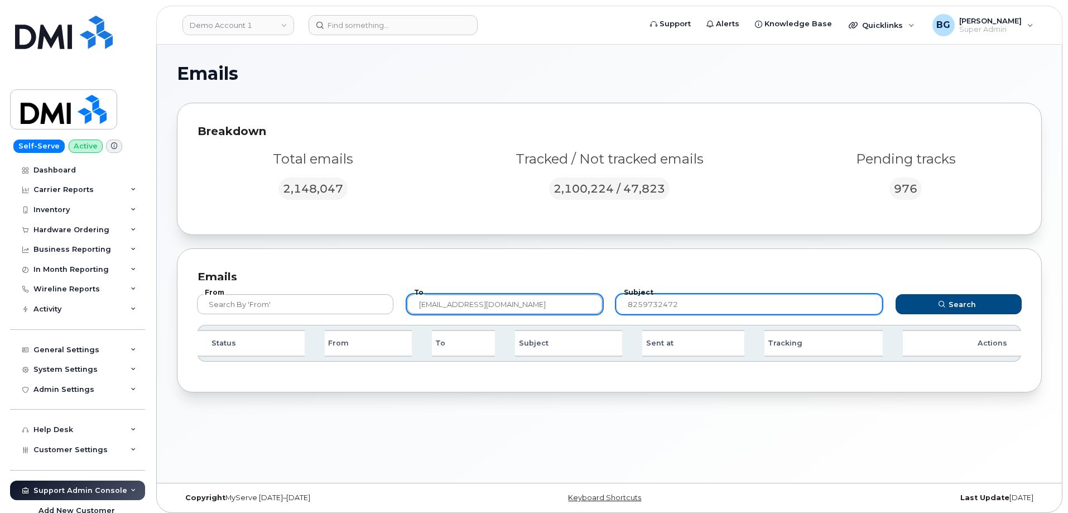
type input "hakaur@dminc.com"
drag, startPoint x: 656, startPoint y: 303, endPoint x: 504, endPoint y: 314, distance: 152.1
click at [504, 314] on form "From To hakaur@dminc.com Subject 8259732472 Search" at bounding box center [609, 302] width 845 height 45
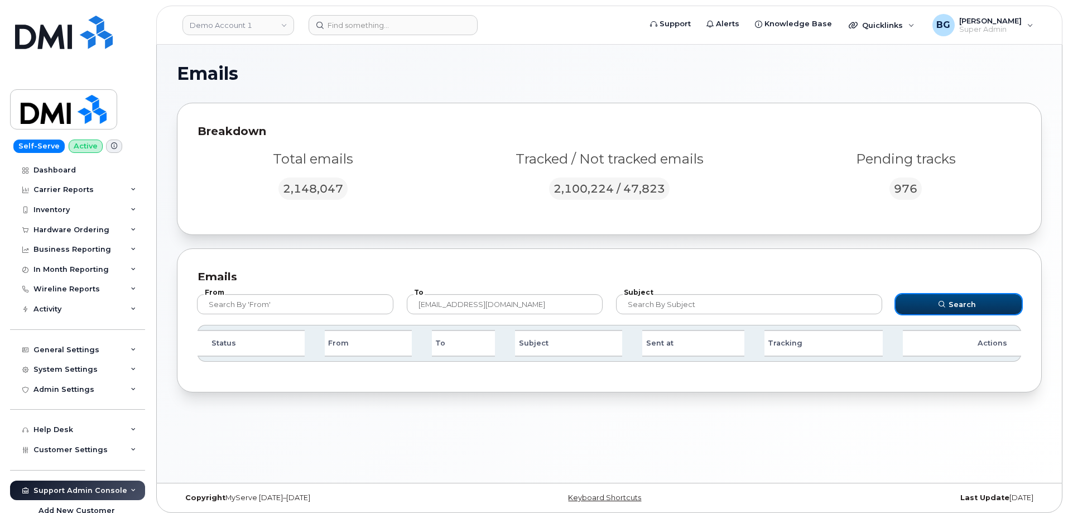
click at [975, 304] on button "Search" at bounding box center [958, 304] width 126 height 20
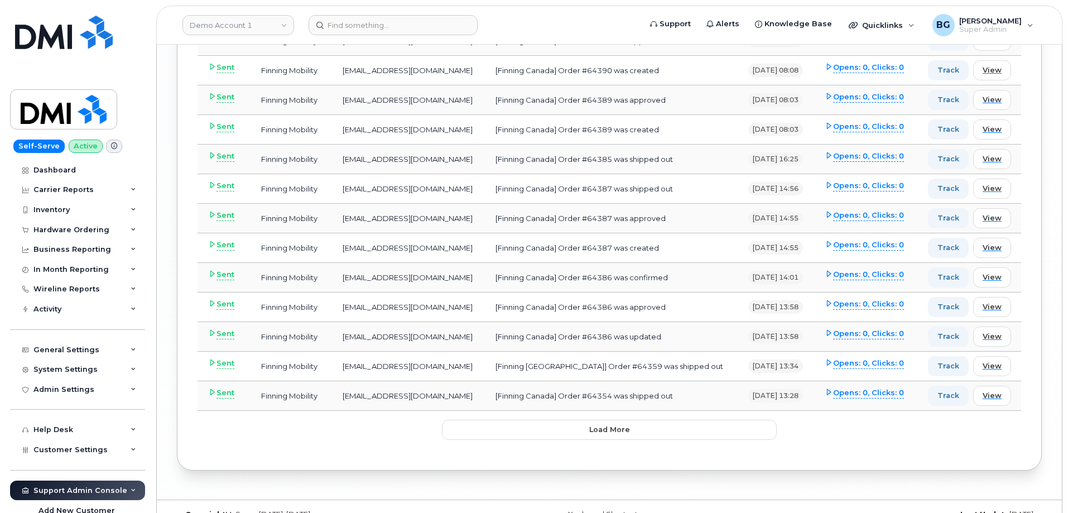
scroll to position [2930, 0]
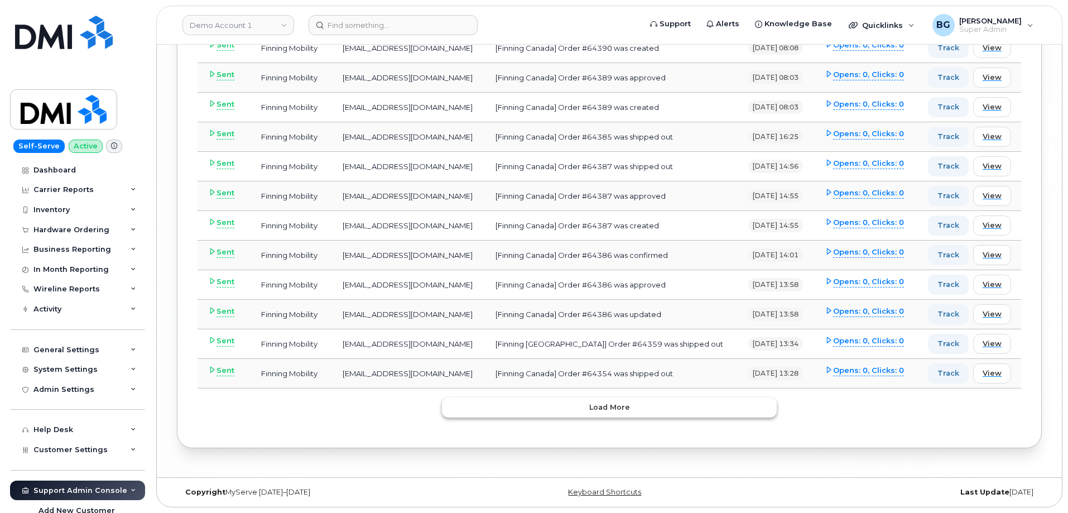
click at [604, 403] on span "Load more" at bounding box center [609, 407] width 41 height 11
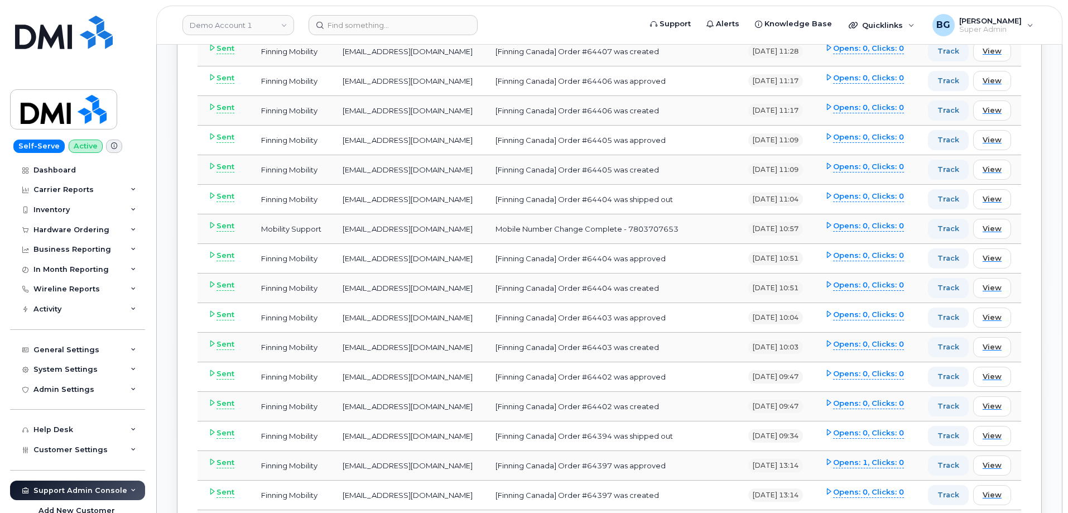
scroll to position [2075, 0]
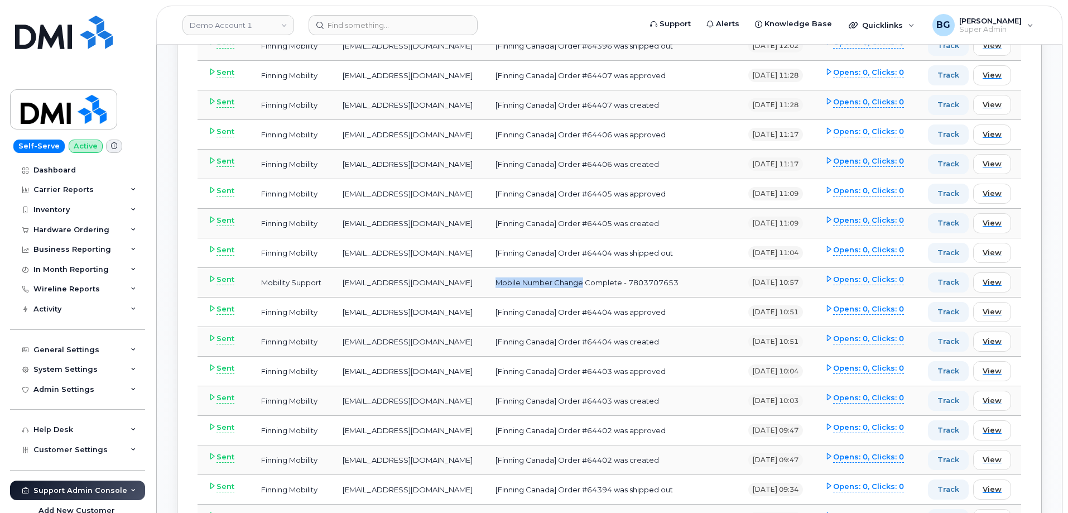
drag, startPoint x: 460, startPoint y: 283, endPoint x: 547, endPoint y: 284, distance: 87.6
click at [547, 284] on td "Mobile Number Change Complete - 7803707653" at bounding box center [611, 283] width 252 height 30
copy td "Mobile Number Change"
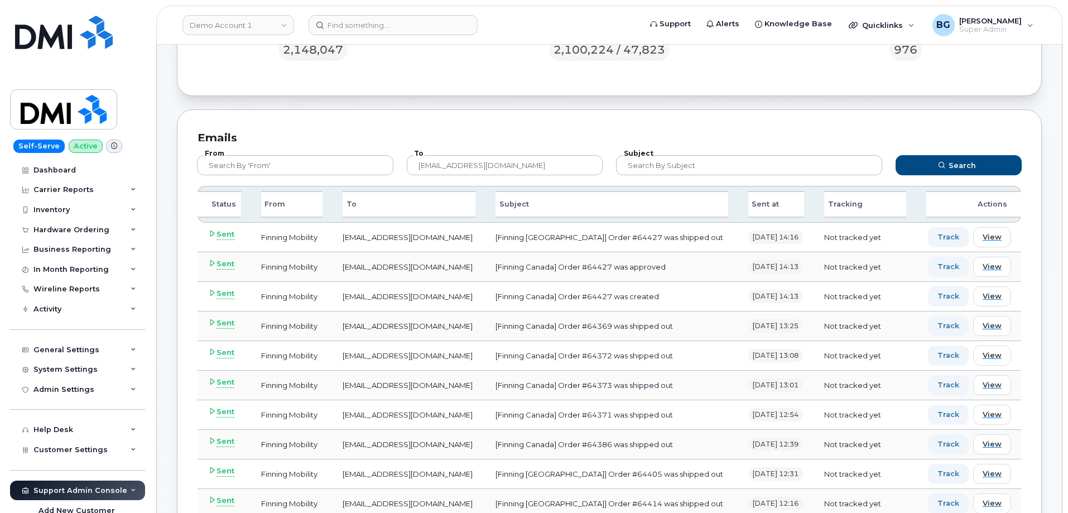
scroll to position [149, 0]
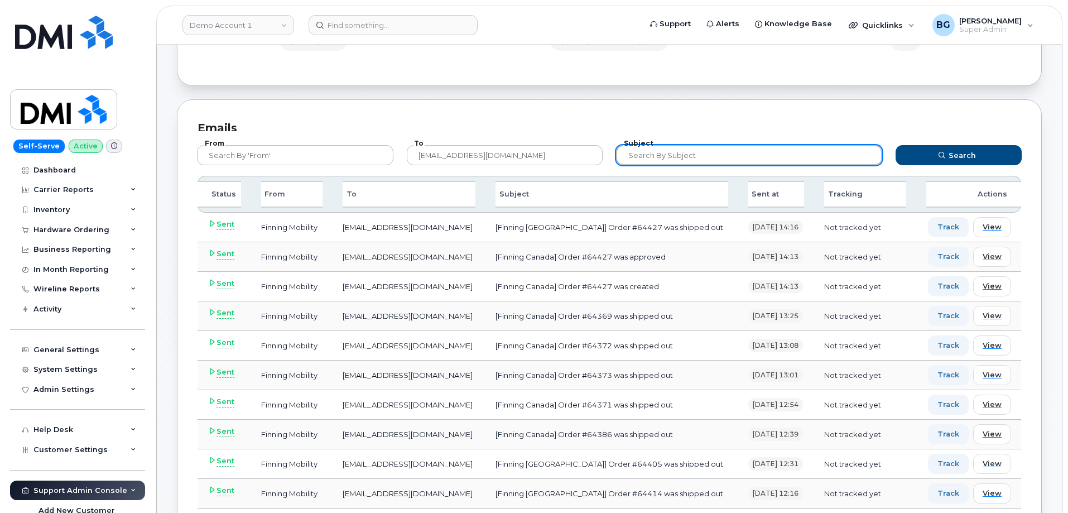
click at [675, 153] on input "text" at bounding box center [749, 155] width 266 height 20
paste input "Mobile Number Change"
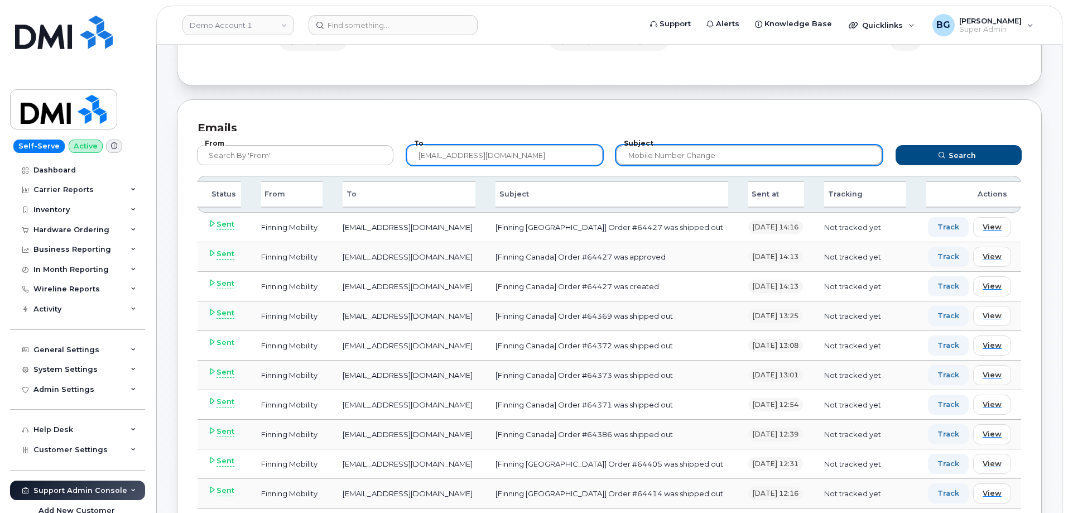
type input "Mobile Number Change"
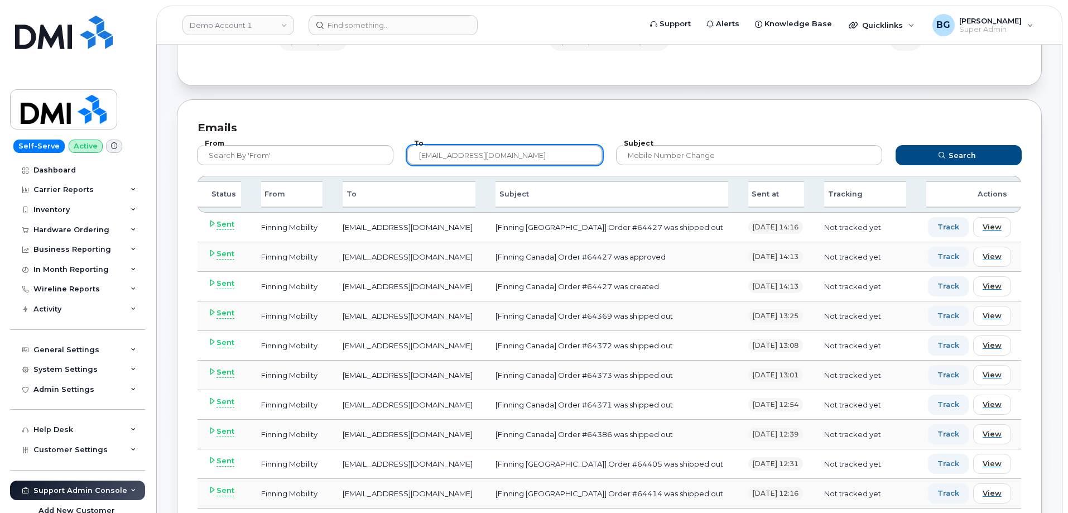
click at [584, 161] on input "hakaur@dminc.com" at bounding box center [505, 155] width 196 height 20
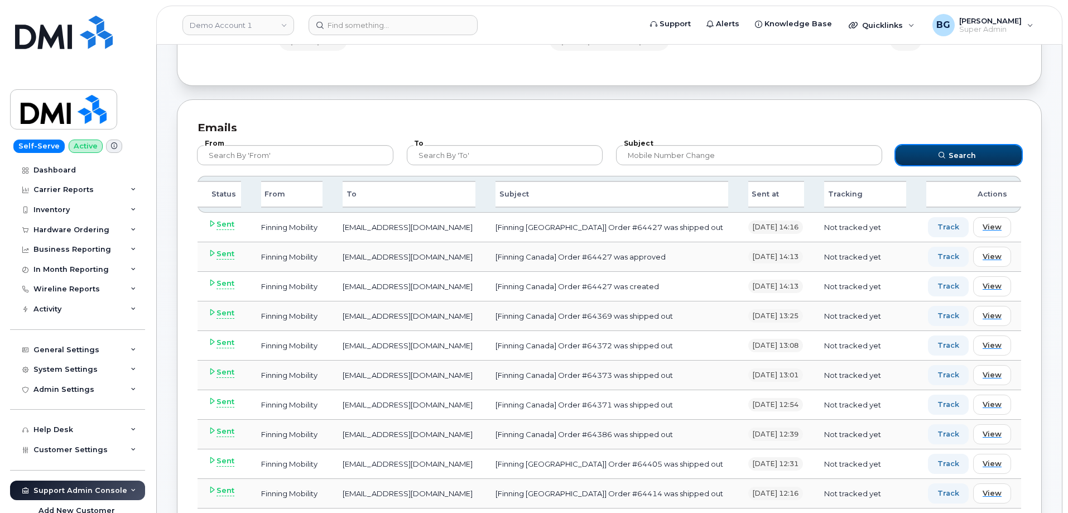
click at [982, 155] on button "Search" at bounding box center [958, 155] width 126 height 20
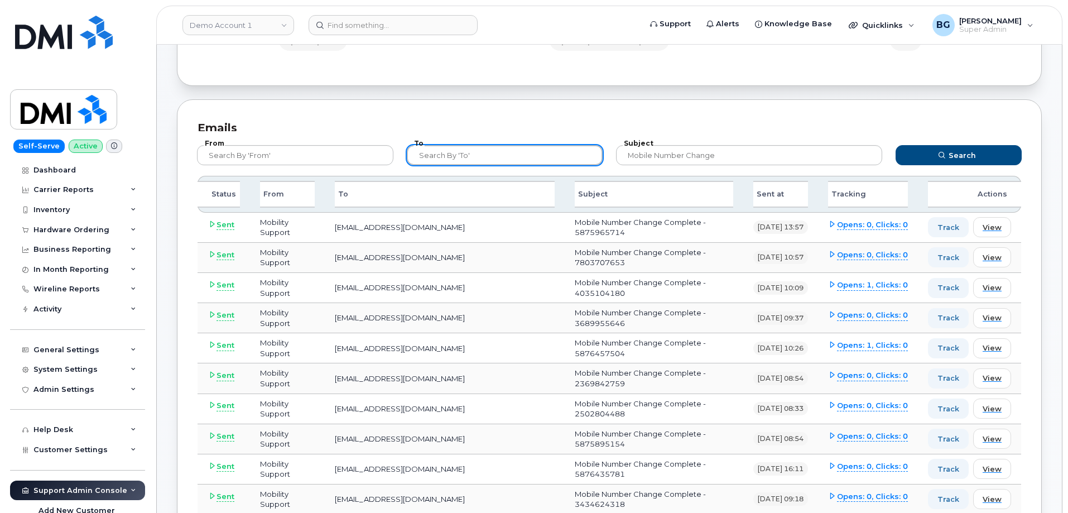
click at [463, 157] on input "text" at bounding box center [505, 155] width 196 height 20
paste input "Mobile Number Change"
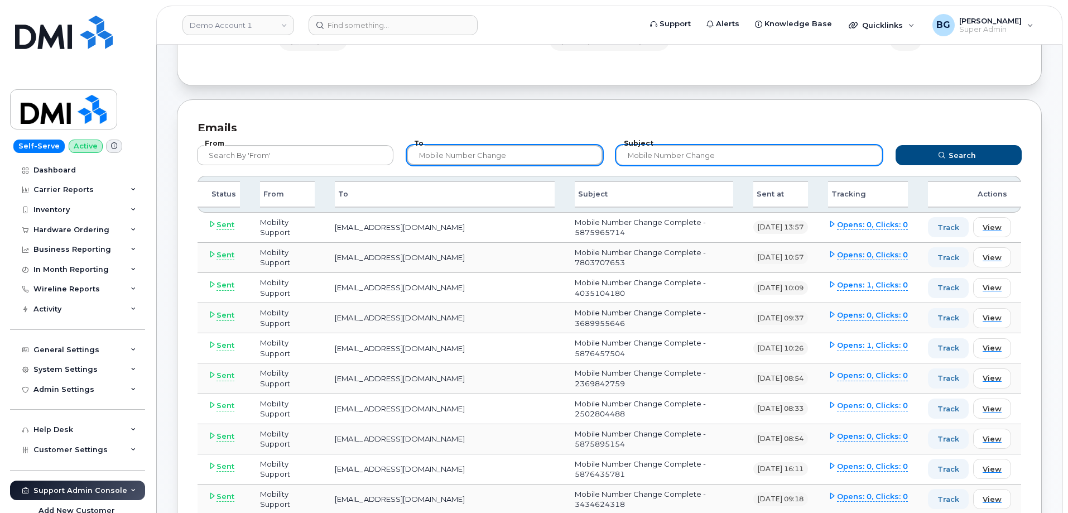
type input "Mobile Number Change"
drag, startPoint x: 748, startPoint y: 147, endPoint x: 576, endPoint y: 151, distance: 171.3
click at [576, 151] on form "From To Mobile Number Change Subject Mobile Number Change Search" at bounding box center [609, 153] width 845 height 45
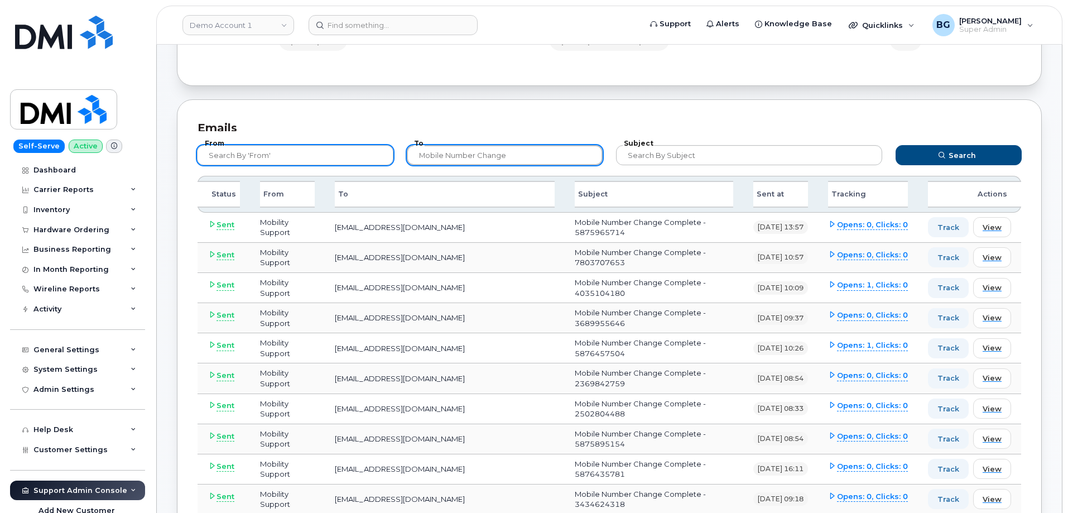
drag, startPoint x: 519, startPoint y: 154, endPoint x: 368, endPoint y: 150, distance: 151.3
click at [368, 150] on form "From To Mobile Number Change Subject Search" at bounding box center [609, 153] width 845 height 45
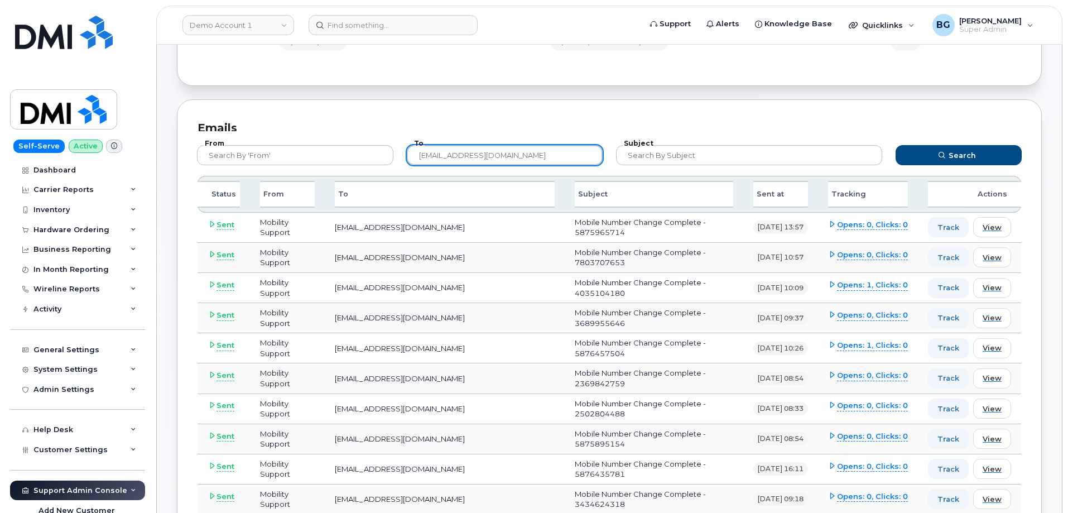
type input "procurement@myserve.co"
click at [895, 145] on button "Search" at bounding box center [958, 155] width 126 height 20
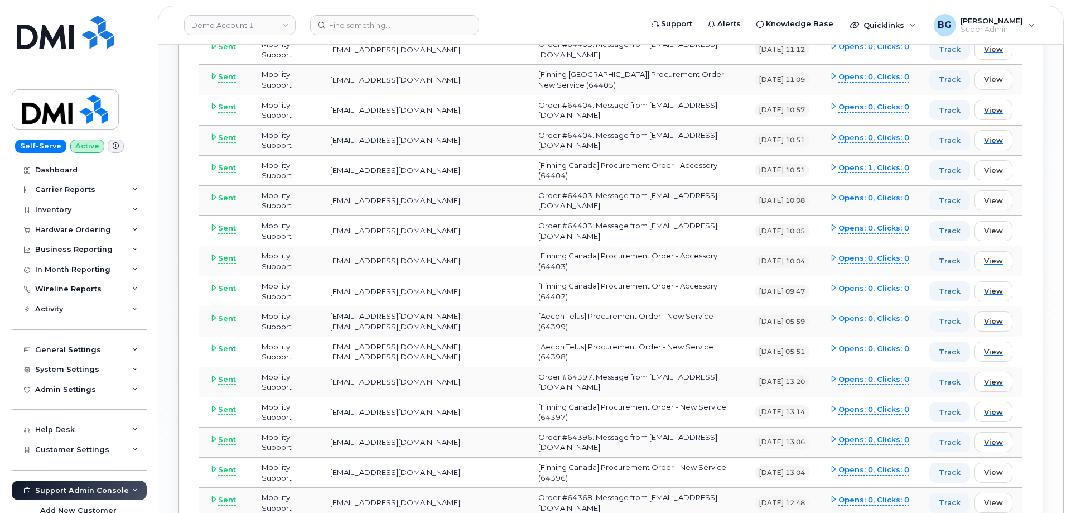
scroll to position [1860, 0]
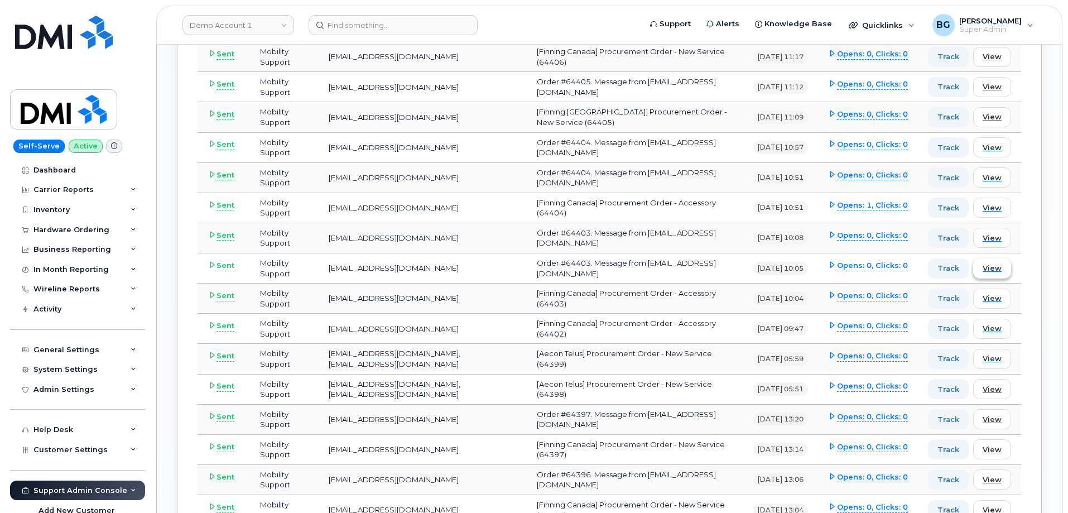
click at [994, 266] on span "View" at bounding box center [991, 268] width 19 height 11
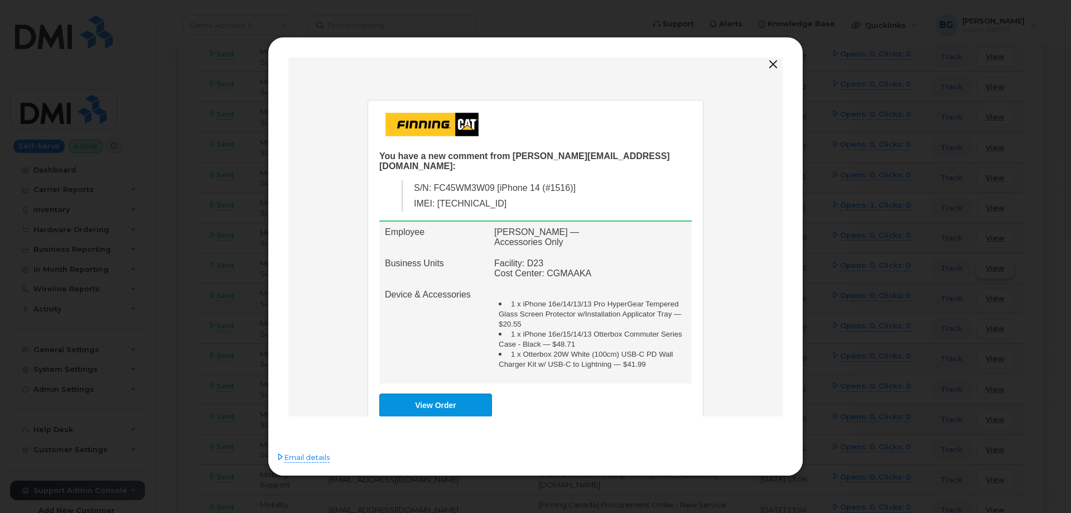
scroll to position [0, 0]
click at [773, 62] on button "button" at bounding box center [773, 65] width 17 height 16
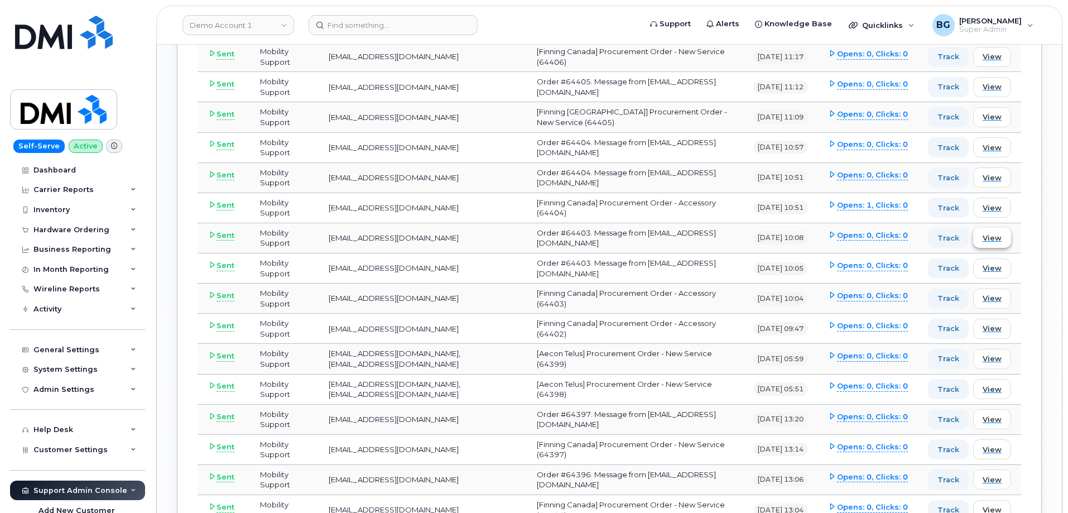
click at [991, 238] on span "View" at bounding box center [991, 238] width 19 height 11
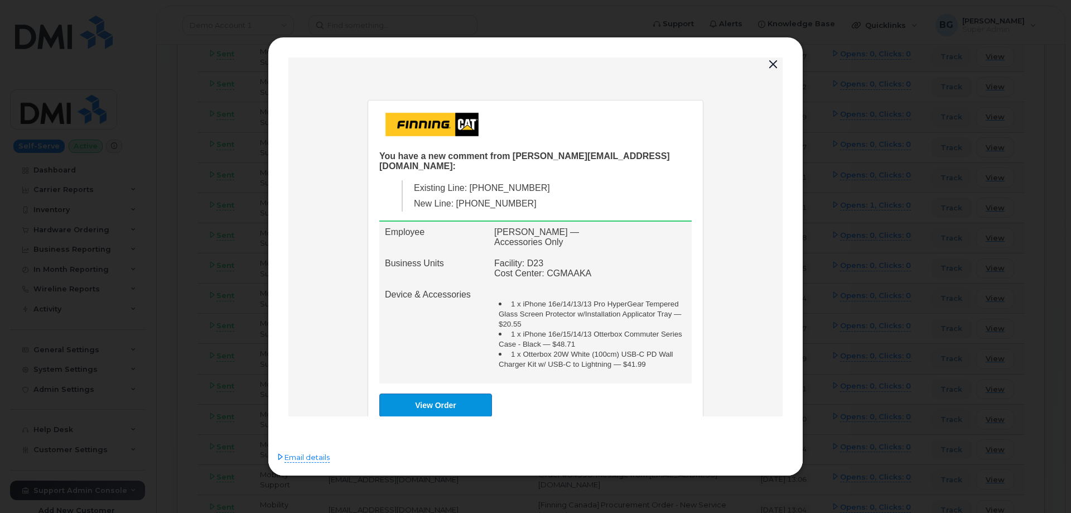
click at [772, 62] on button "button" at bounding box center [773, 65] width 17 height 16
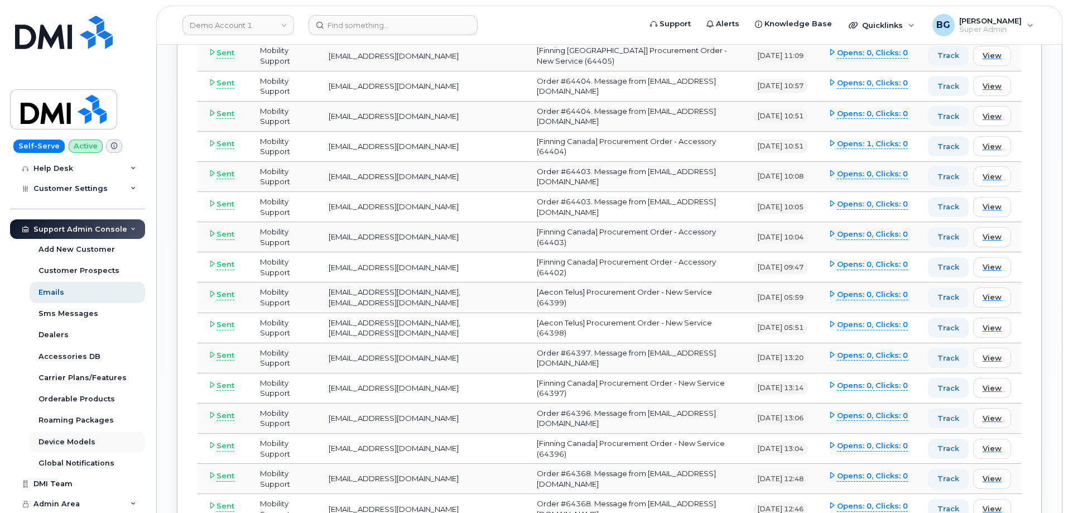
scroll to position [1934, 0]
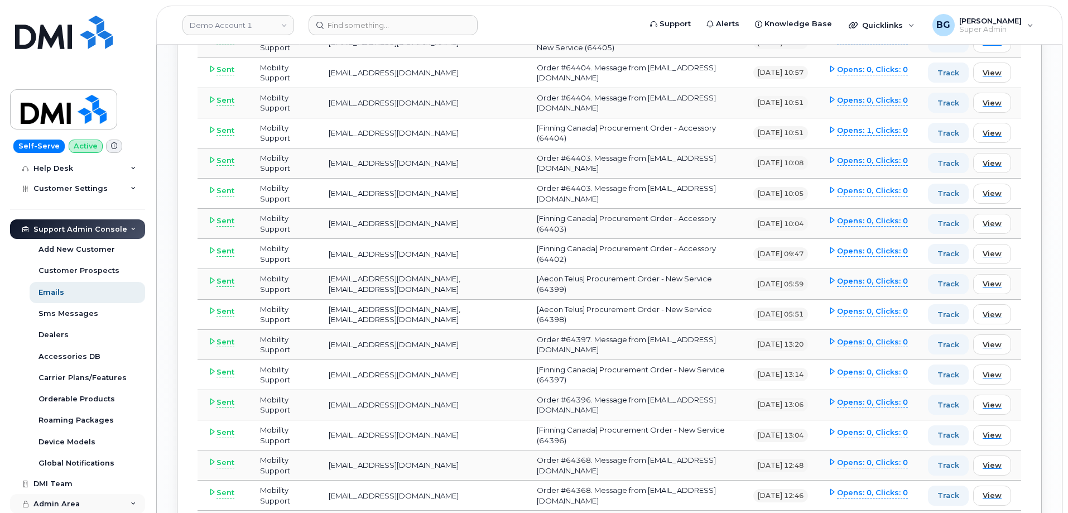
click at [102, 498] on div "Admin Area" at bounding box center [77, 504] width 135 height 20
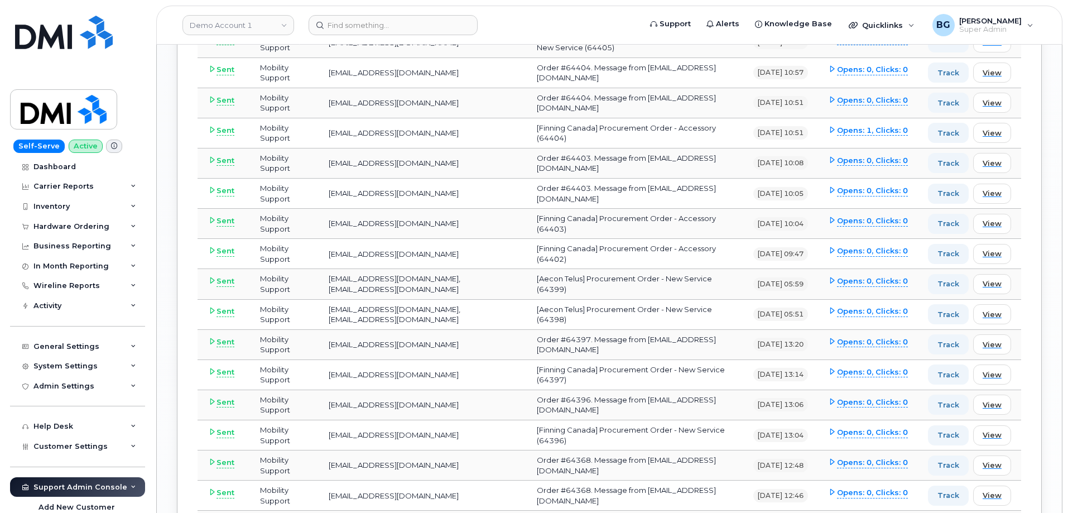
scroll to position [0, 0]
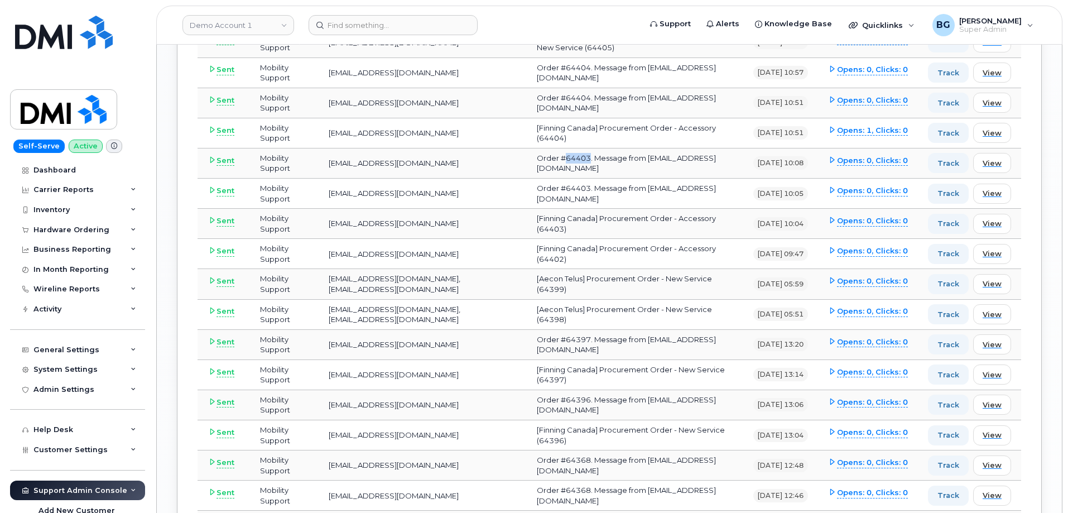
drag, startPoint x: 586, startPoint y: 158, endPoint x: 562, endPoint y: 156, distance: 24.0
click at [562, 156] on td "Order #64403. Message from hakaur@dminc.com" at bounding box center [635, 163] width 216 height 30
copy td "64403"
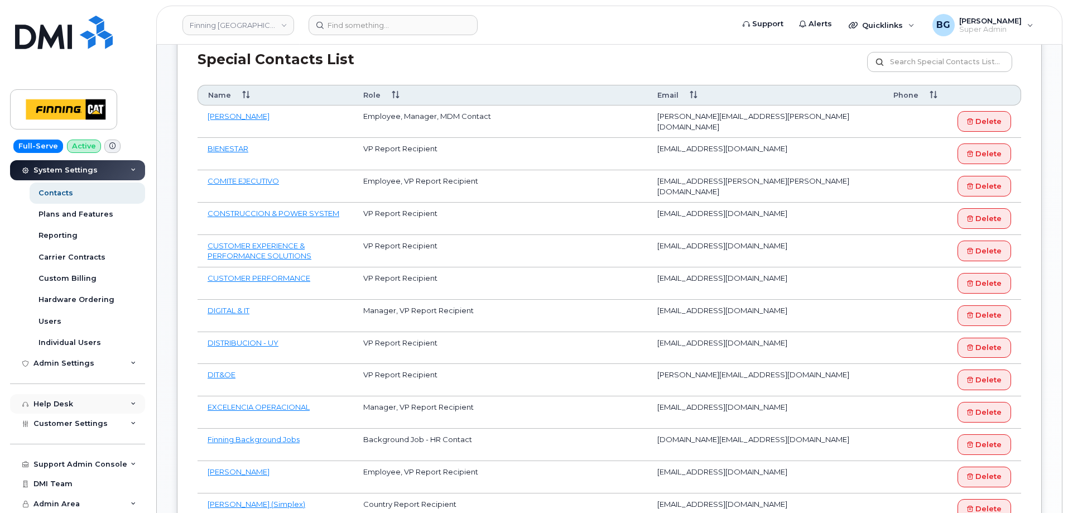
scroll to position [179, 0]
click at [71, 426] on span "Customer Settings" at bounding box center [70, 422] width 74 height 8
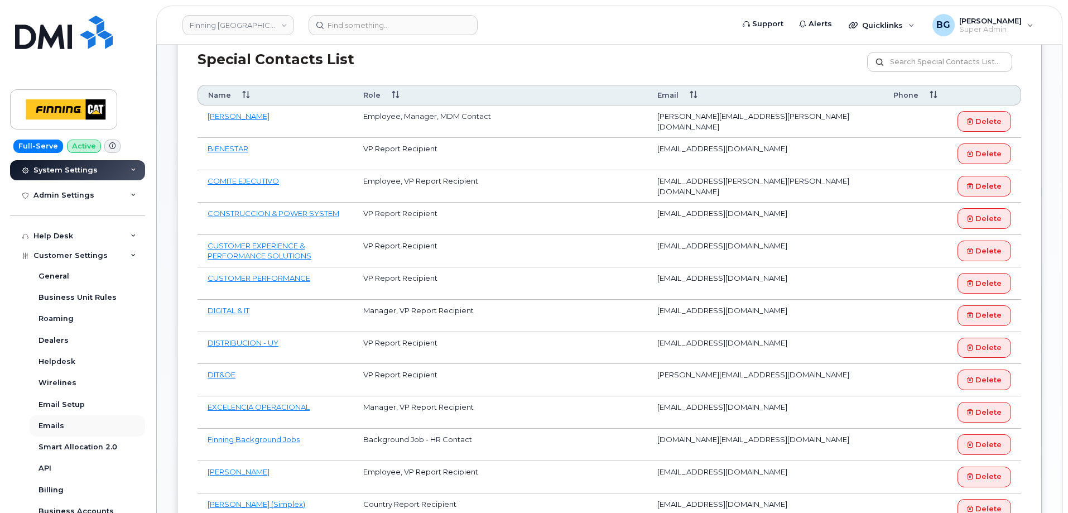
scroll to position [365, 0]
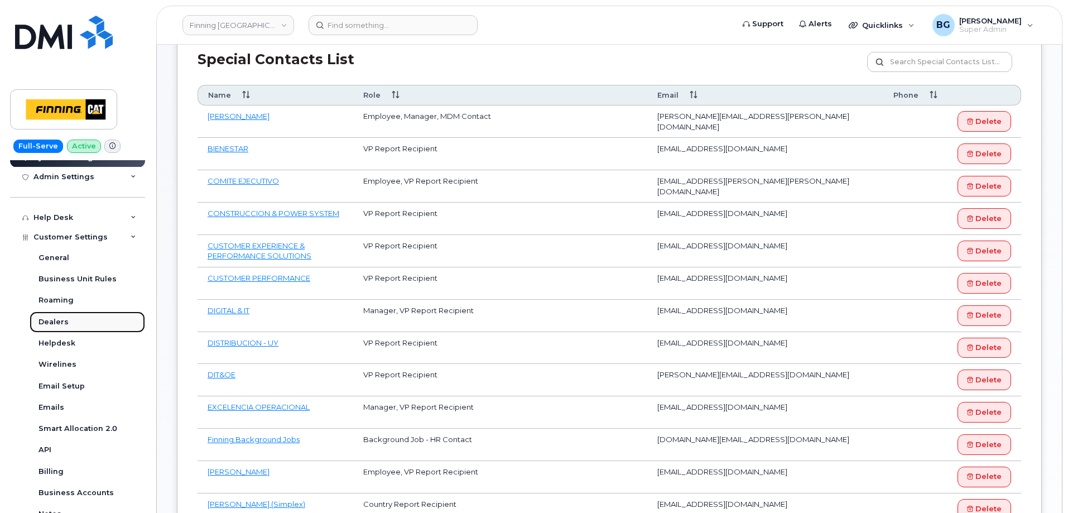
click at [50, 317] on div "Dealers" at bounding box center [53, 322] width 30 height 10
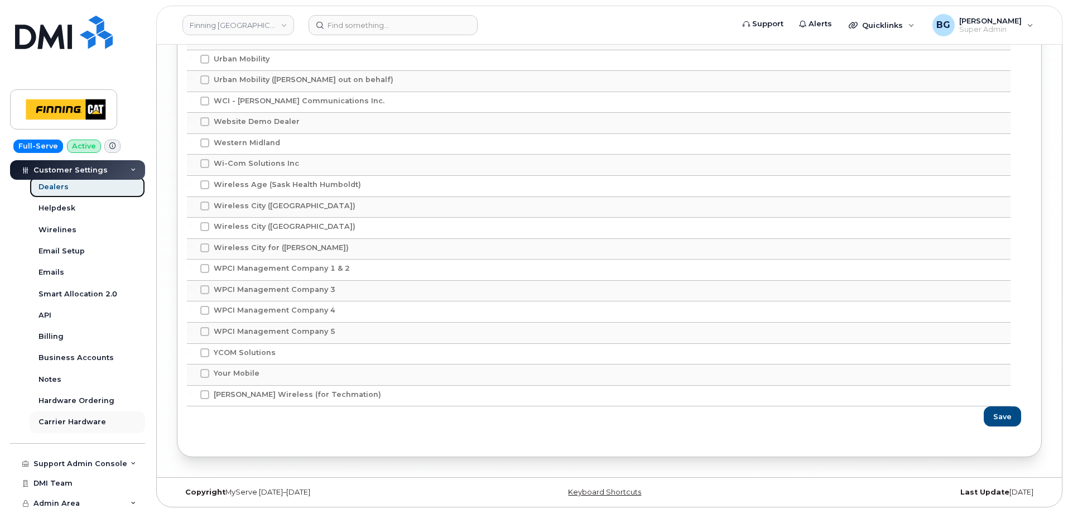
scroll to position [307, 0]
click at [79, 460] on div "Support Admin Console" at bounding box center [80, 464] width 94 height 9
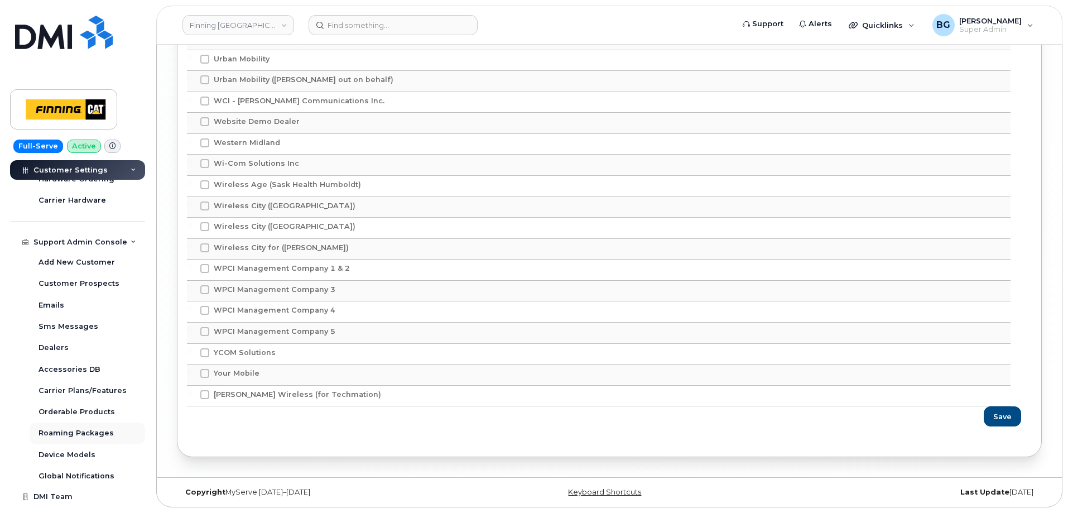
scroll to position [530, 0]
click at [42, 346] on div "Dealers" at bounding box center [53, 346] width 30 height 10
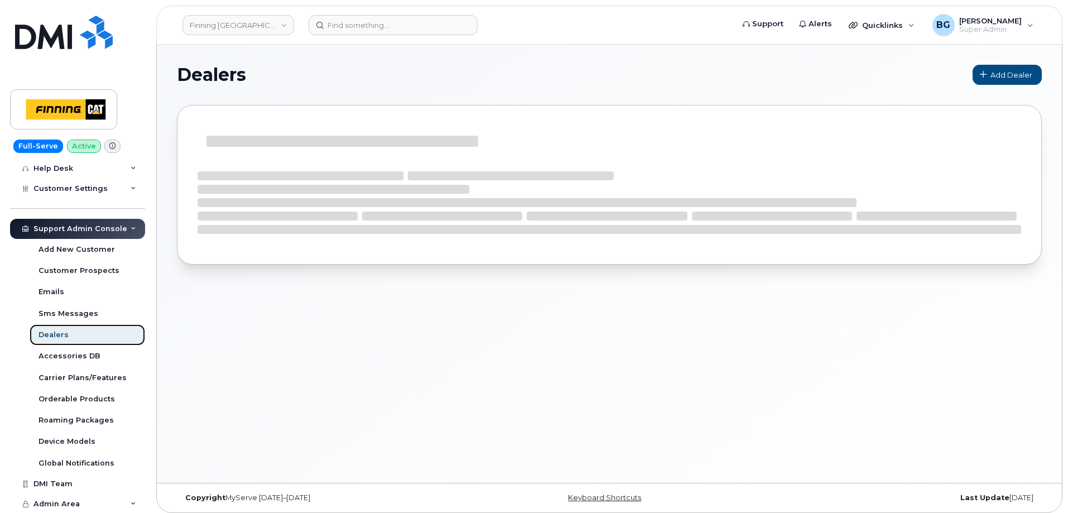
scroll to position [221, 0]
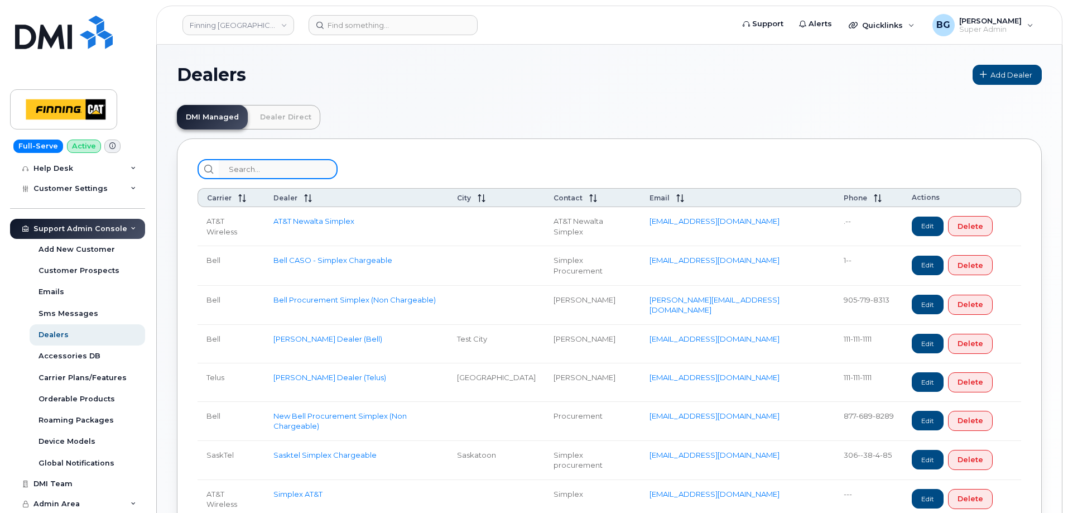
click at [277, 170] on input "search" at bounding box center [278, 169] width 119 height 20
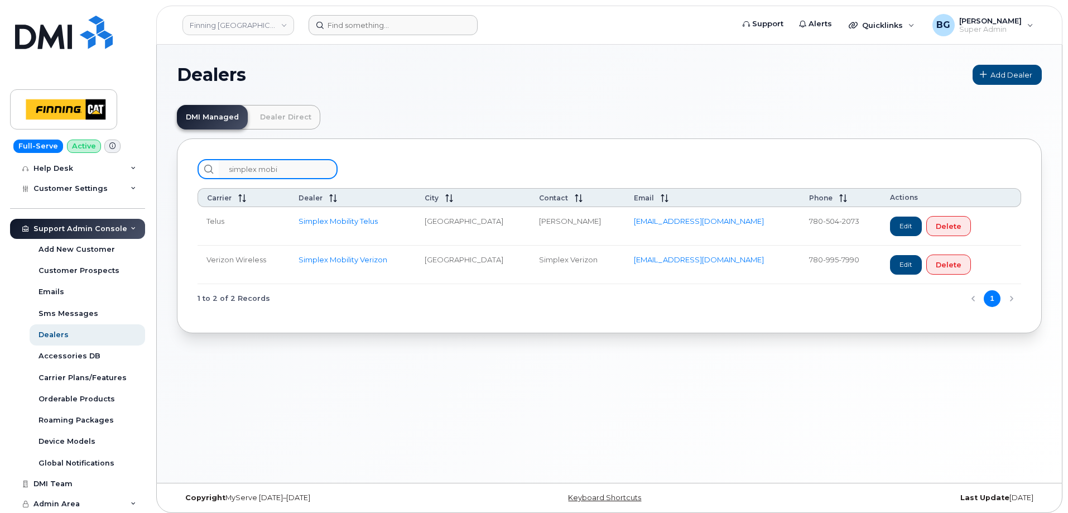
type input "simplex mobi"
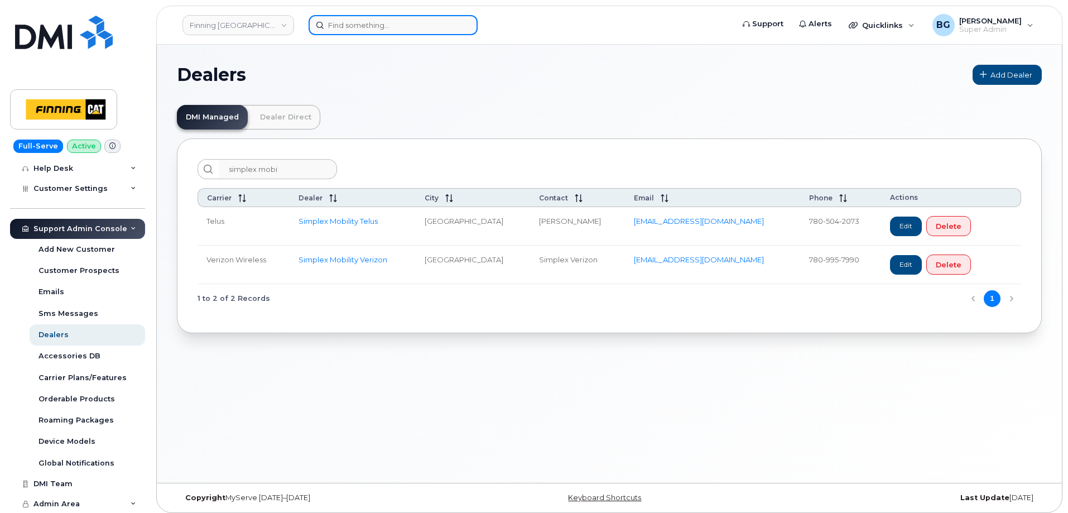
click at [377, 28] on input at bounding box center [393, 25] width 169 height 20
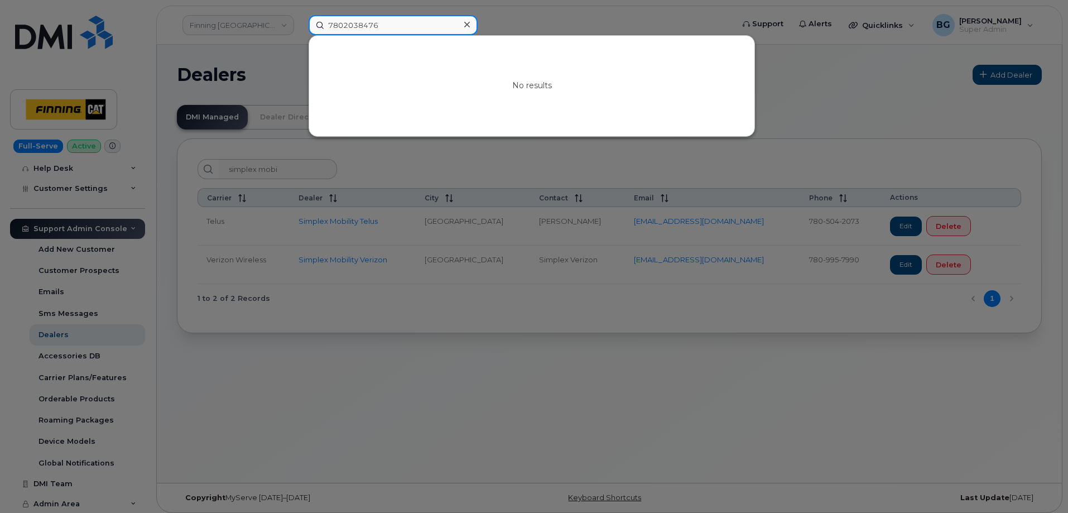
type input "7802038476"
click at [243, 59] on div at bounding box center [534, 256] width 1068 height 513
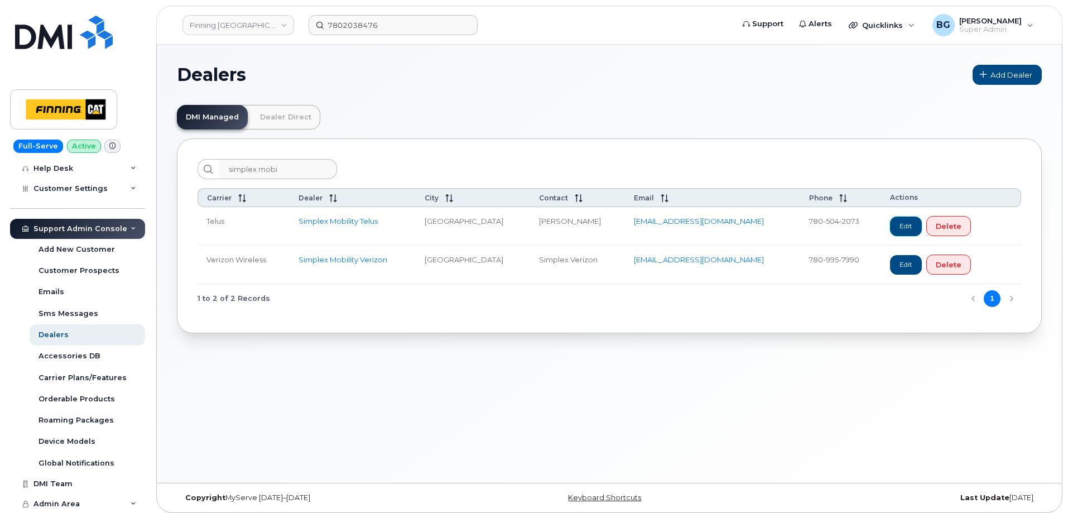
click at [890, 219] on link "Edit" at bounding box center [906, 226] width 32 height 20
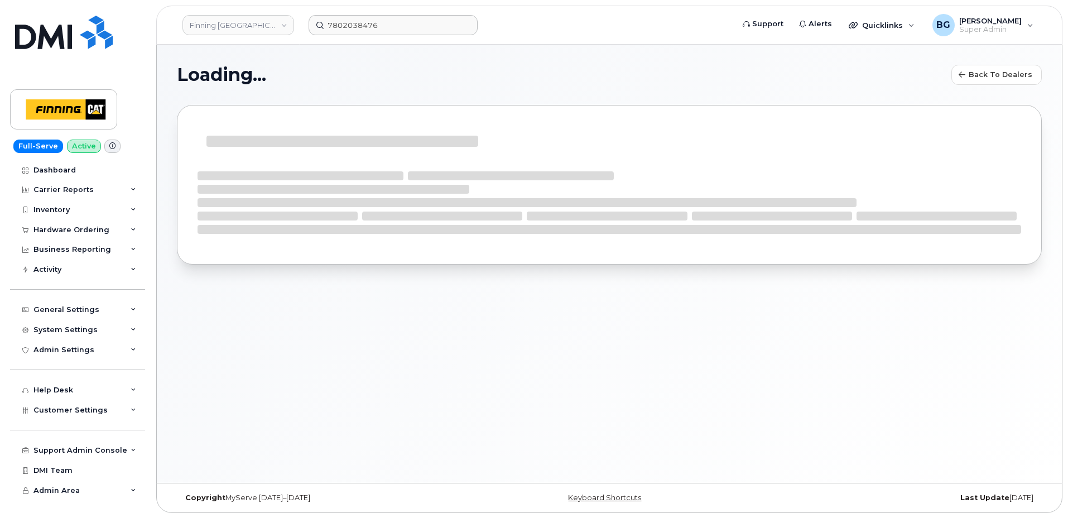
select select "2"
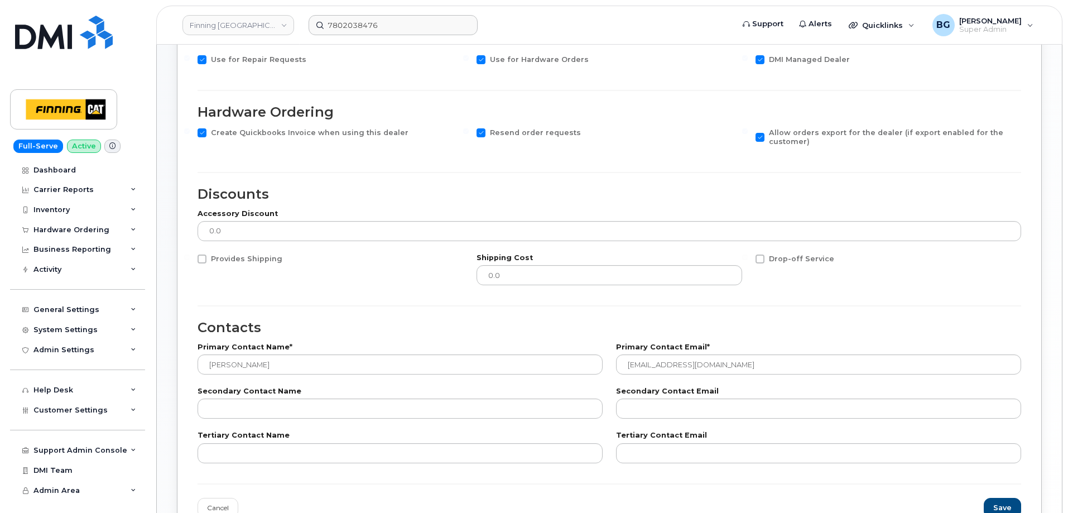
scroll to position [372, 0]
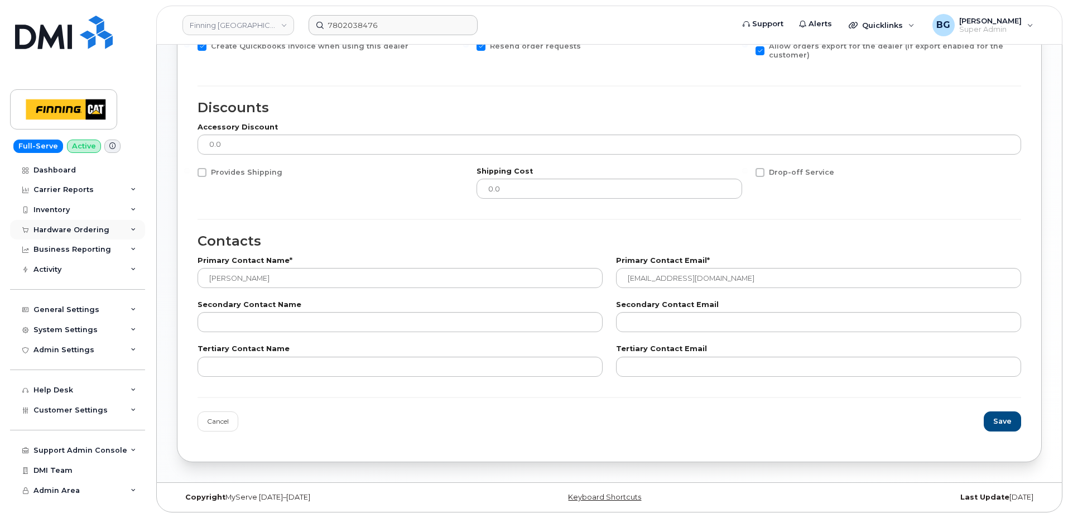
click at [61, 228] on div "Hardware Ordering" at bounding box center [71, 229] width 76 height 9
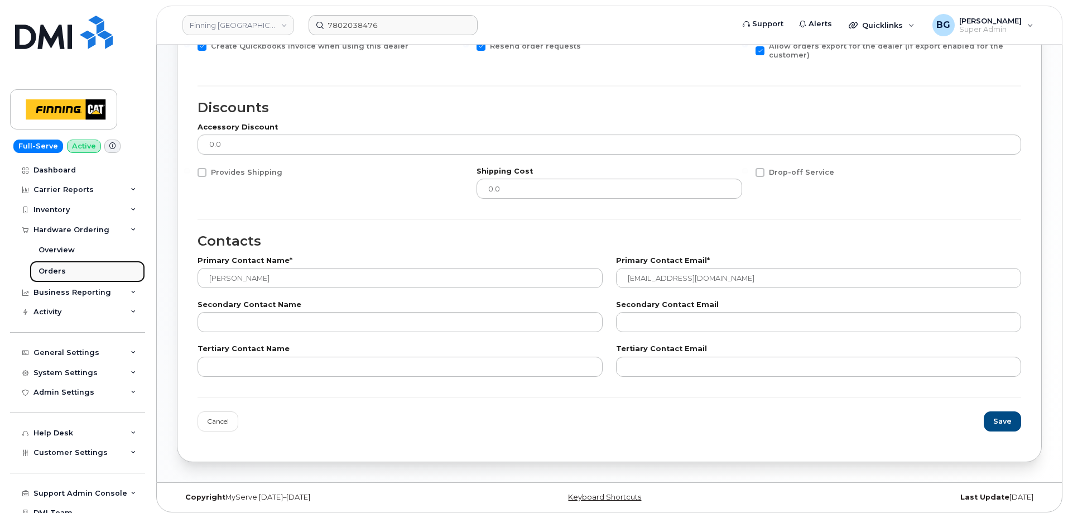
click at [51, 269] on div "Orders" at bounding box center [51, 271] width 27 height 10
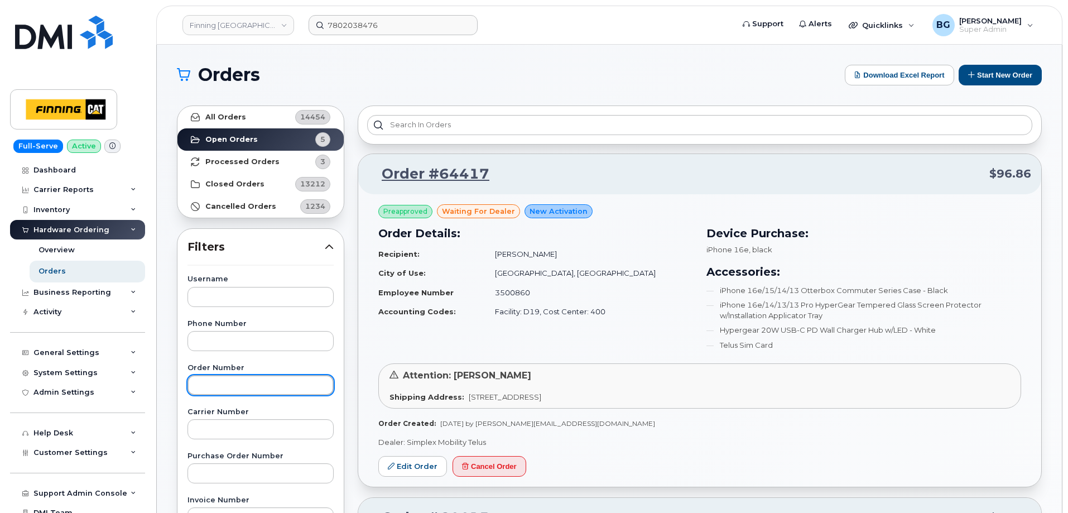
click at [240, 384] on input "text" at bounding box center [260, 385] width 146 height 20
paste input "64403"
type input "64403"
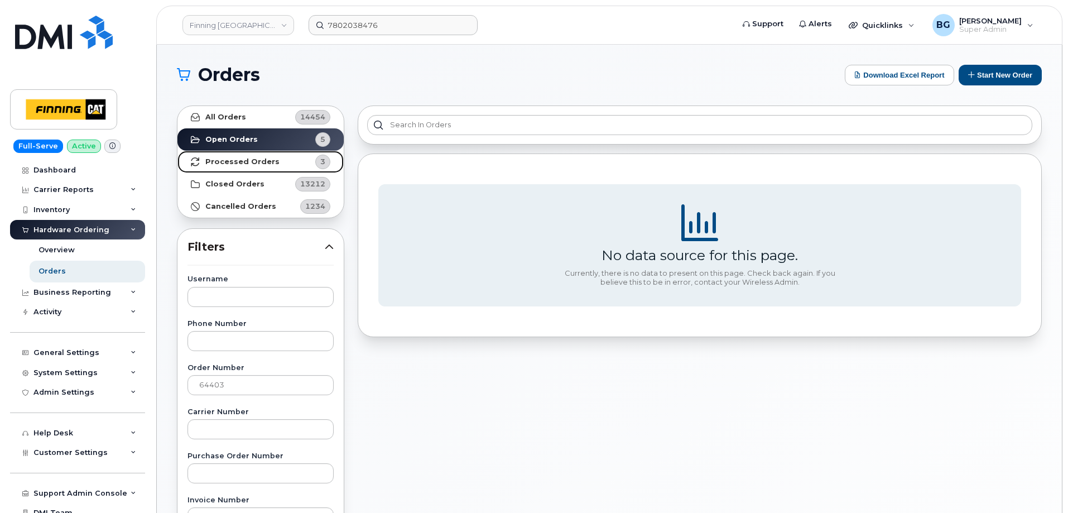
click at [240, 158] on strong "Processed Orders" at bounding box center [242, 161] width 74 height 9
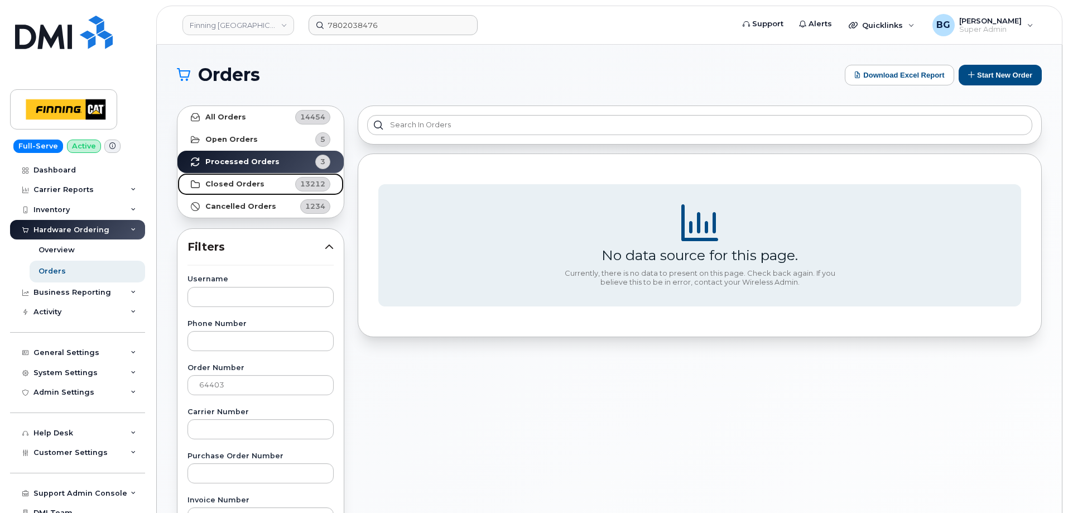
click at [224, 182] on strong "Closed Orders" at bounding box center [234, 184] width 59 height 9
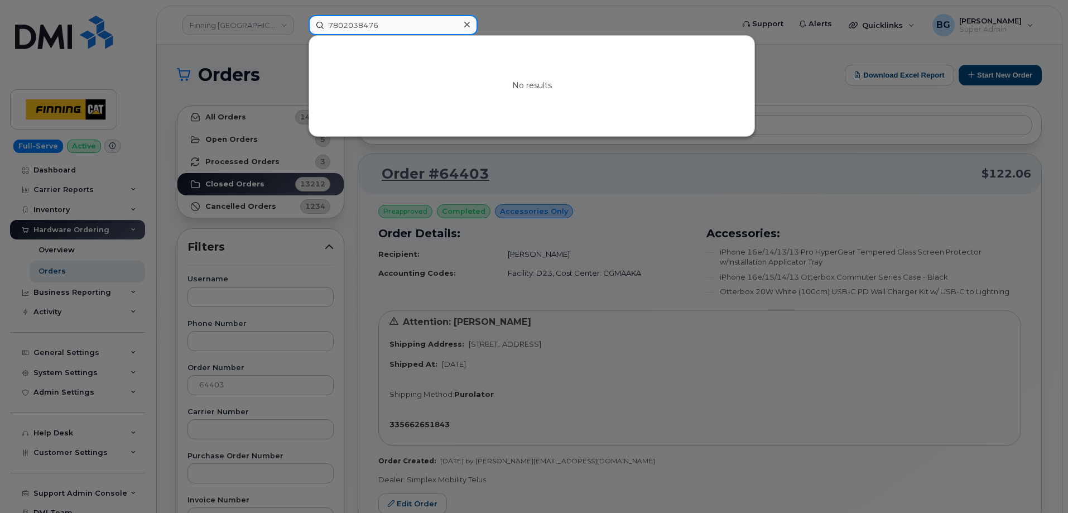
click at [411, 28] on input "7802038476" at bounding box center [393, 25] width 169 height 20
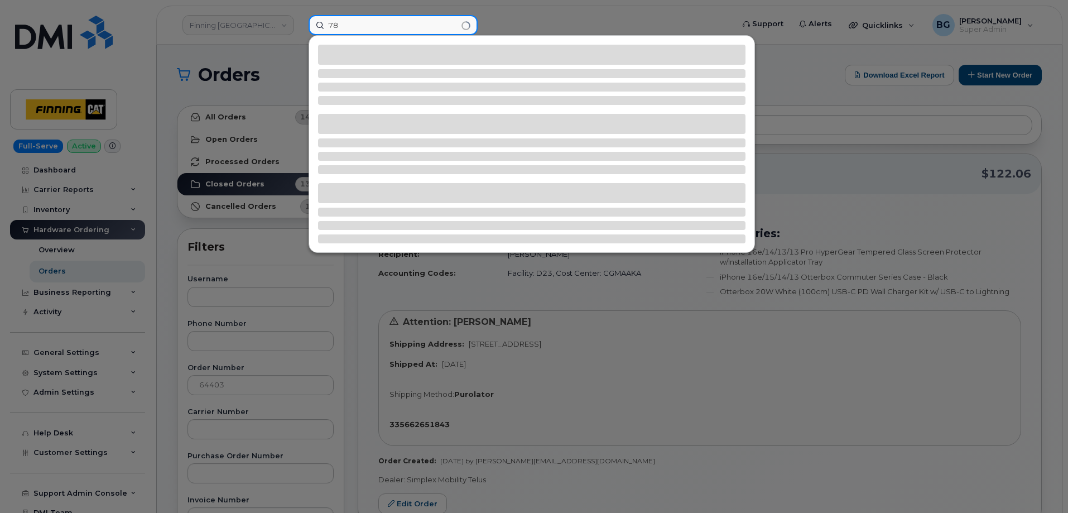
type input "7"
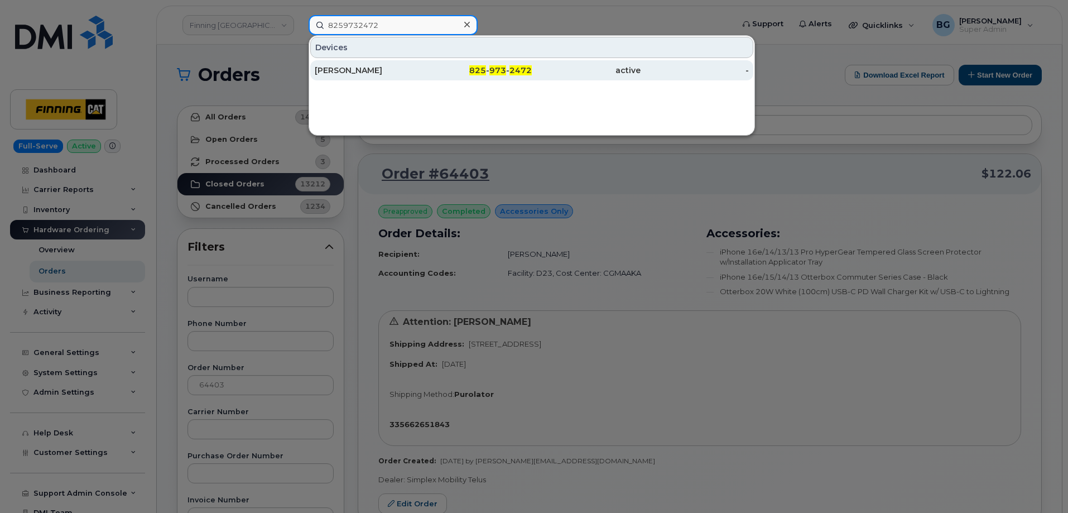
type input "8259732472"
click at [484, 70] on span "825" at bounding box center [477, 70] width 17 height 10
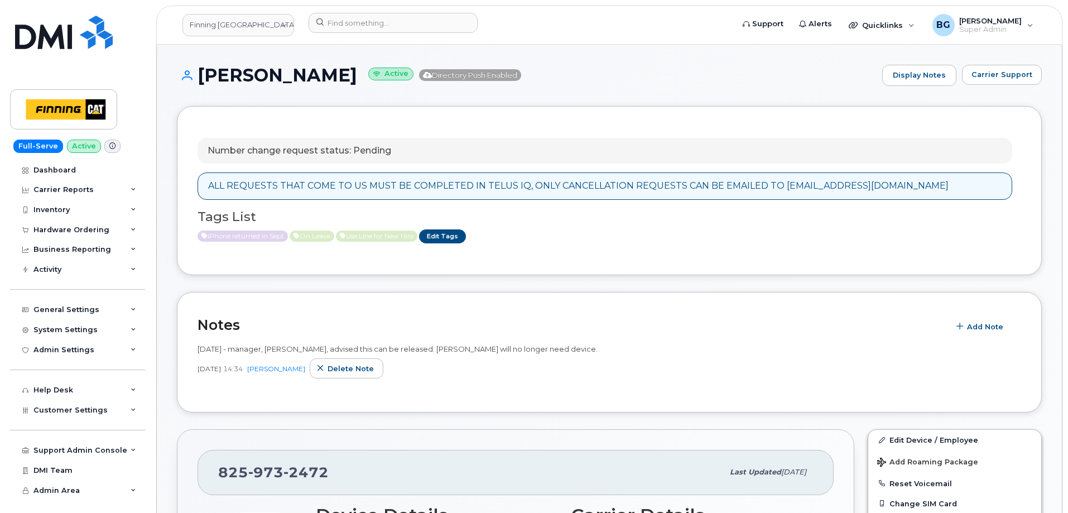
click at [360, 148] on p "Number change request status: Pending" at bounding box center [300, 150] width 184 height 13
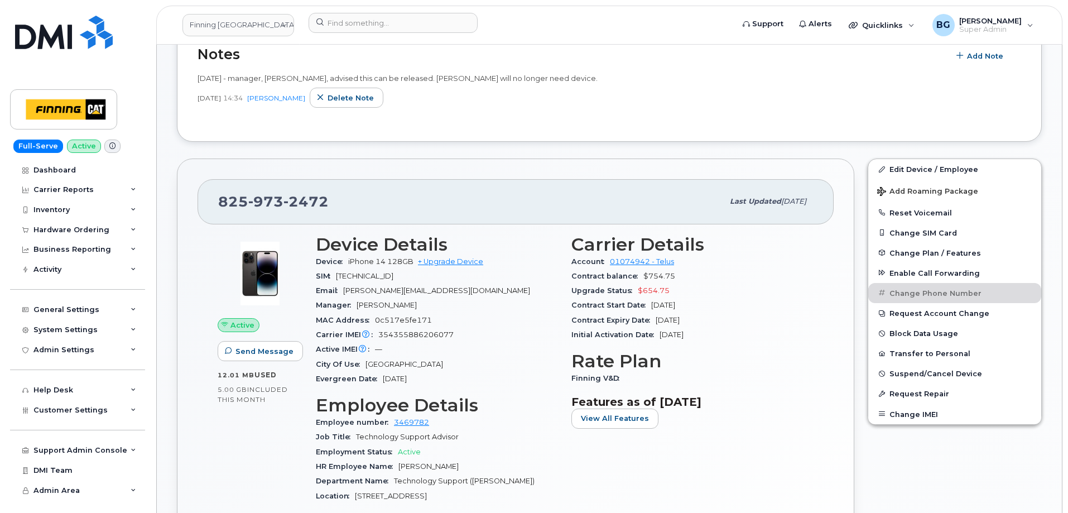
scroll to position [372, 0]
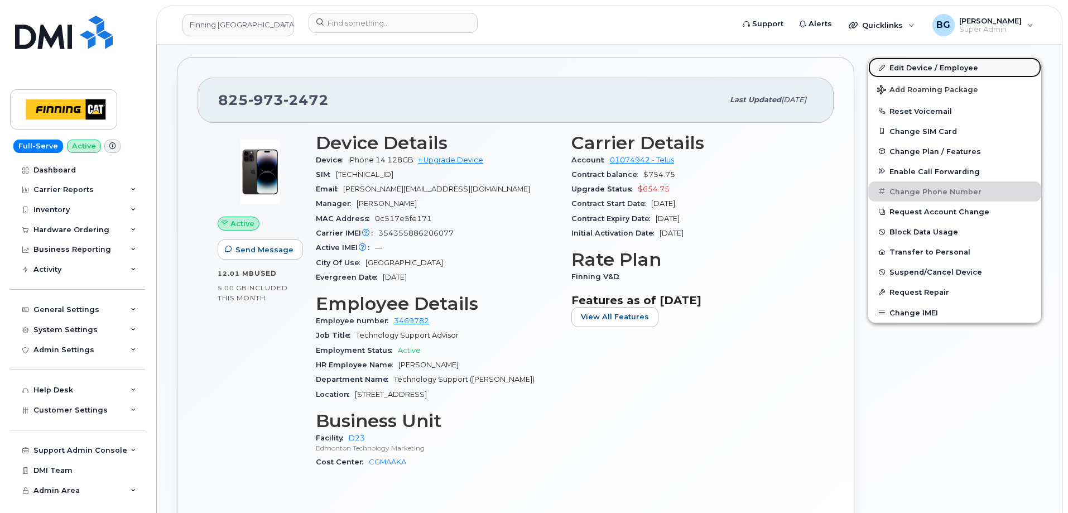
click at [918, 67] on link "Edit Device / Employee" at bounding box center [954, 67] width 173 height 20
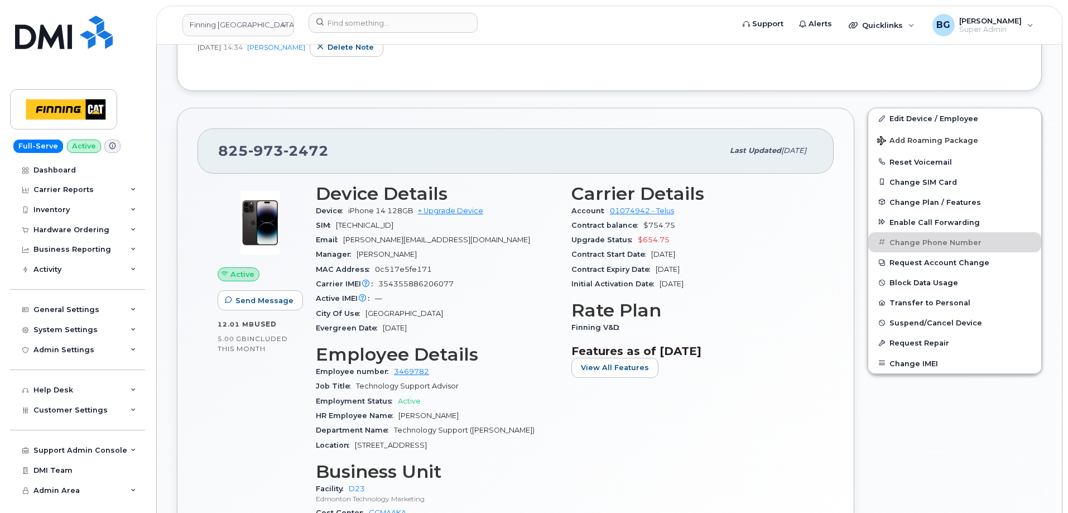
scroll to position [372, 0]
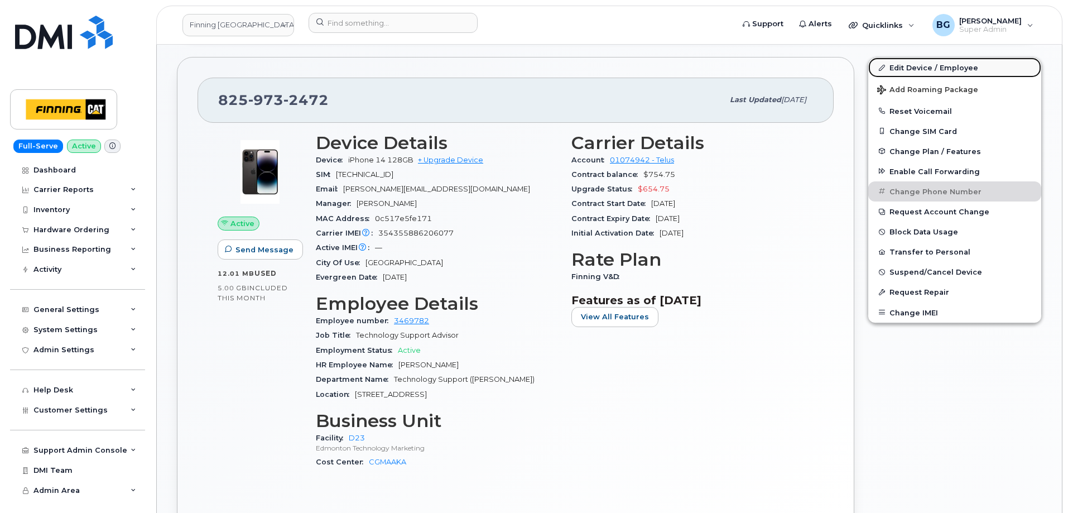
click at [911, 66] on link "Edit Device / Employee" at bounding box center [954, 67] width 173 height 20
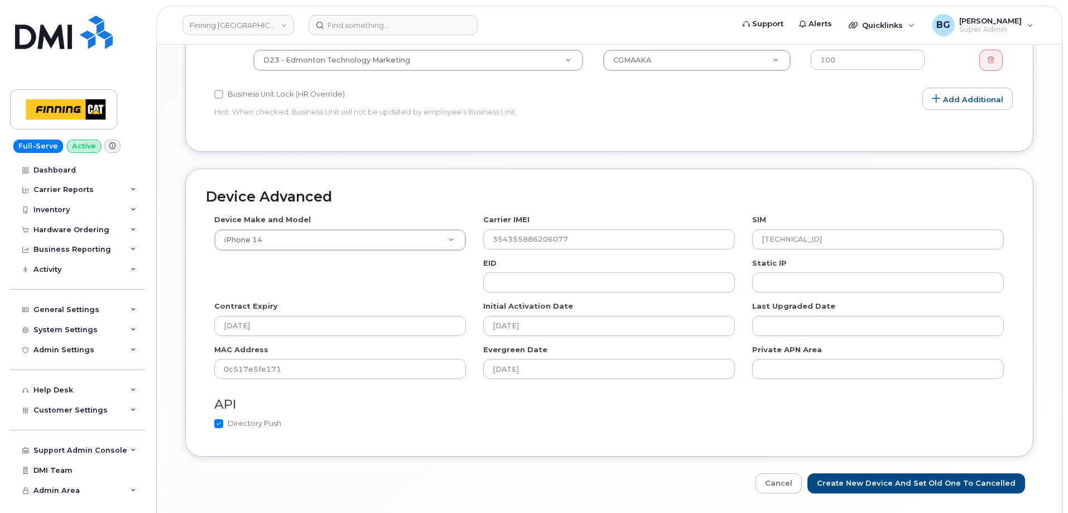
scroll to position [616, 0]
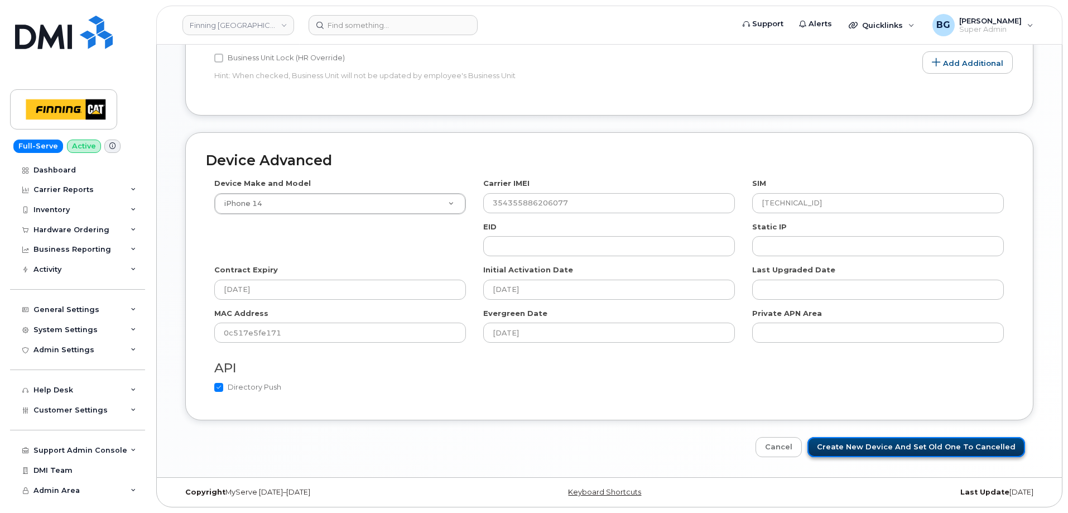
click at [897, 449] on input "Create New Device and set old one to Cancelled" at bounding box center [916, 447] width 218 height 21
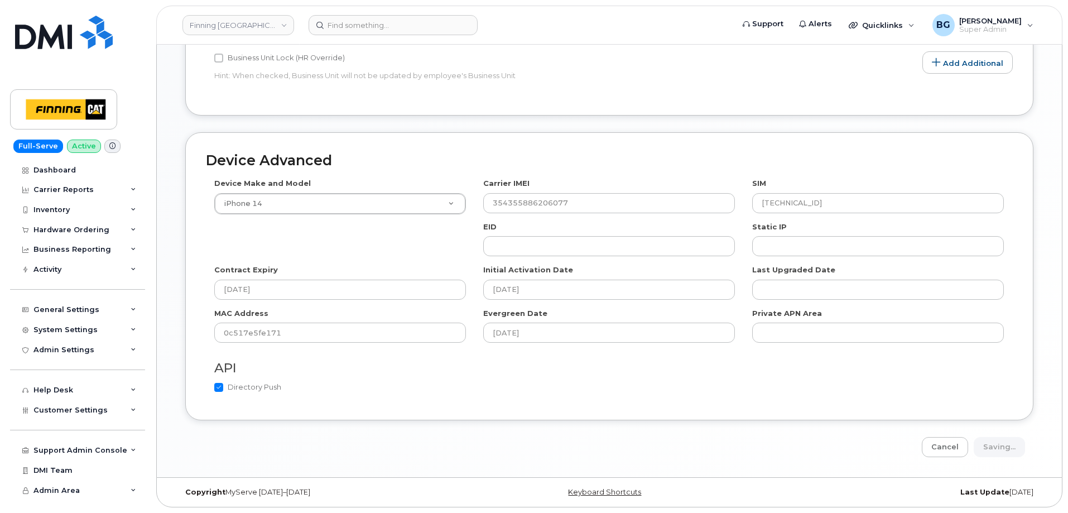
type input "Saving..."
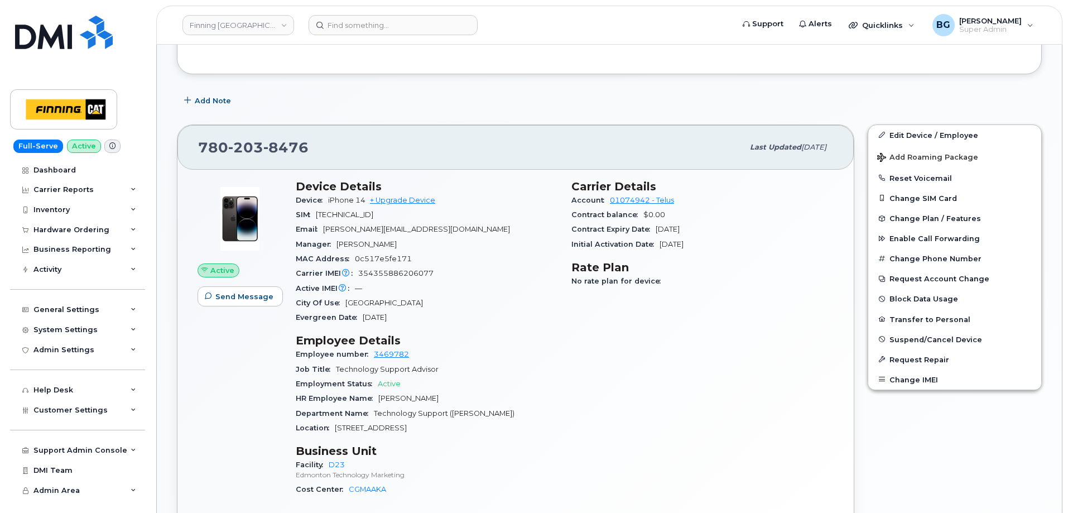
scroll to position [297, 0]
